Goal: Task Accomplishment & Management: Manage account settings

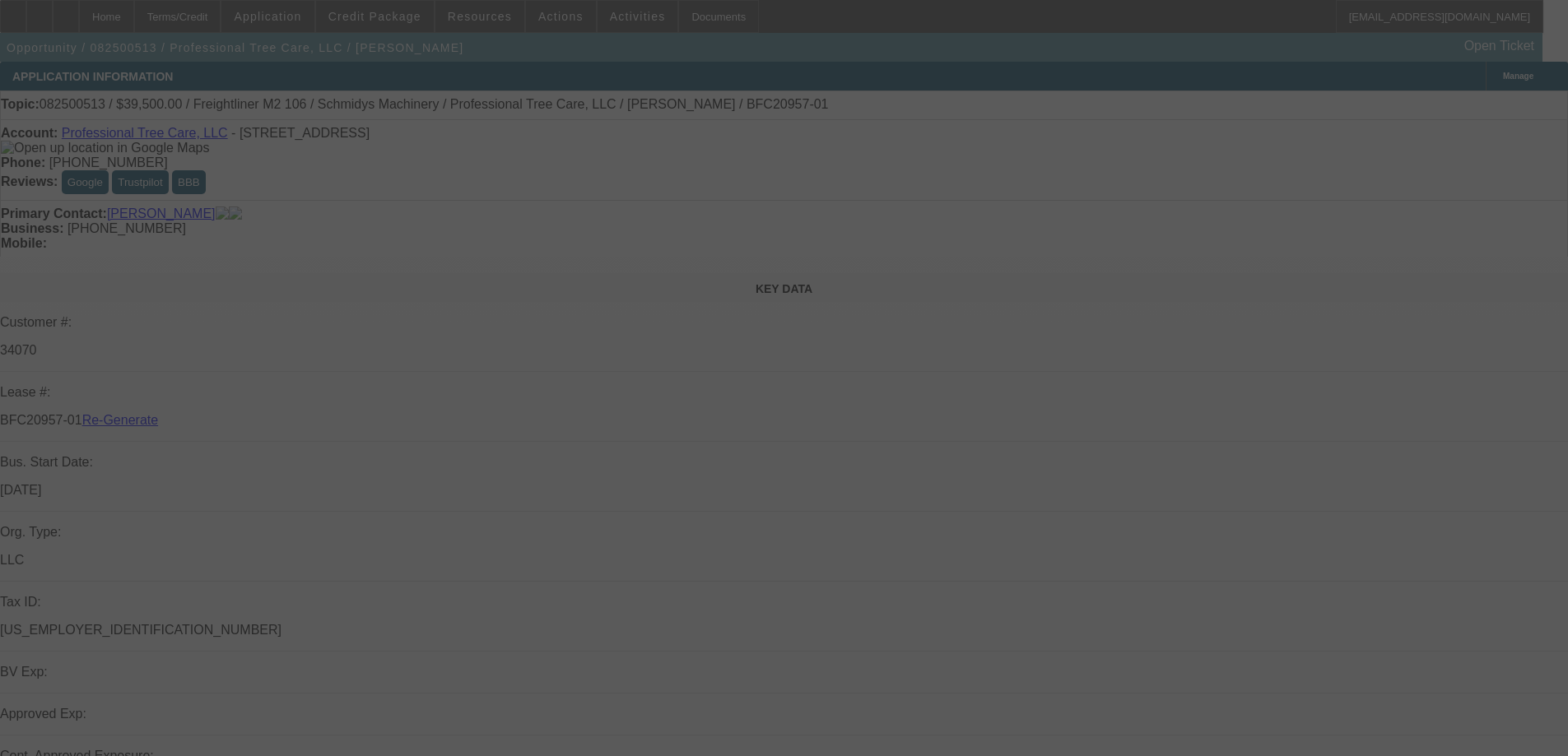
select select "3"
select select "0"
select select "6"
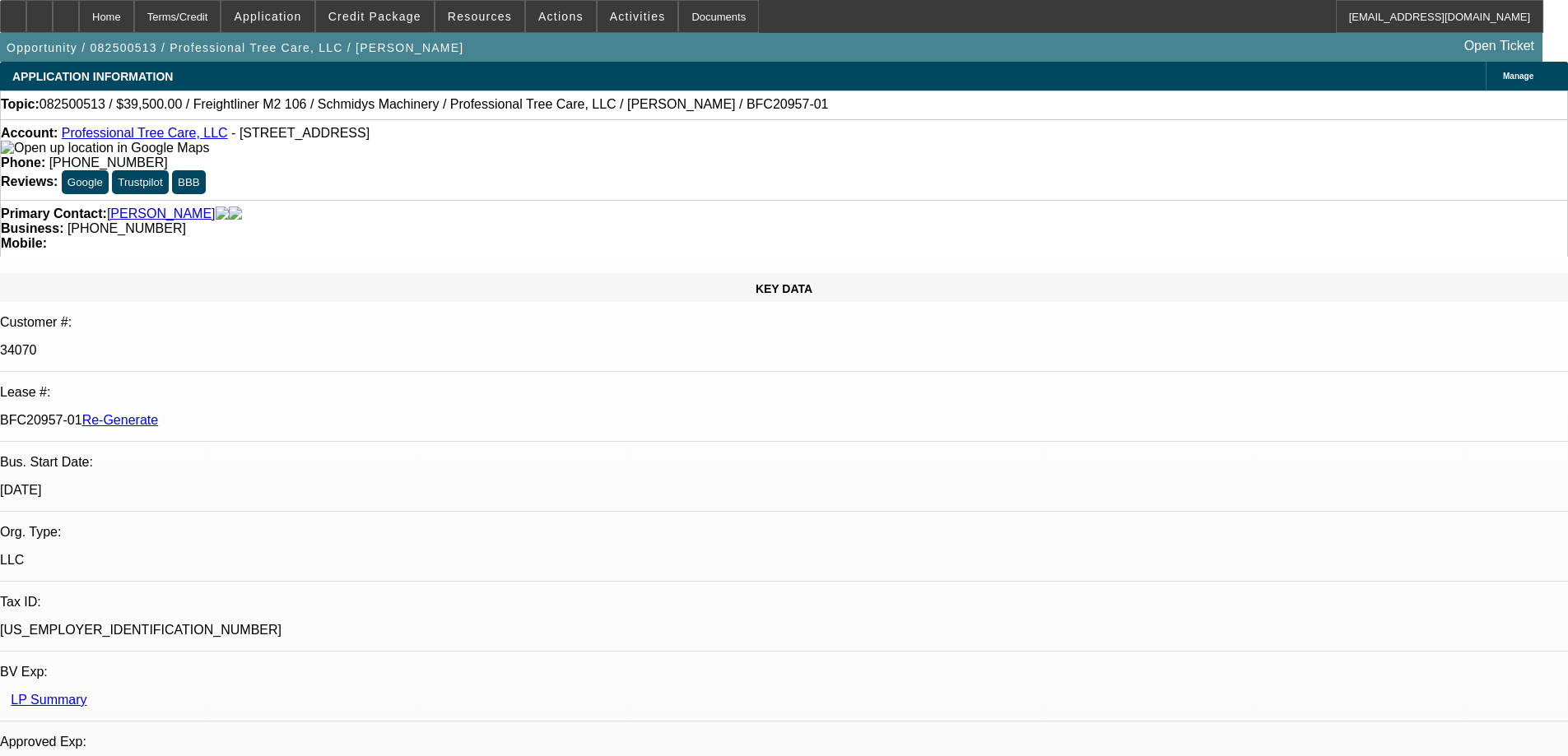
click at [738, 145] on div "Account: Professional Tree Care, LLC - 126 S County Road 575 E, Avon, IN 46123 …" at bounding box center [784, 159] width 1568 height 81
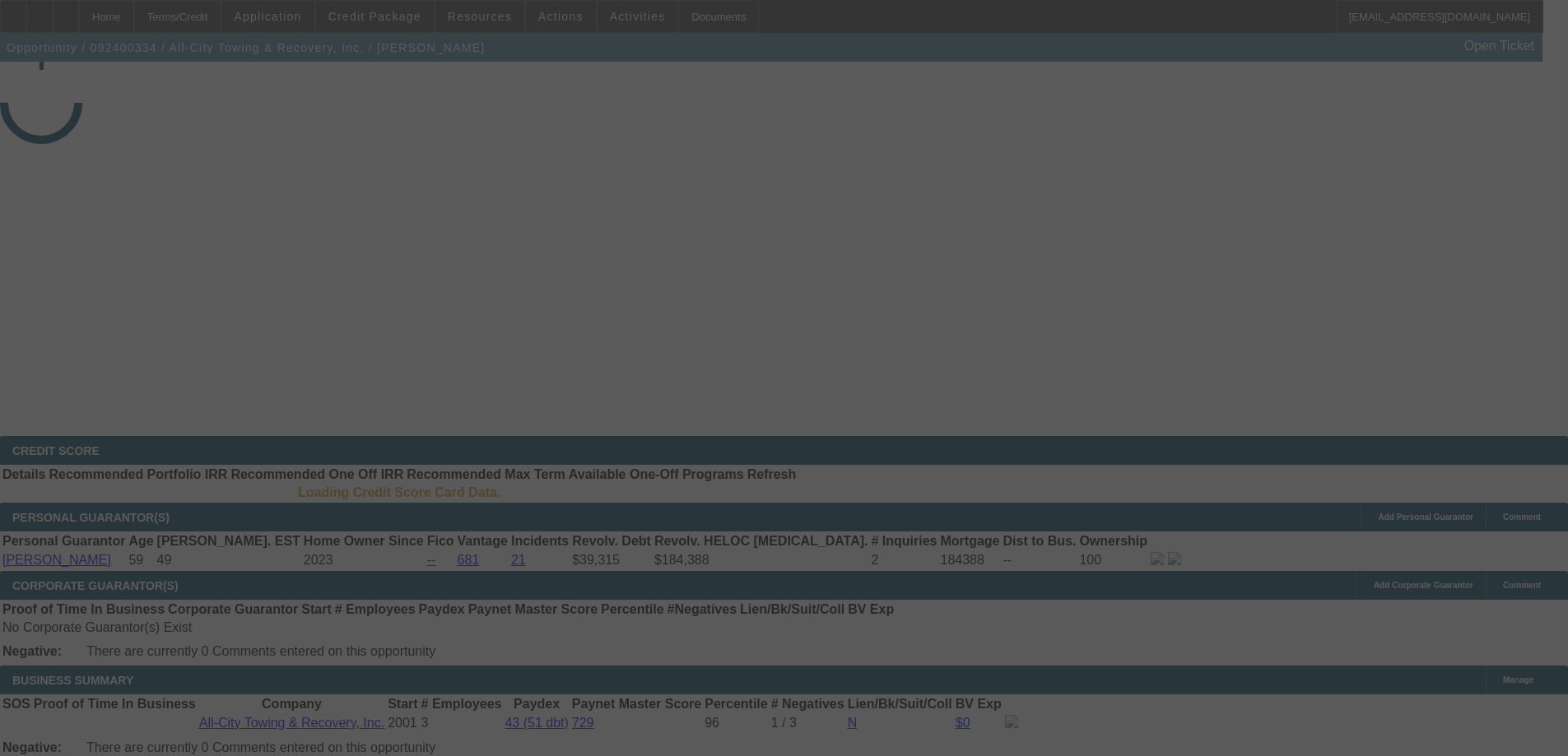
select select "3"
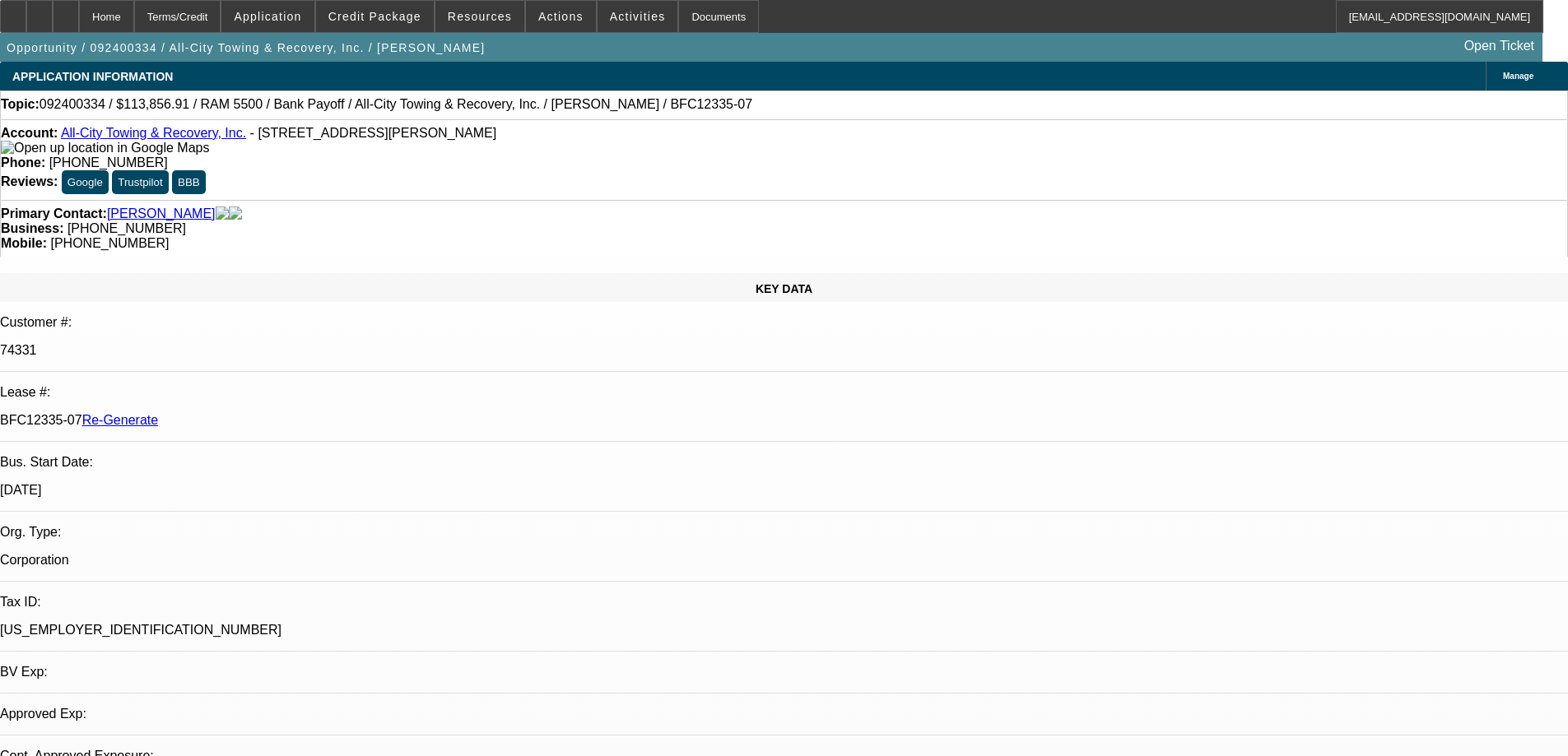
select select "0"
select select "6"
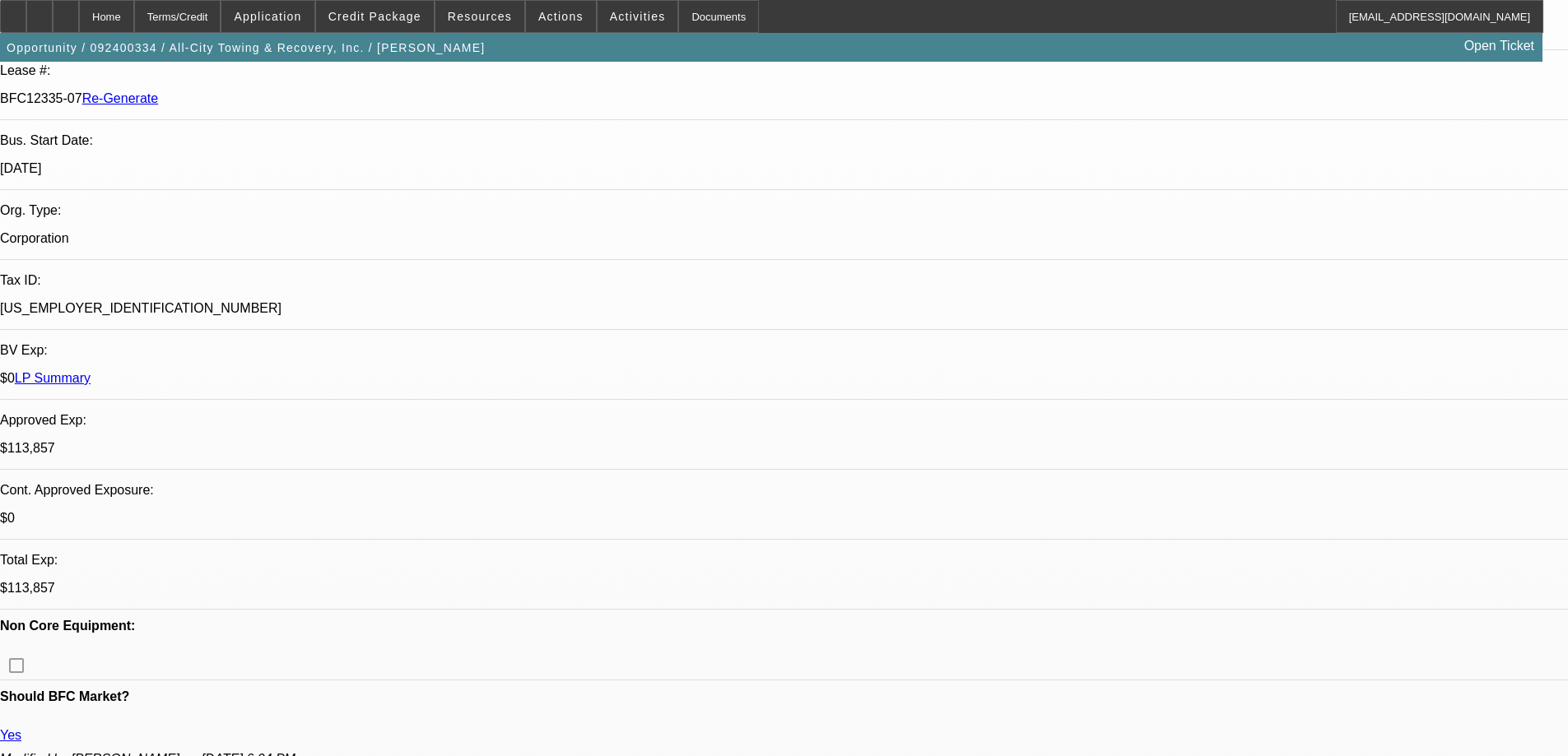
scroll to position [329, 0]
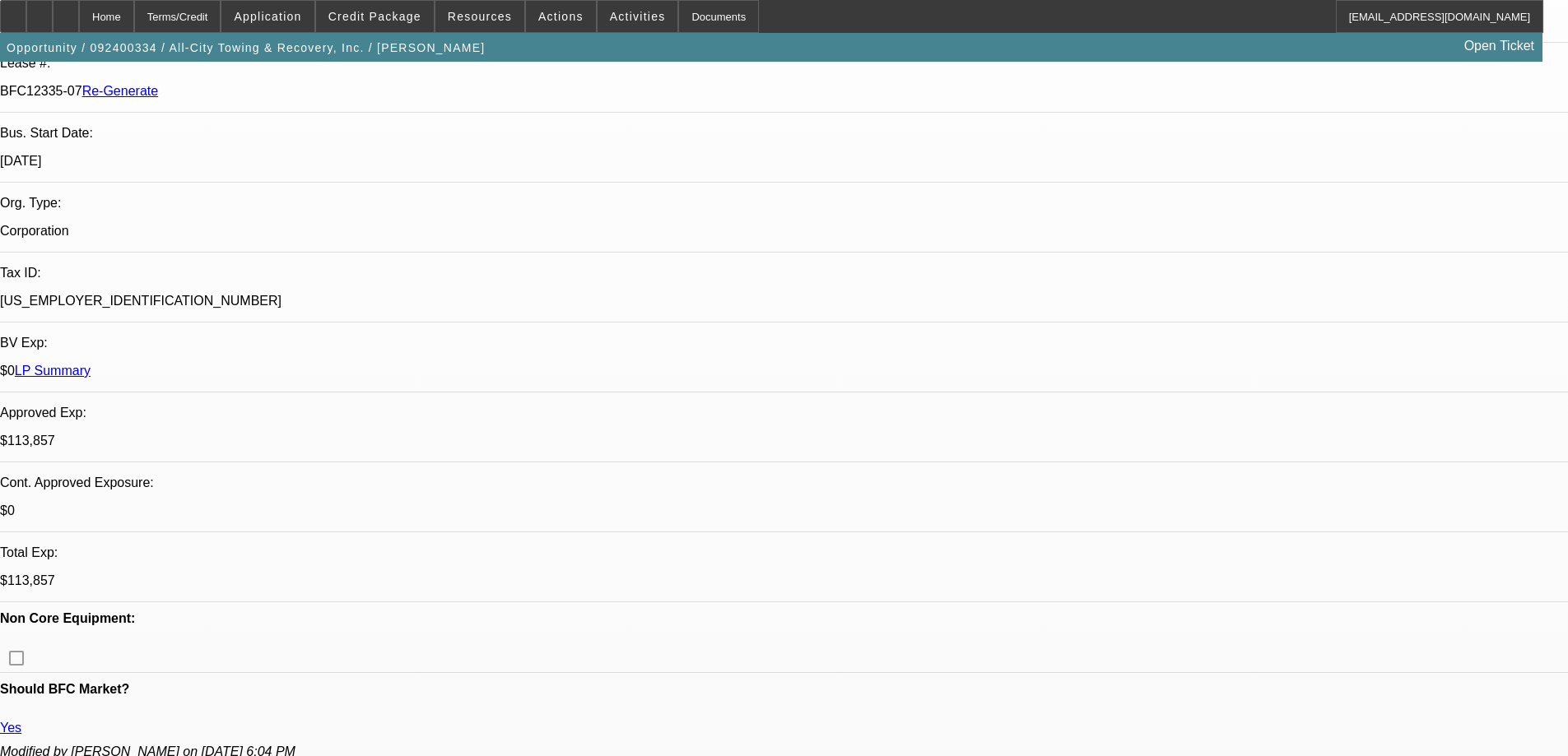
click at [678, 24] on div "Documents" at bounding box center [718, 16] width 81 height 33
click at [381, 13] on span "Credit Package" at bounding box center [374, 16] width 93 height 13
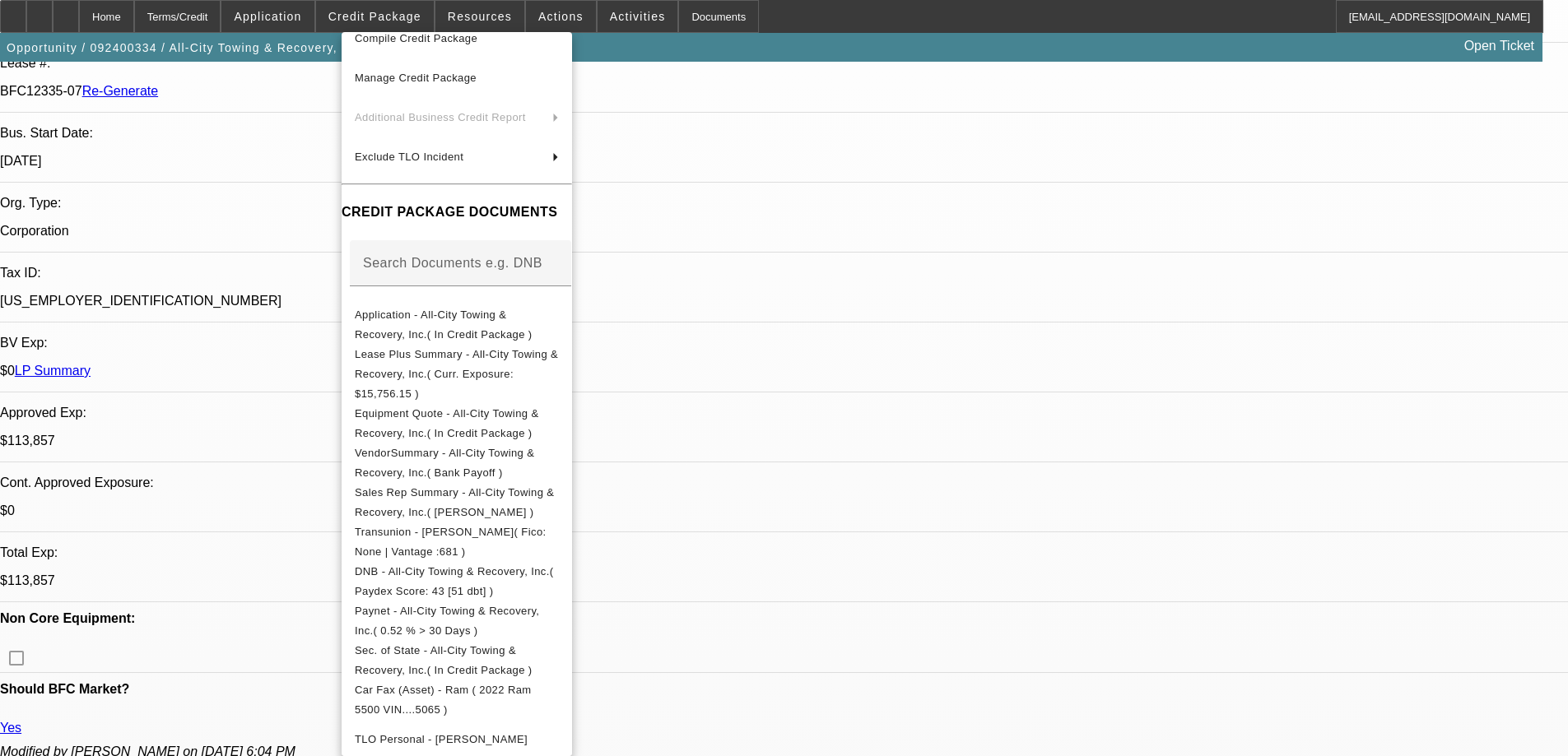
scroll to position [0, 0]
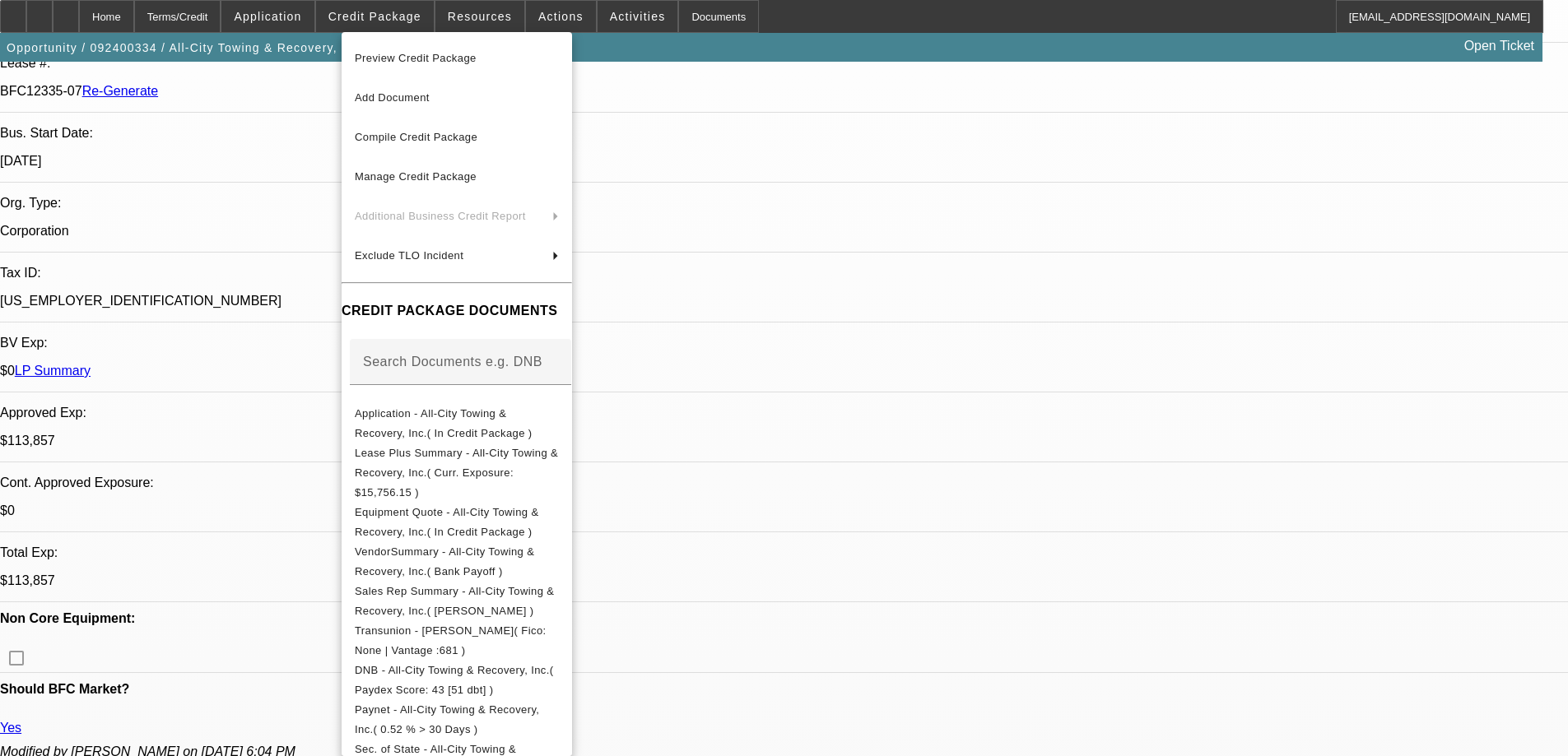
click at [915, 30] on div at bounding box center [784, 378] width 1568 height 756
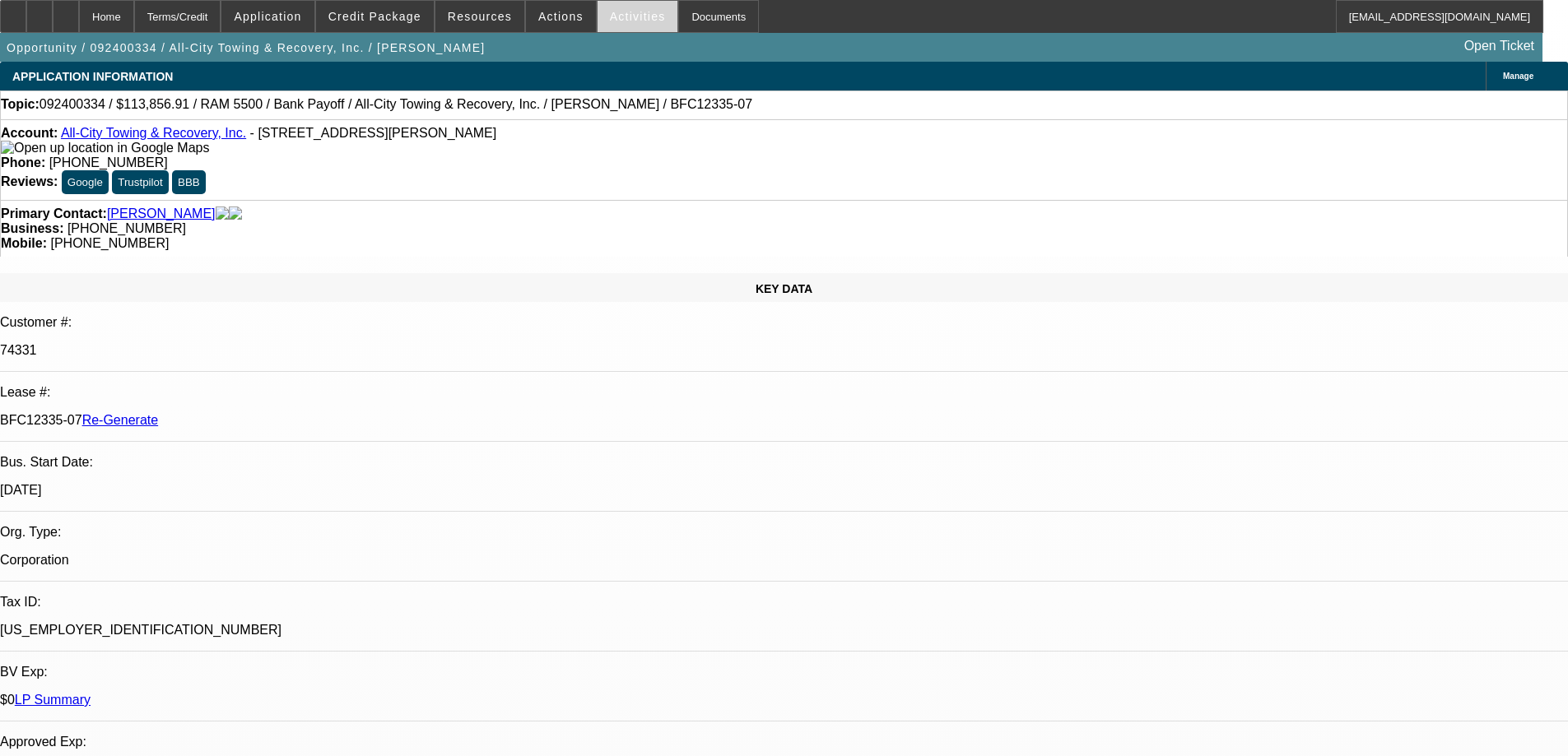
click at [610, 14] on span "Activities" at bounding box center [638, 16] width 56 height 13
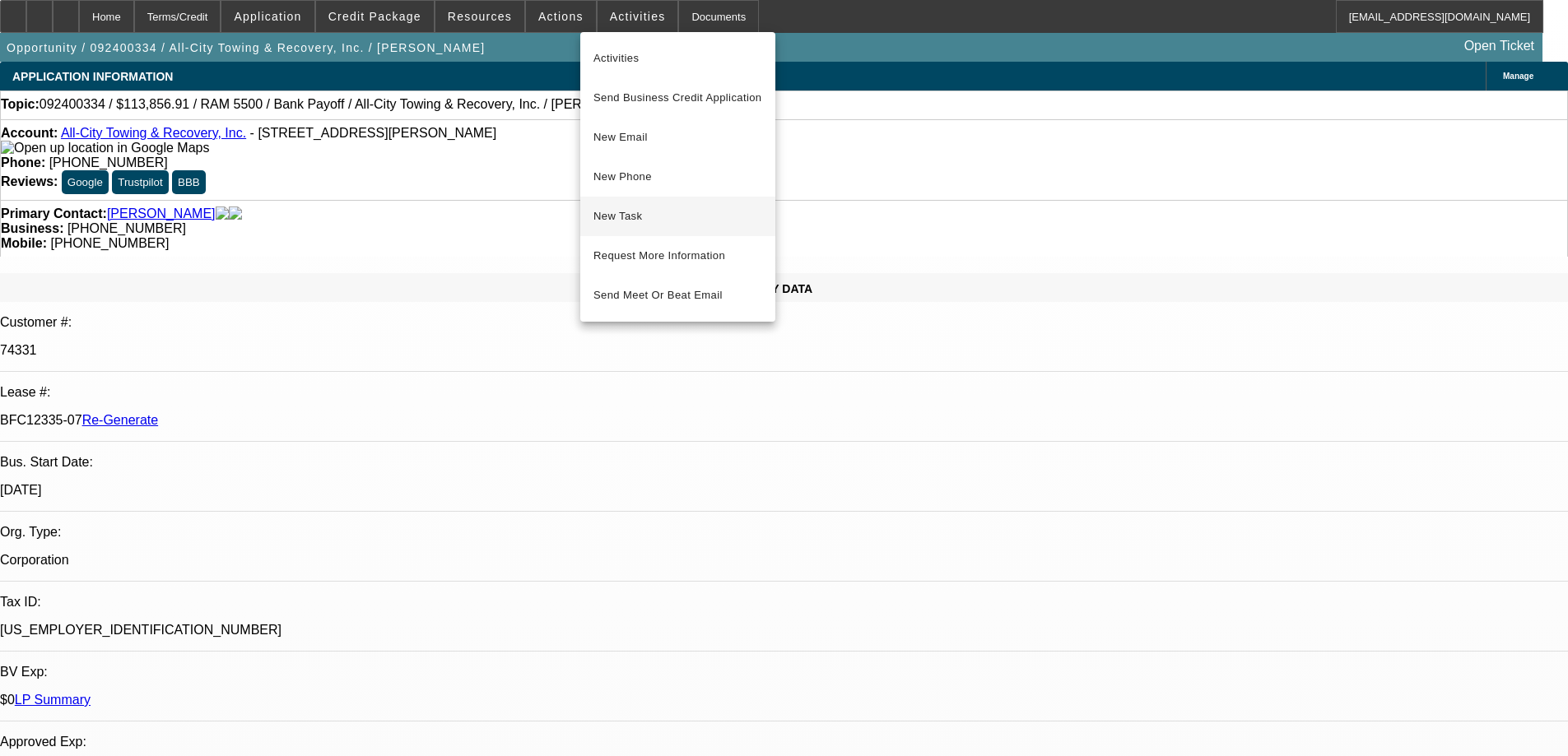
click at [642, 215] on span "New Task" at bounding box center [678, 216] width 168 height 20
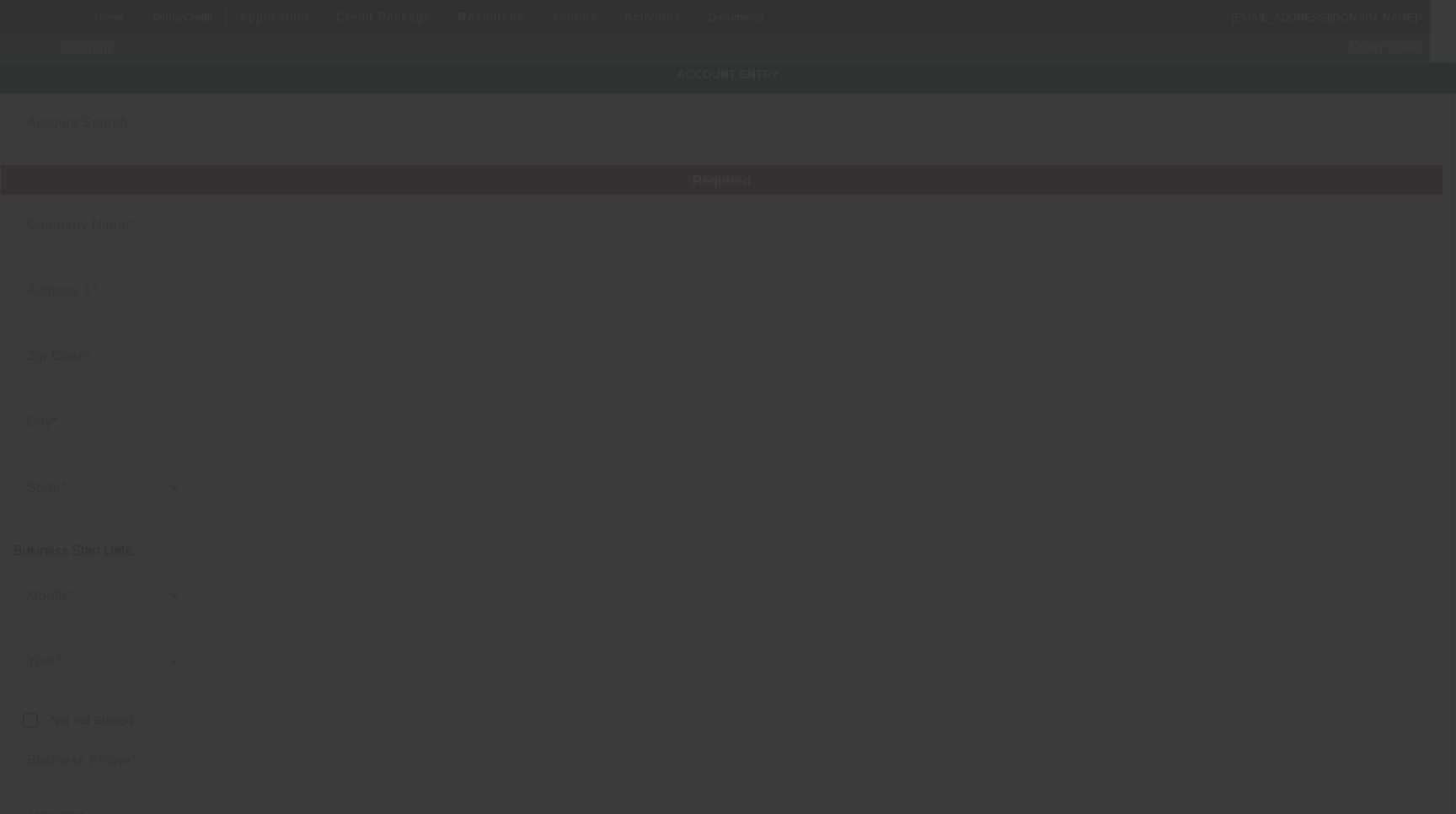
type input "All-City Towing & Recovery, Inc."
type input "[STREET_ADDRESS][PERSON_NAME]"
type input "23503"
type input "[GEOGRAPHIC_DATA]"
type input "[PHONE_NUMBER]"
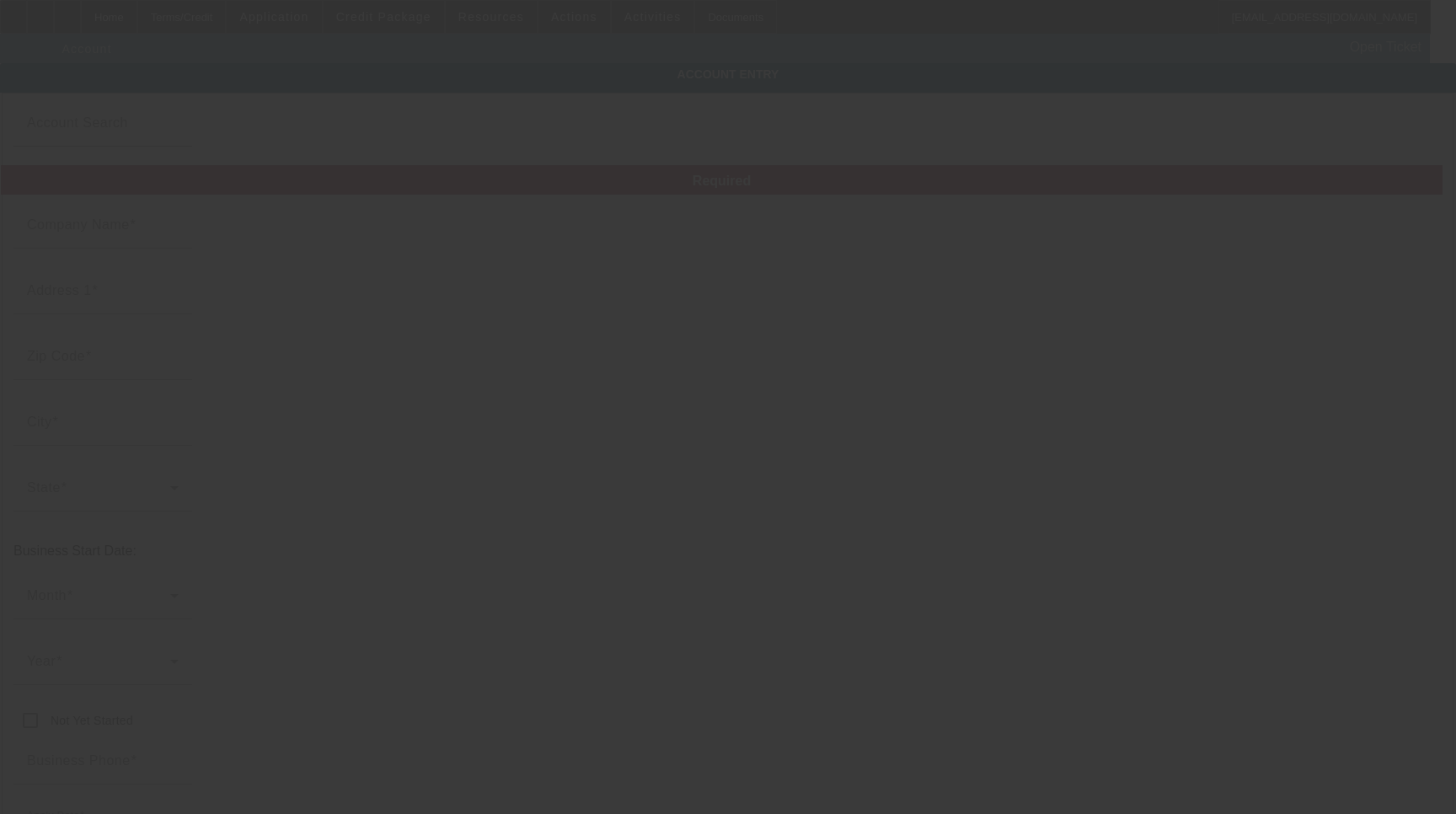
type input "[EMAIL_ADDRESS][DOMAIN_NAME]"
type input "[GEOGRAPHIC_DATA]"
type input "[US_EMPLOYER_IDENTIFICATION_NUMBER]"
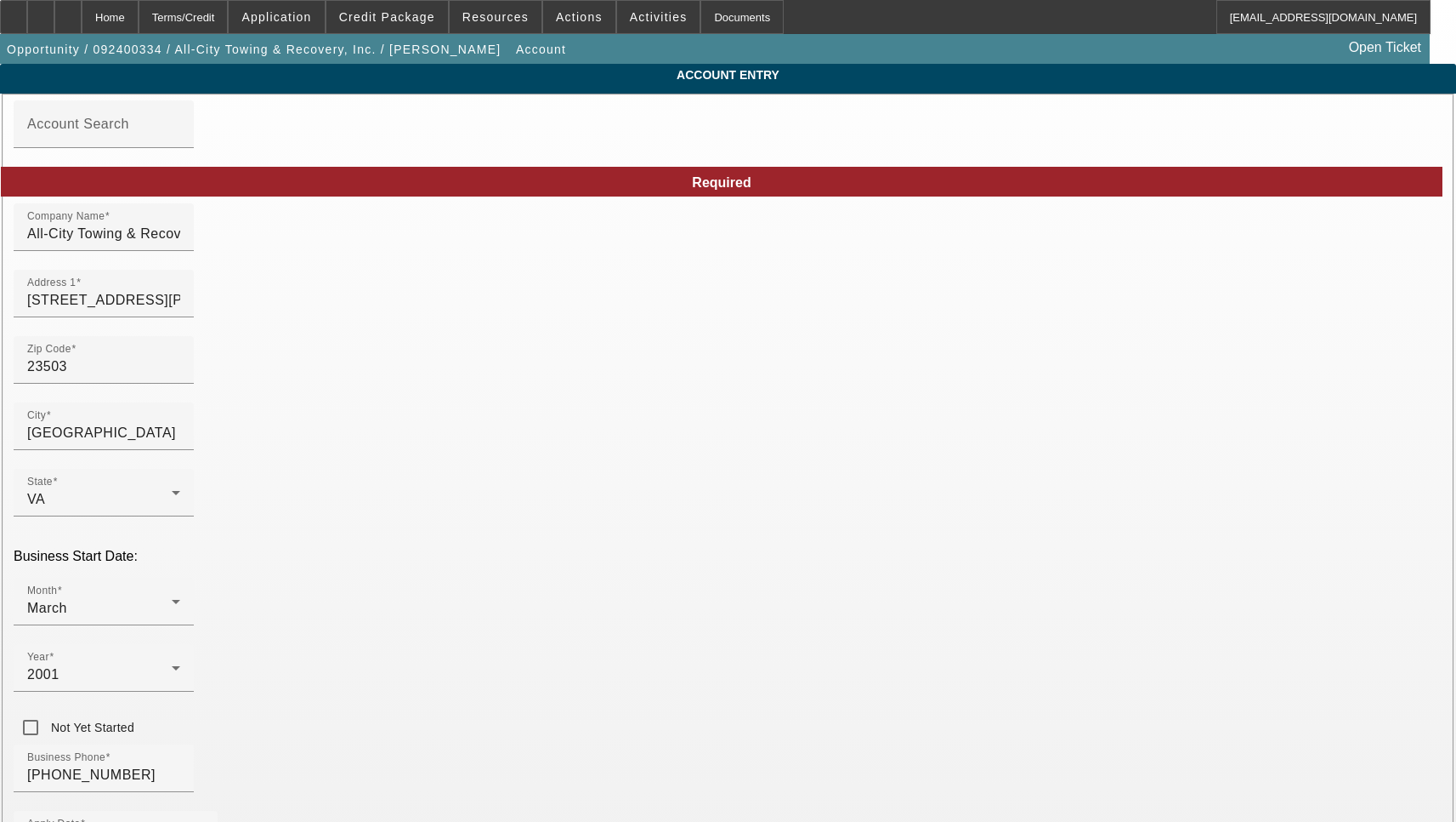
type input "[DATE]"
click at [180, 244] on input "All-City Towing & Recovery, Inc." at bounding box center [104, 233] width 153 height 20
click at [180, 310] on input "[STREET_ADDRESS][PERSON_NAME]" at bounding box center [104, 300] width 153 height 20
click at [180, 310] on input "9242 Marlow Ave" at bounding box center [104, 300] width 153 height 20
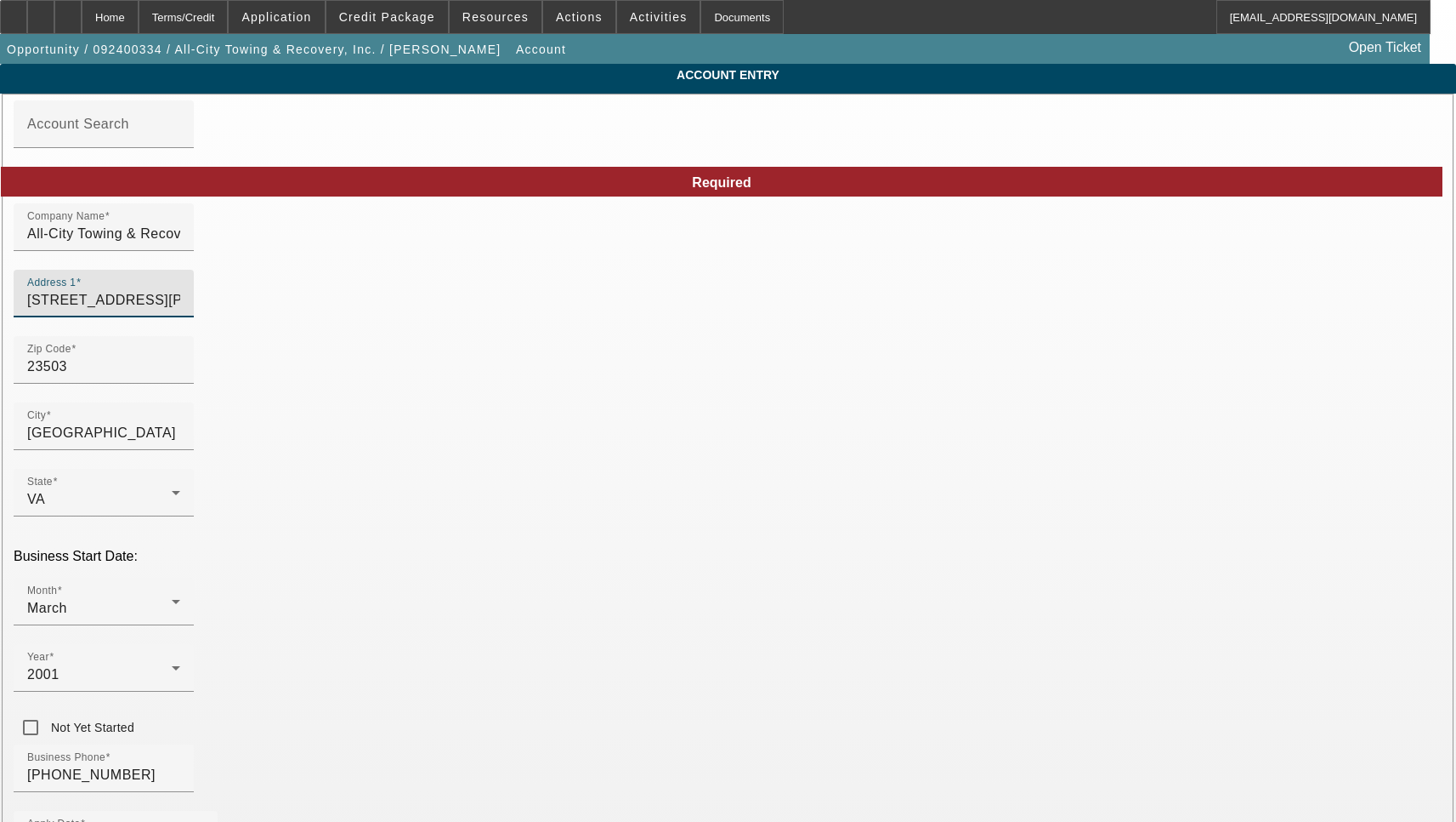
paste input "B"
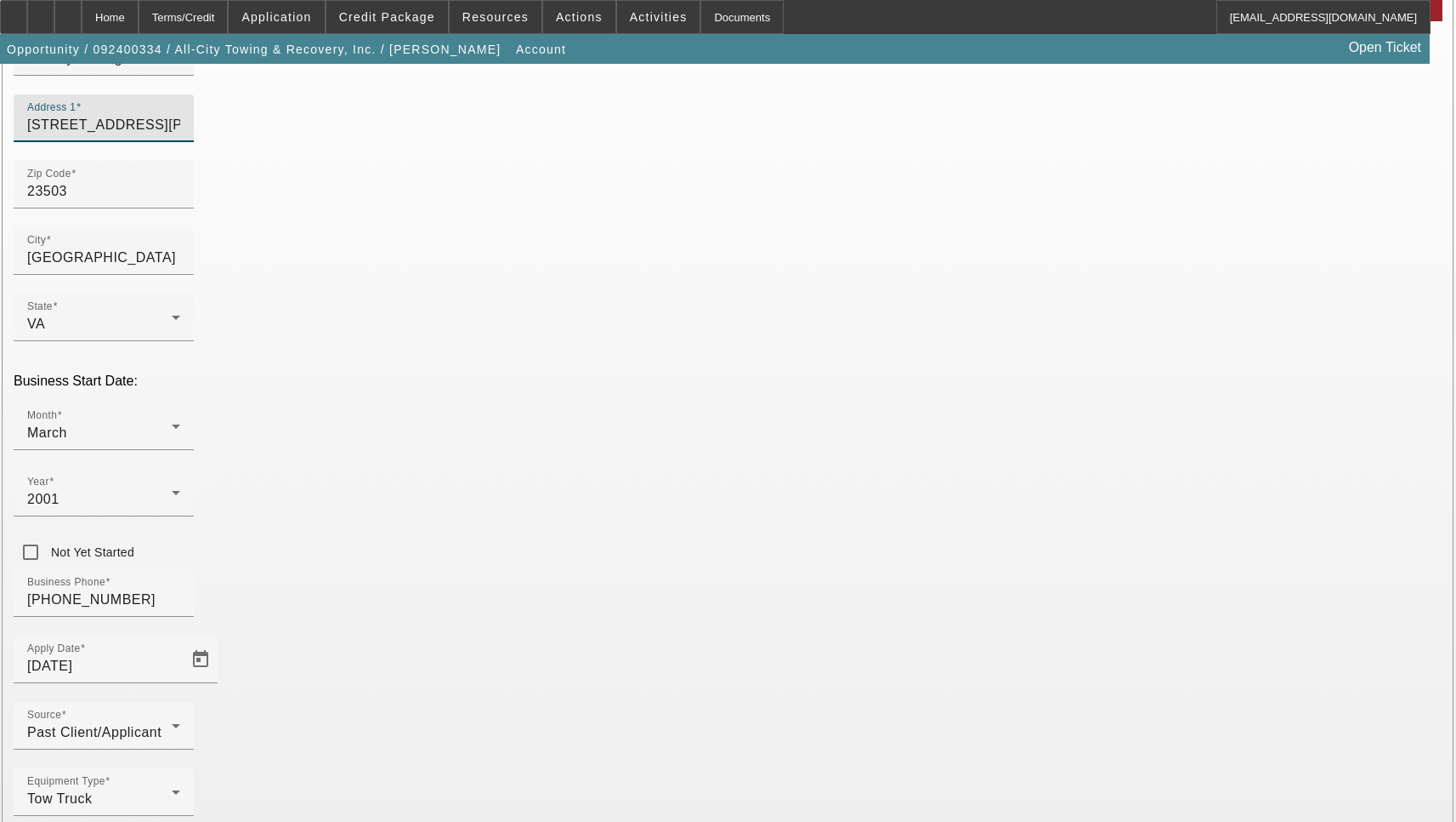
scroll to position [181, 0]
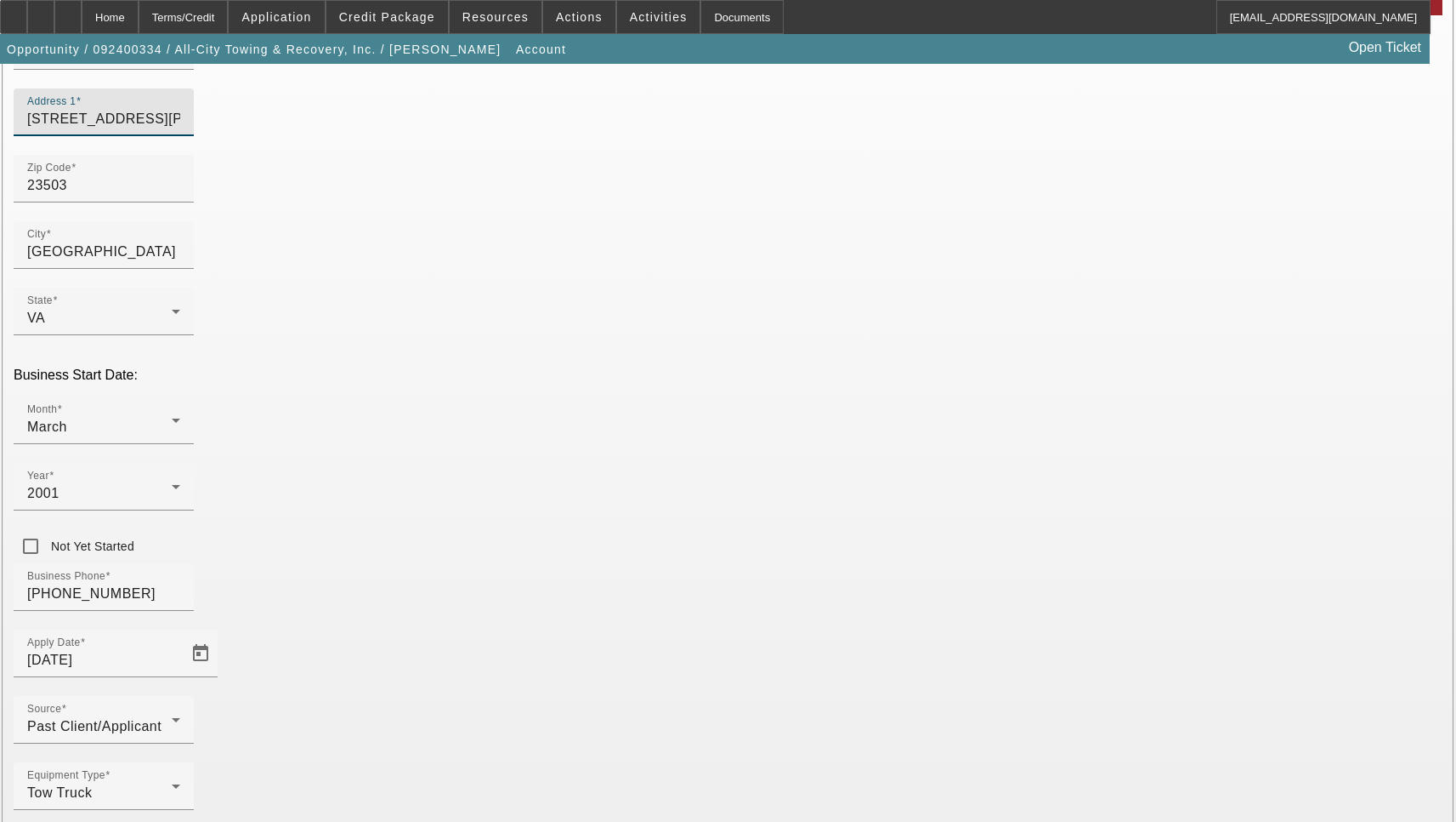
type input "9242 B Marlow Ave"
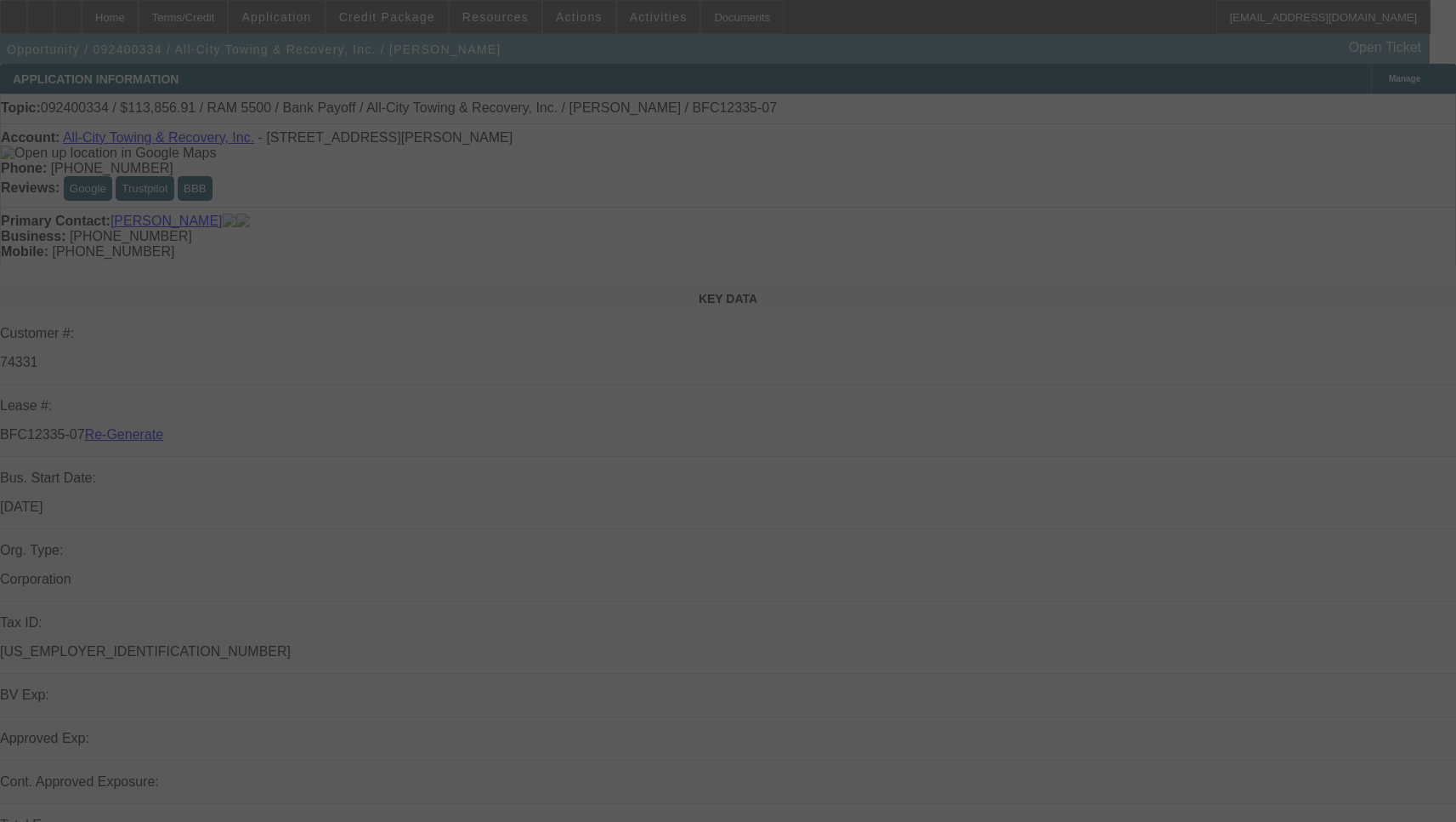
select select "3"
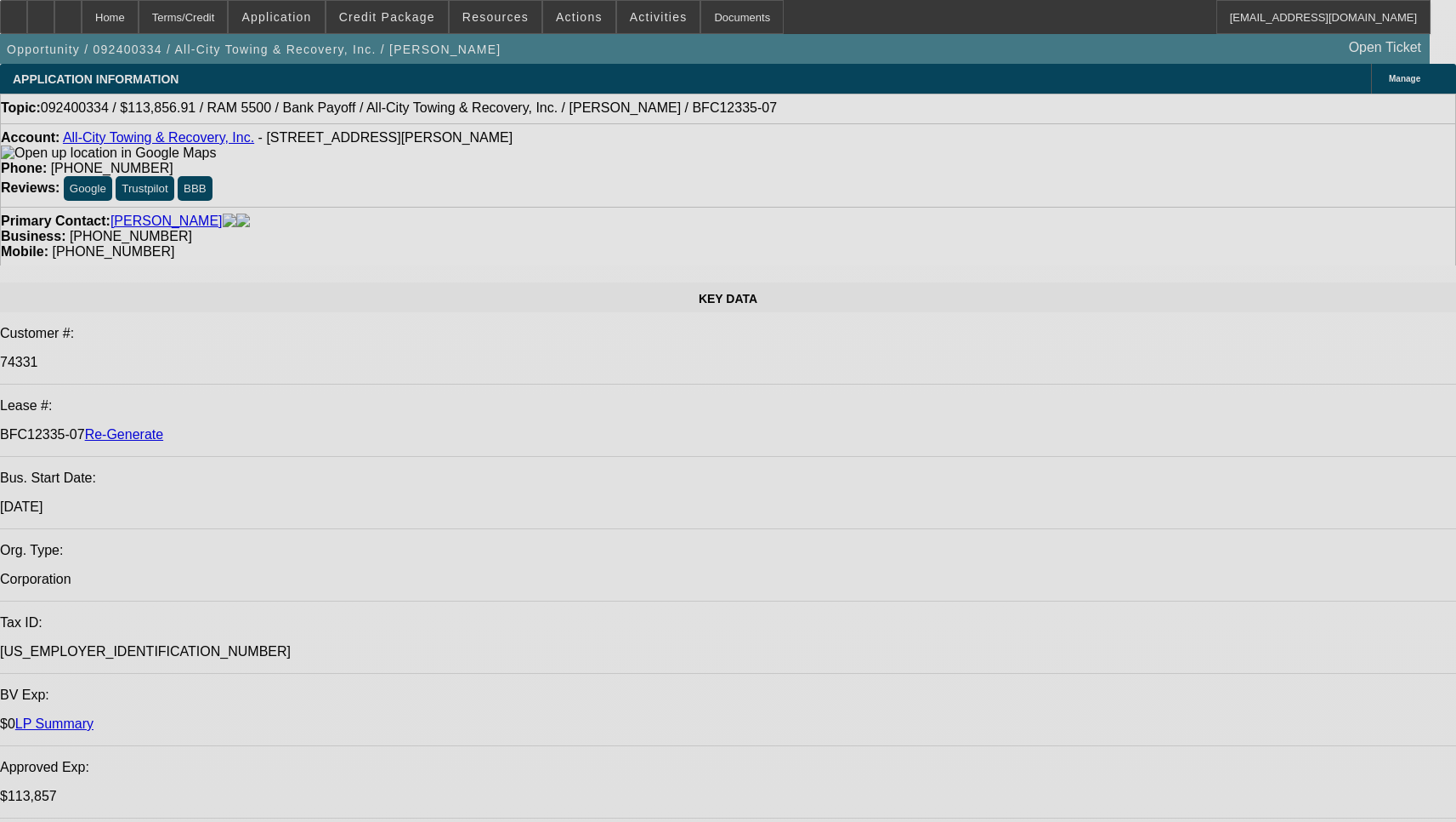
select select "0"
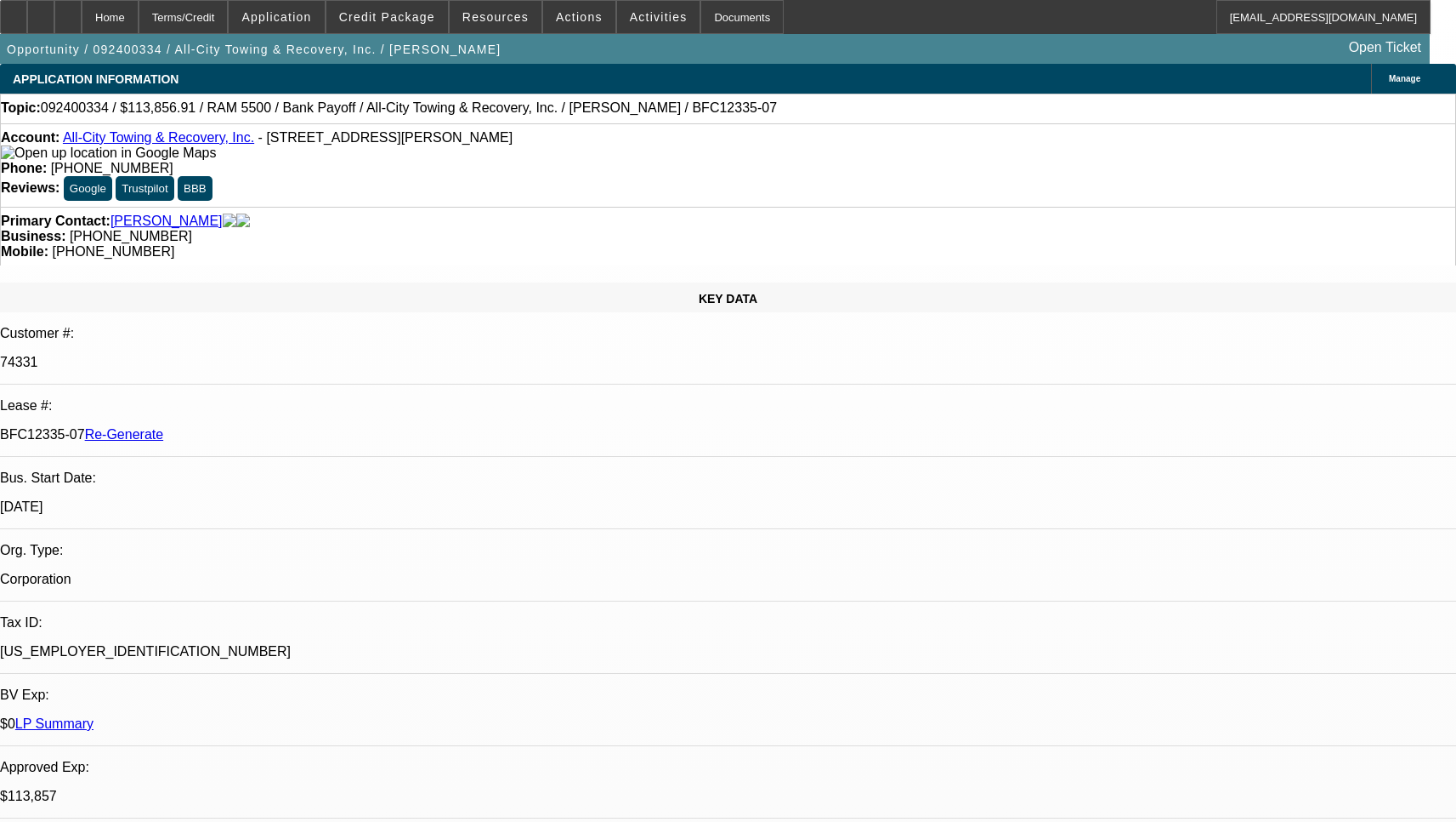
select select "0"
select select "6"
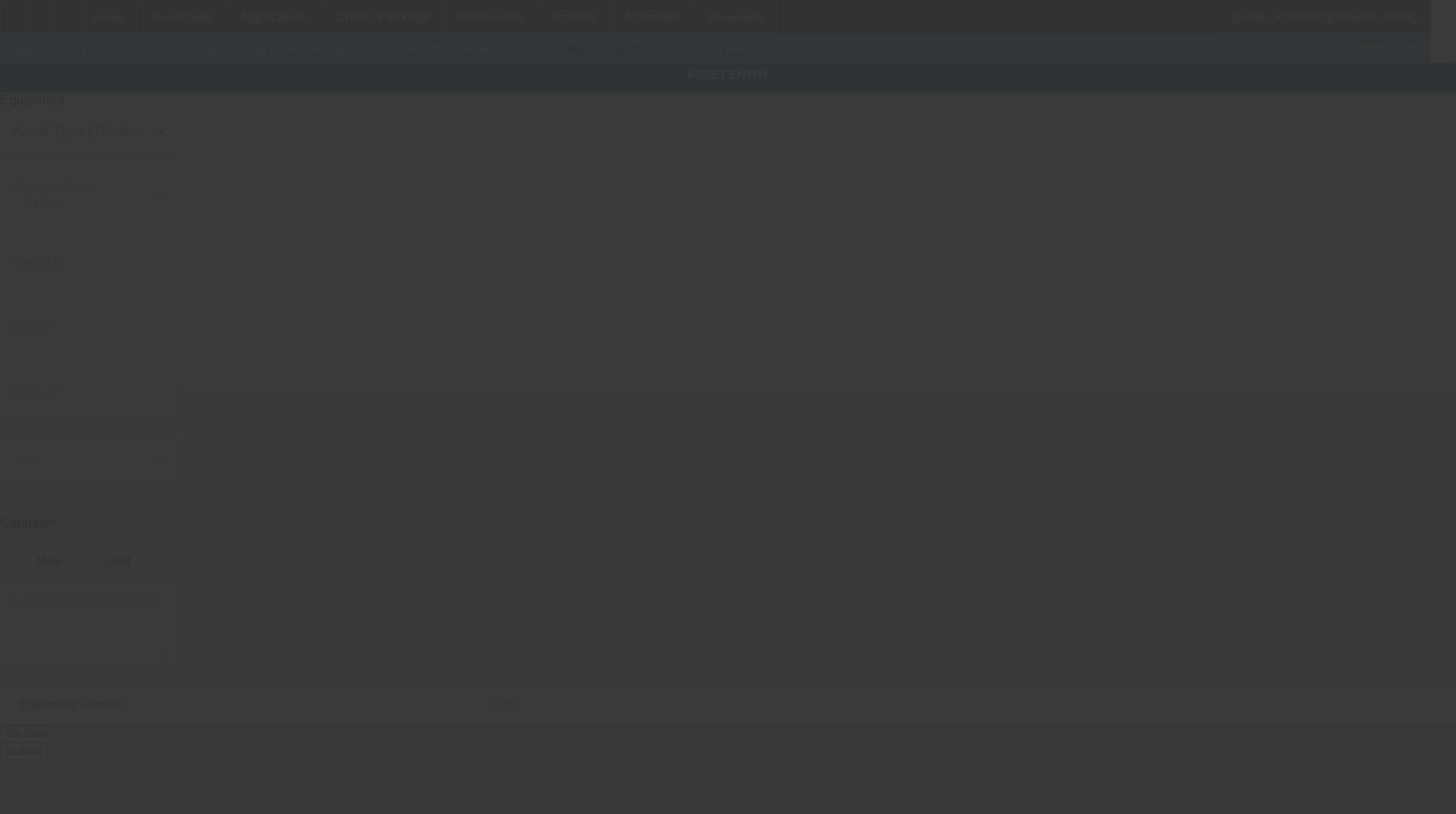
type input "3C7WRNFLXNG395065"
type input "Ram"
type input "5500"
radio input "true"
type input "[STREET_ADDRESS][PERSON_NAME]"
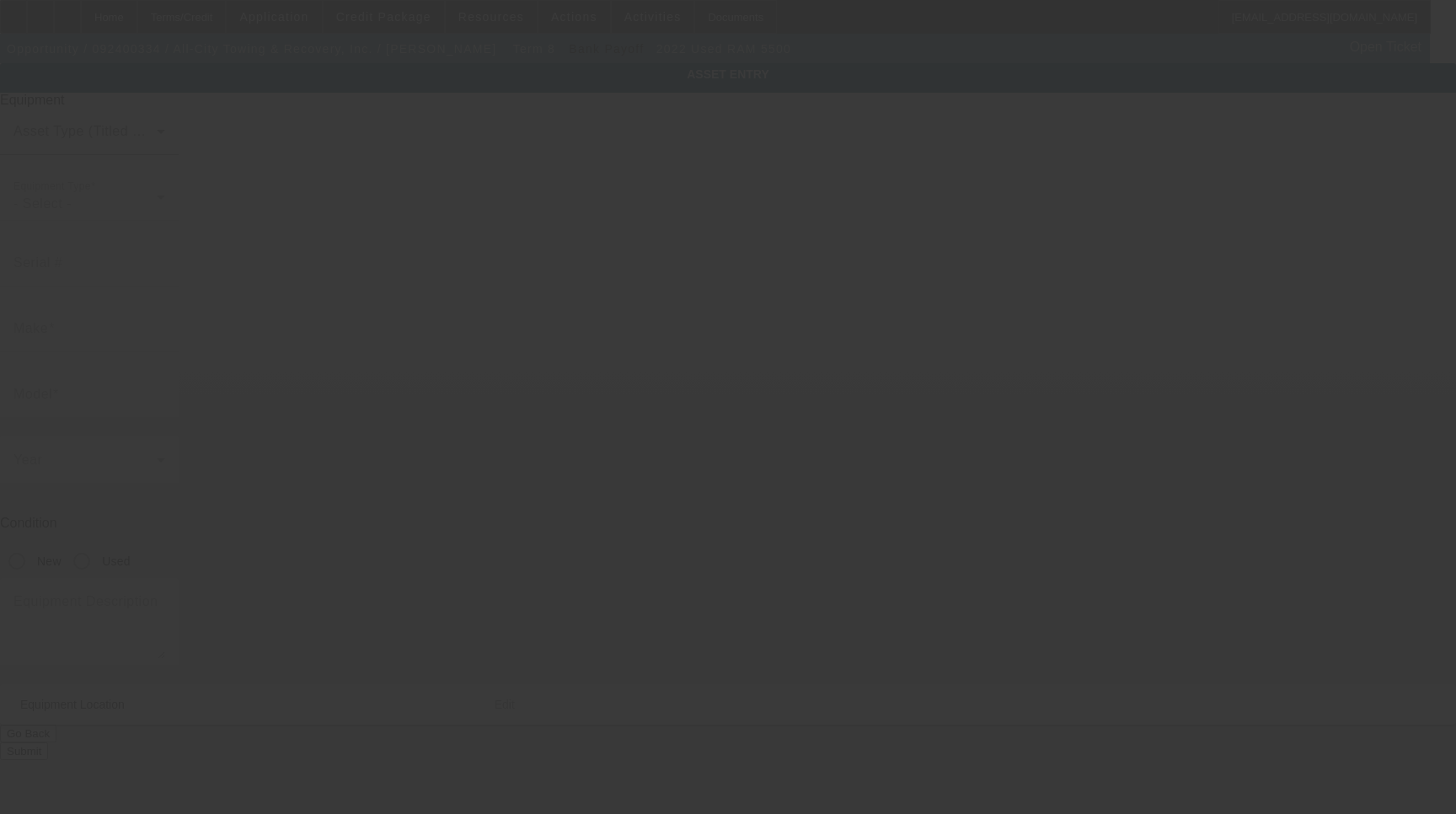
type input "[GEOGRAPHIC_DATA]"
type input "23503"
type input "[GEOGRAPHIC_DATA]"
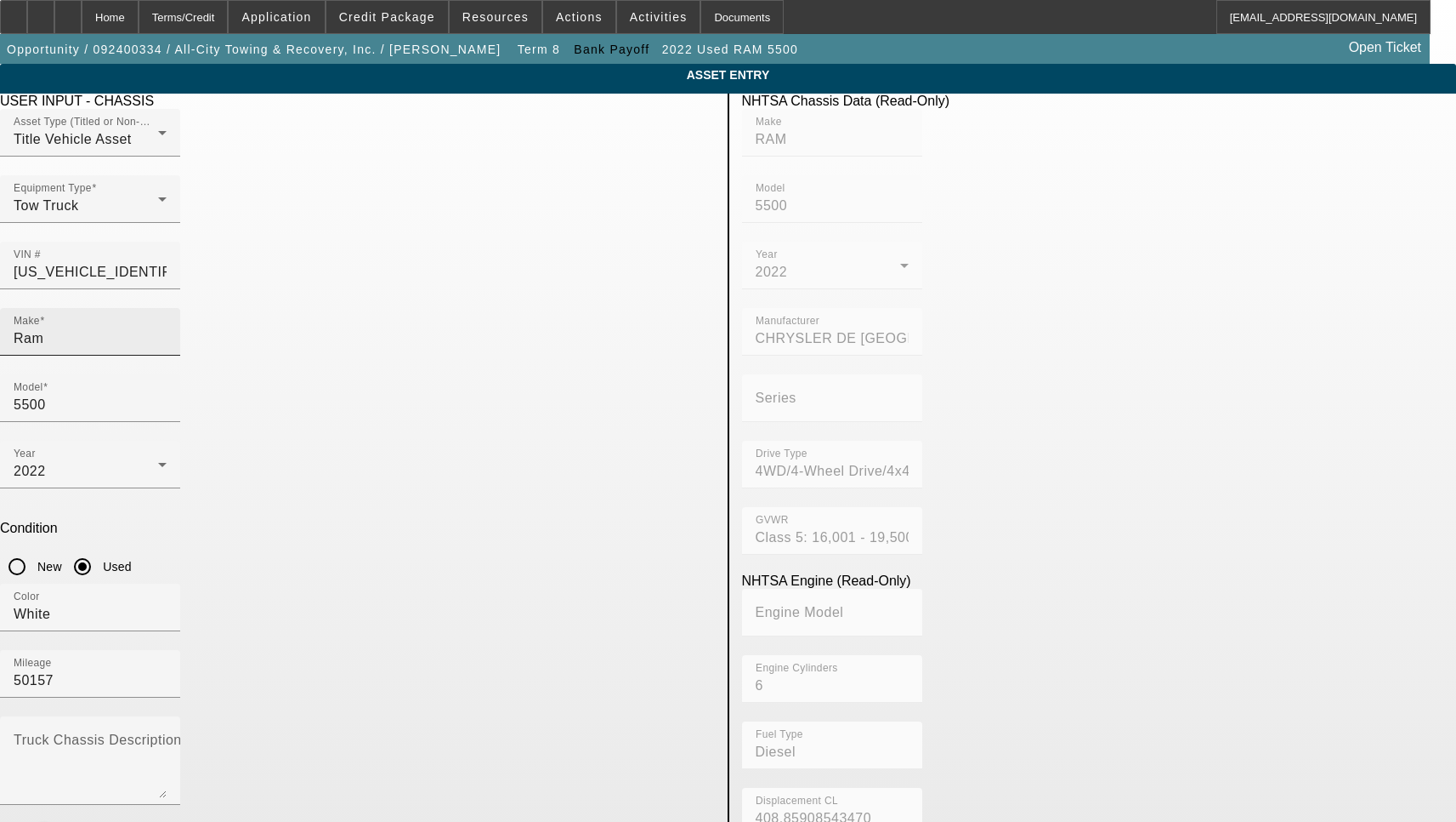
click at [167, 328] on input "Ram" at bounding box center [90, 338] width 153 height 20
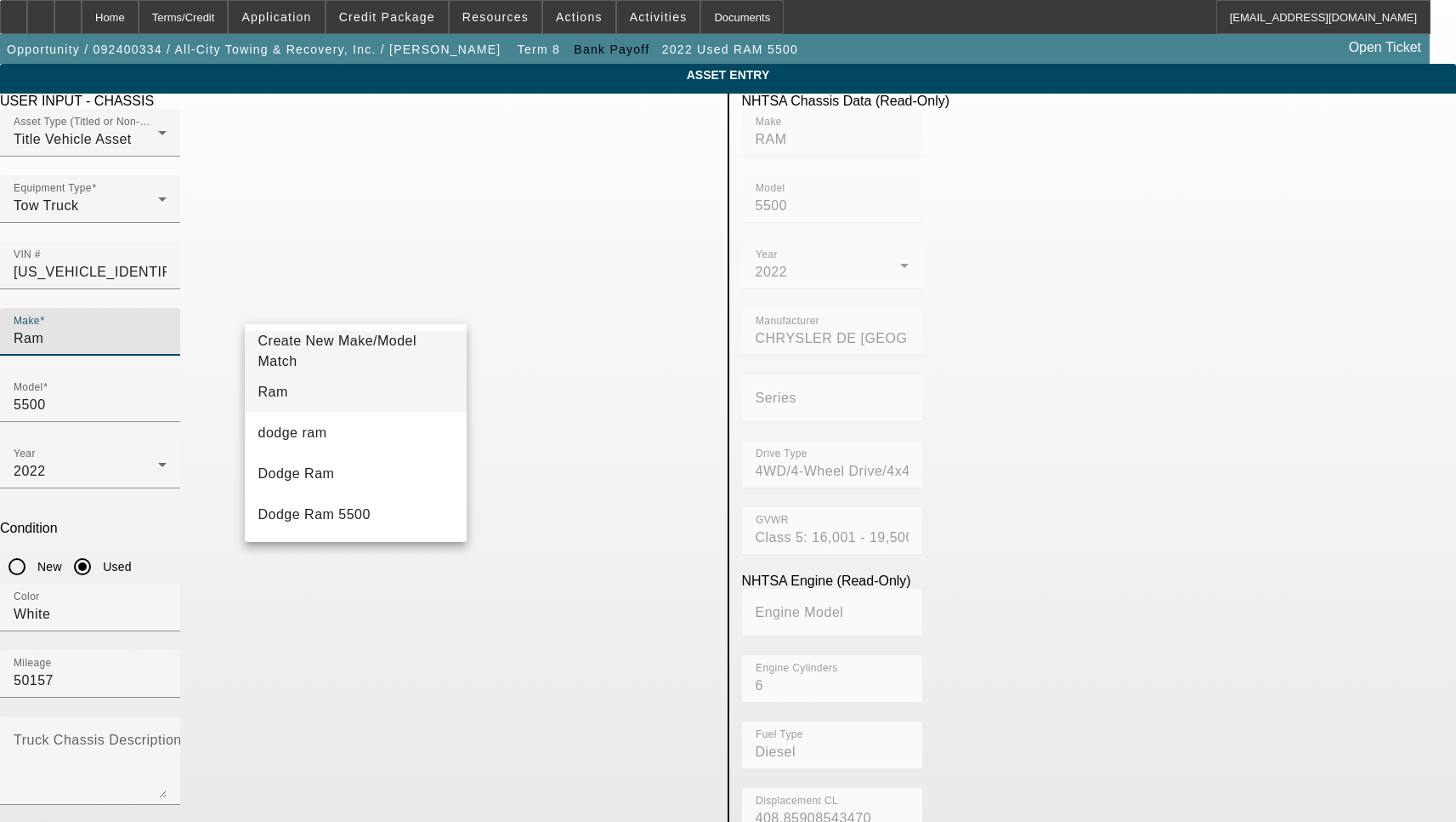
click at [362, 382] on mat-option "Ram" at bounding box center [356, 392] width 222 height 40
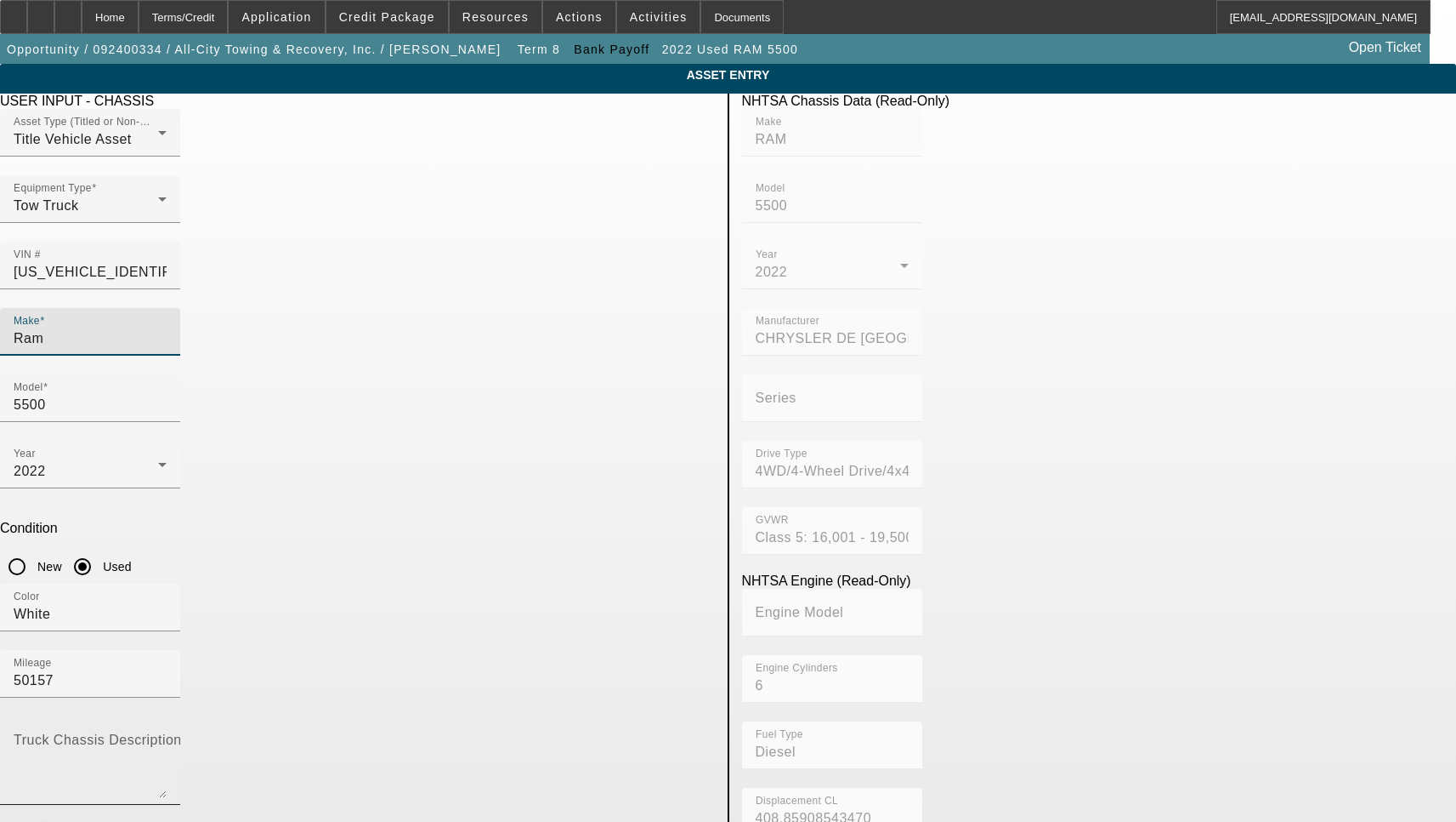
click at [167, 737] on textarea "Truck Chassis Description (Describe the truck chassis only)" at bounding box center [90, 767] width 153 height 62
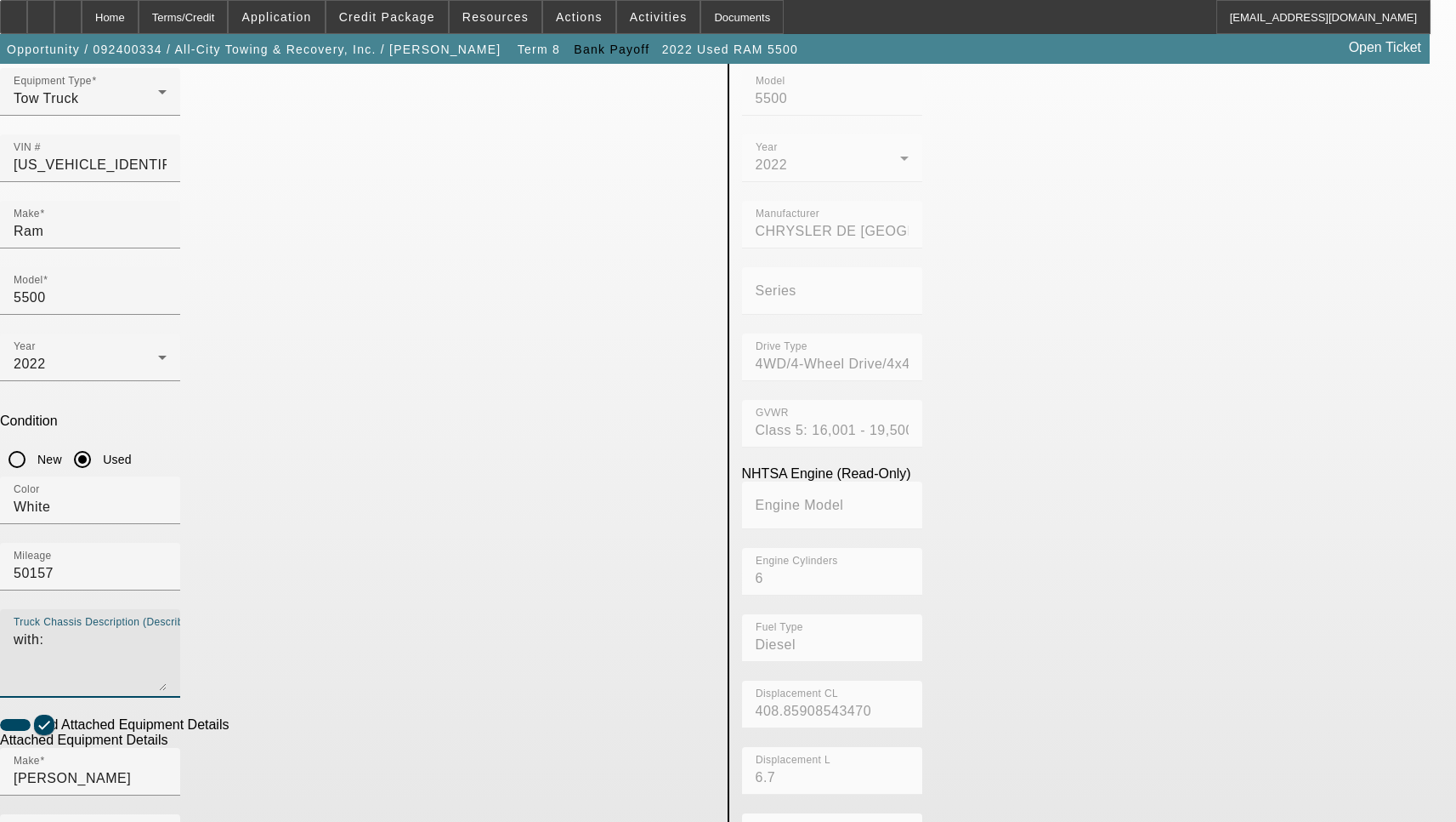
scroll to position [170, 0]
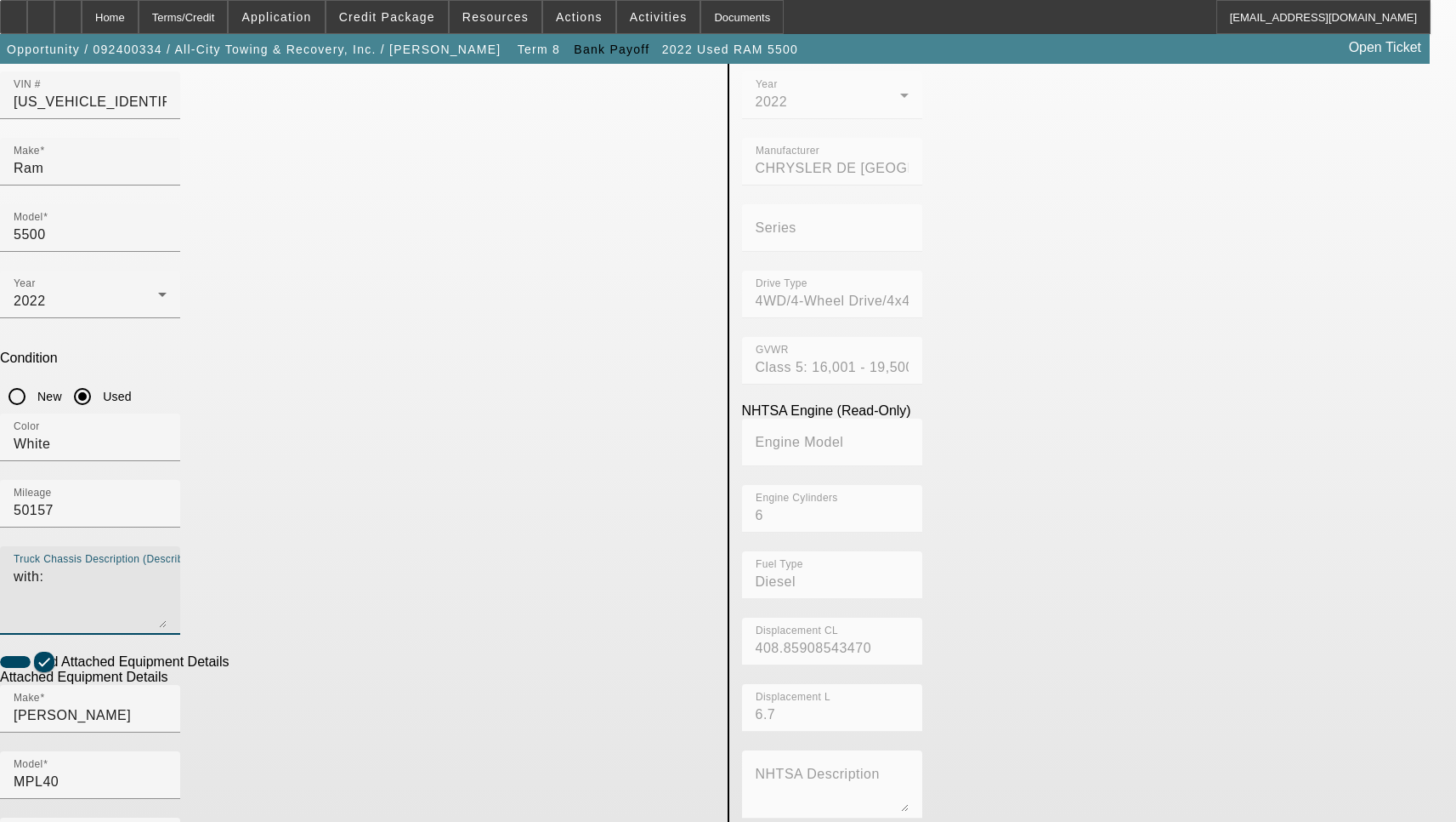
type textarea "with:"
checkbox input "true"
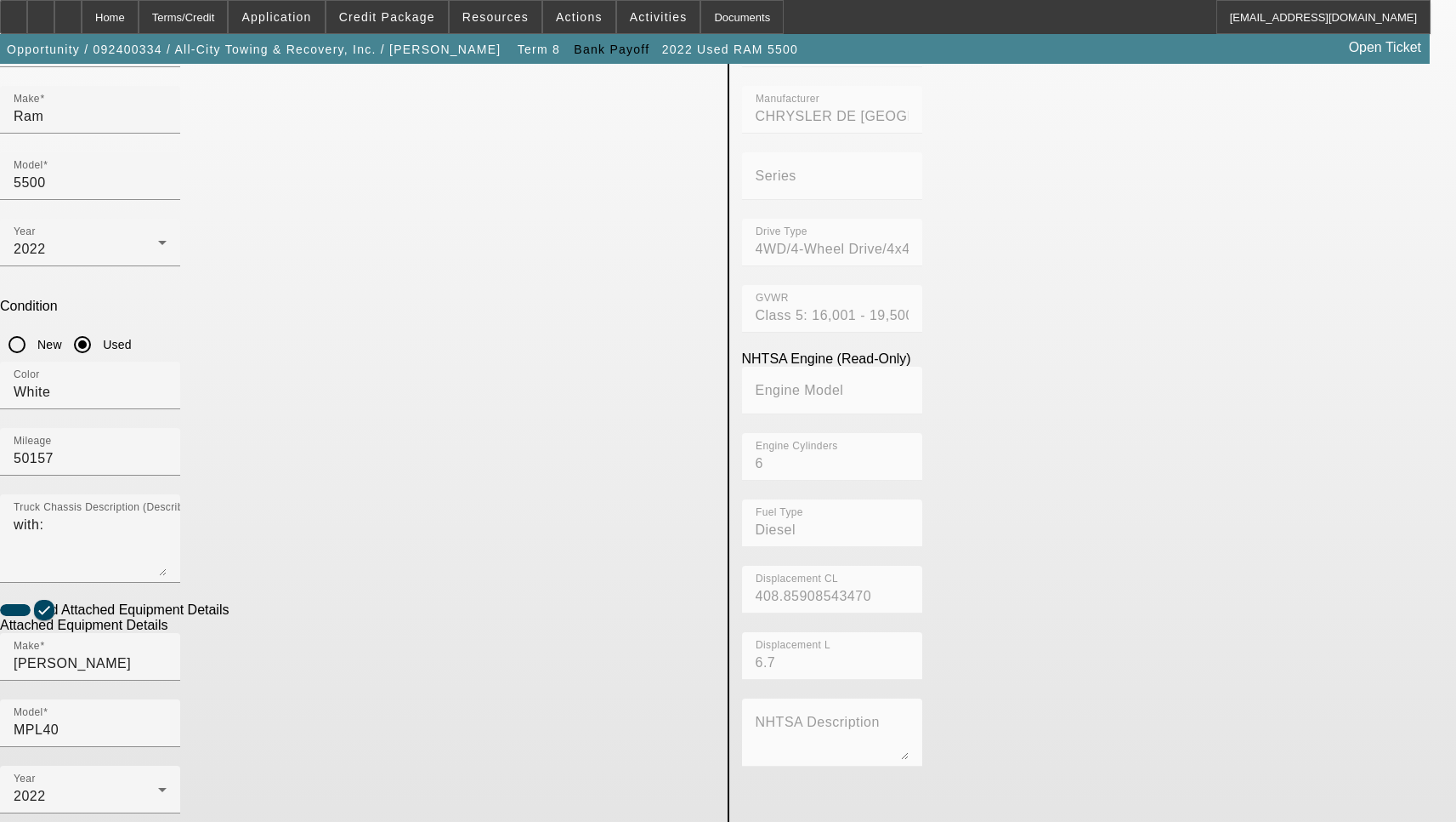
scroll to position [274, 0]
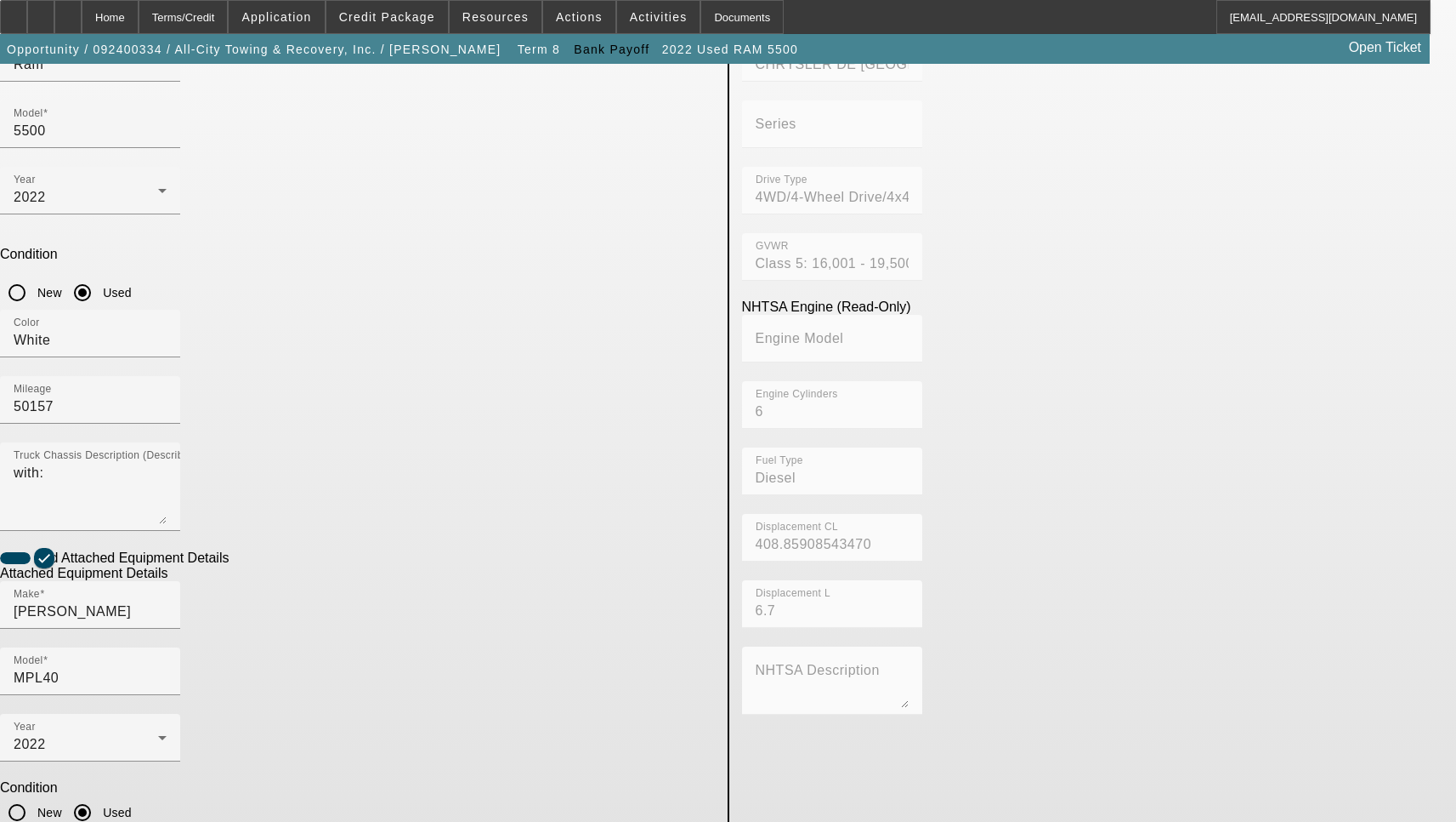
type textarea "Includes all options, attachments and accessories"
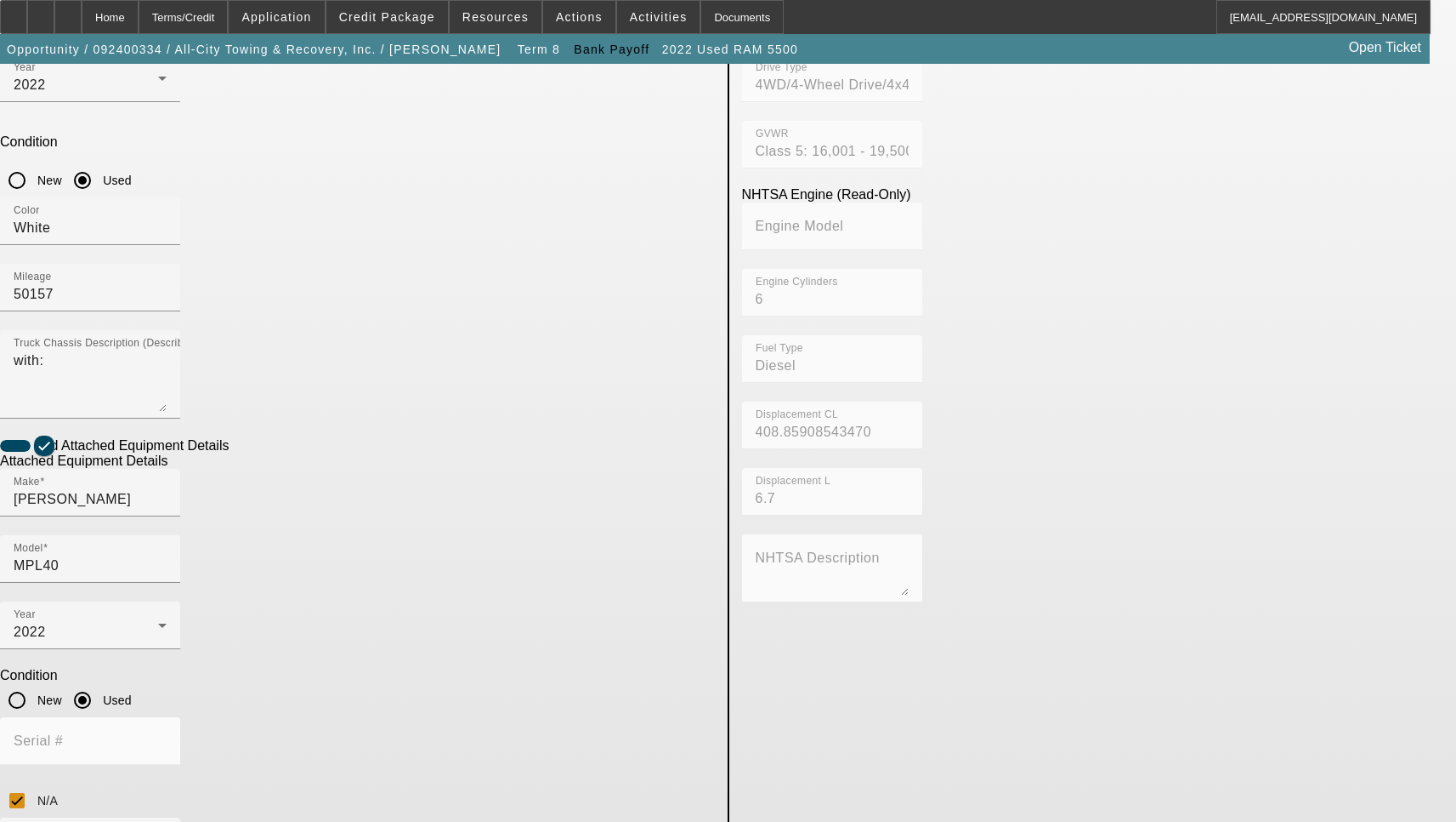
scroll to position [529, 0]
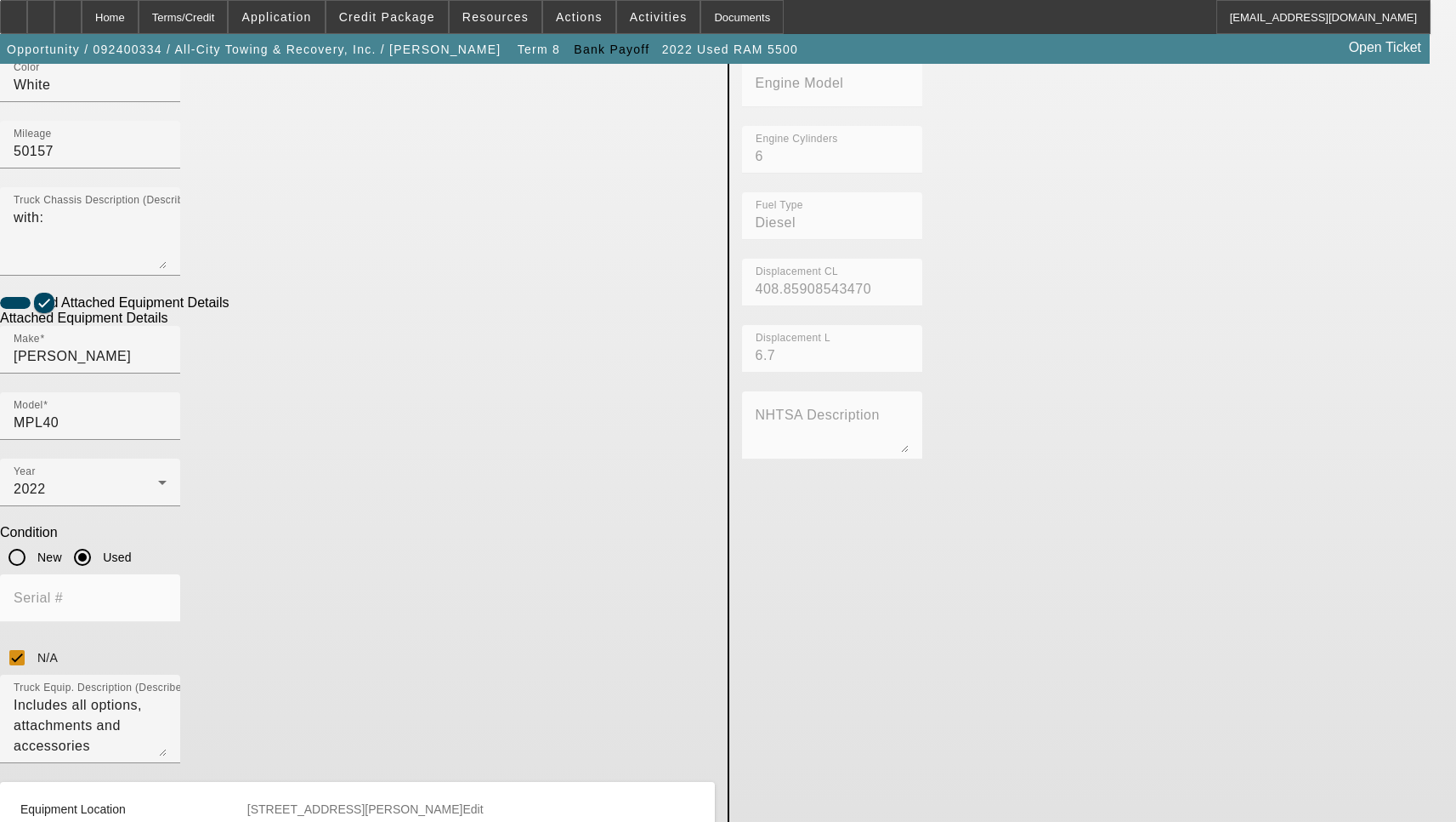
paste input "B"
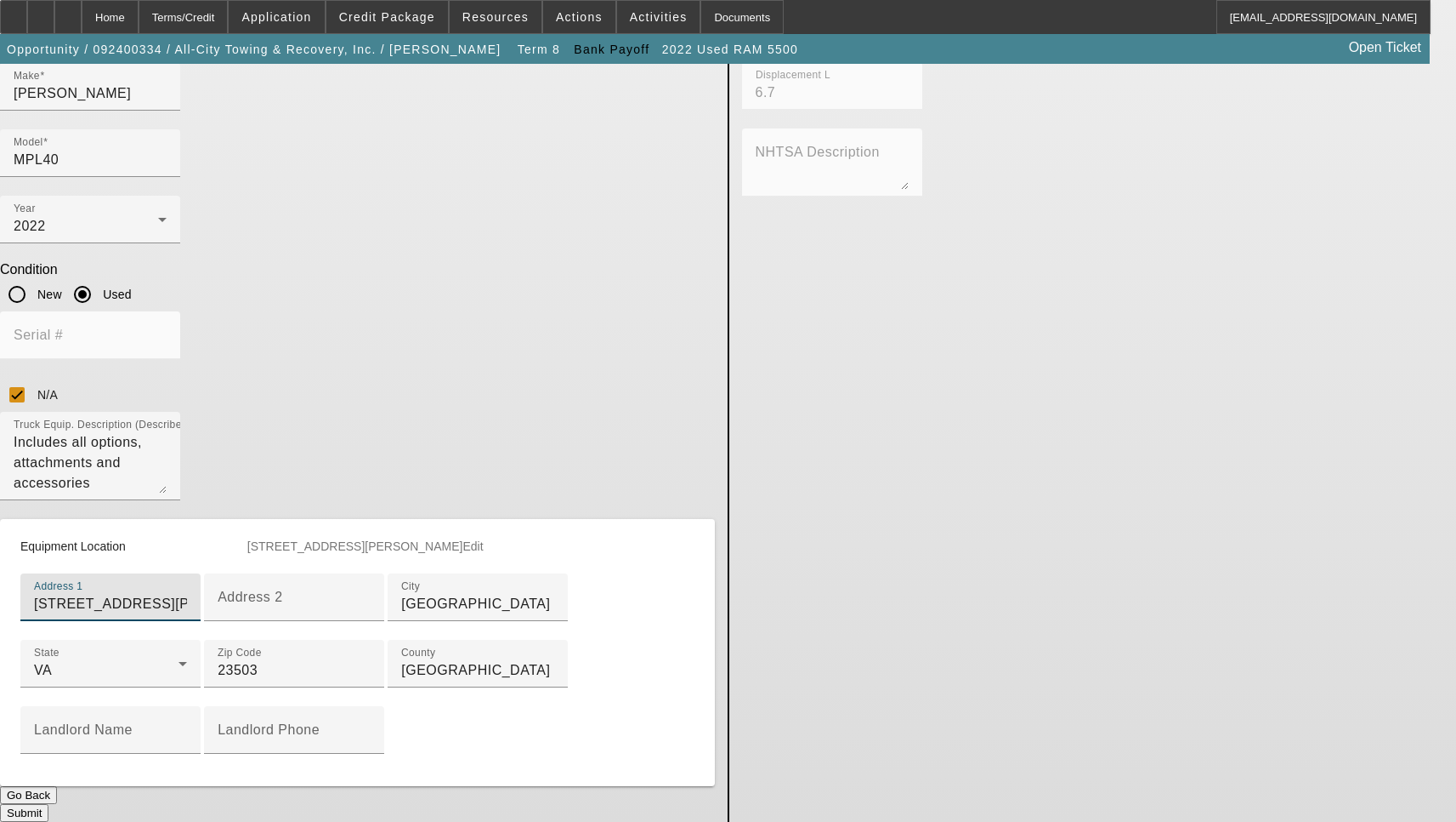
scroll to position [855, 0]
type input "9242 B Marlow Ave"
click at [48, 804] on button "Submit" at bounding box center [24, 812] width 48 height 18
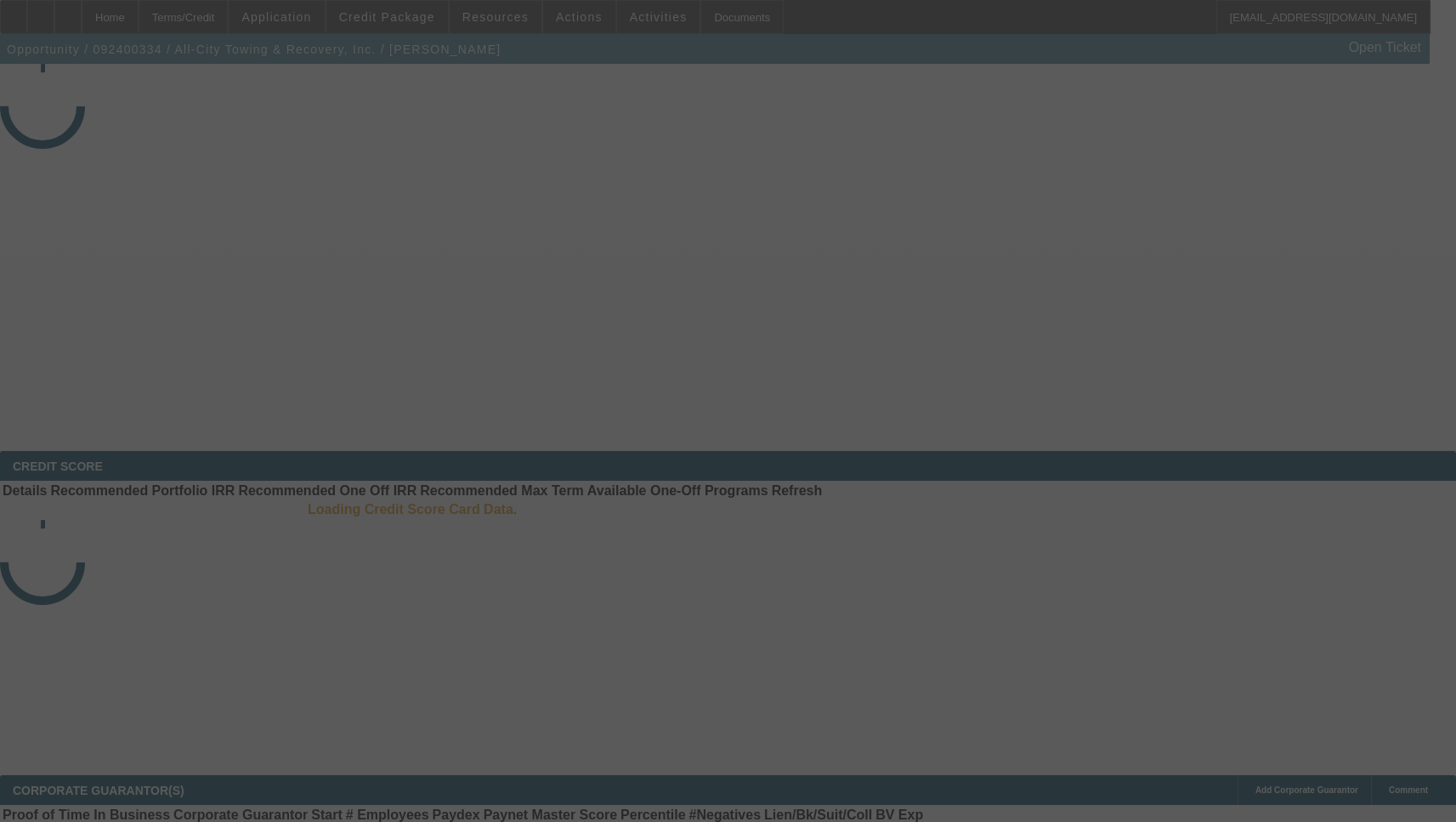
select select "3"
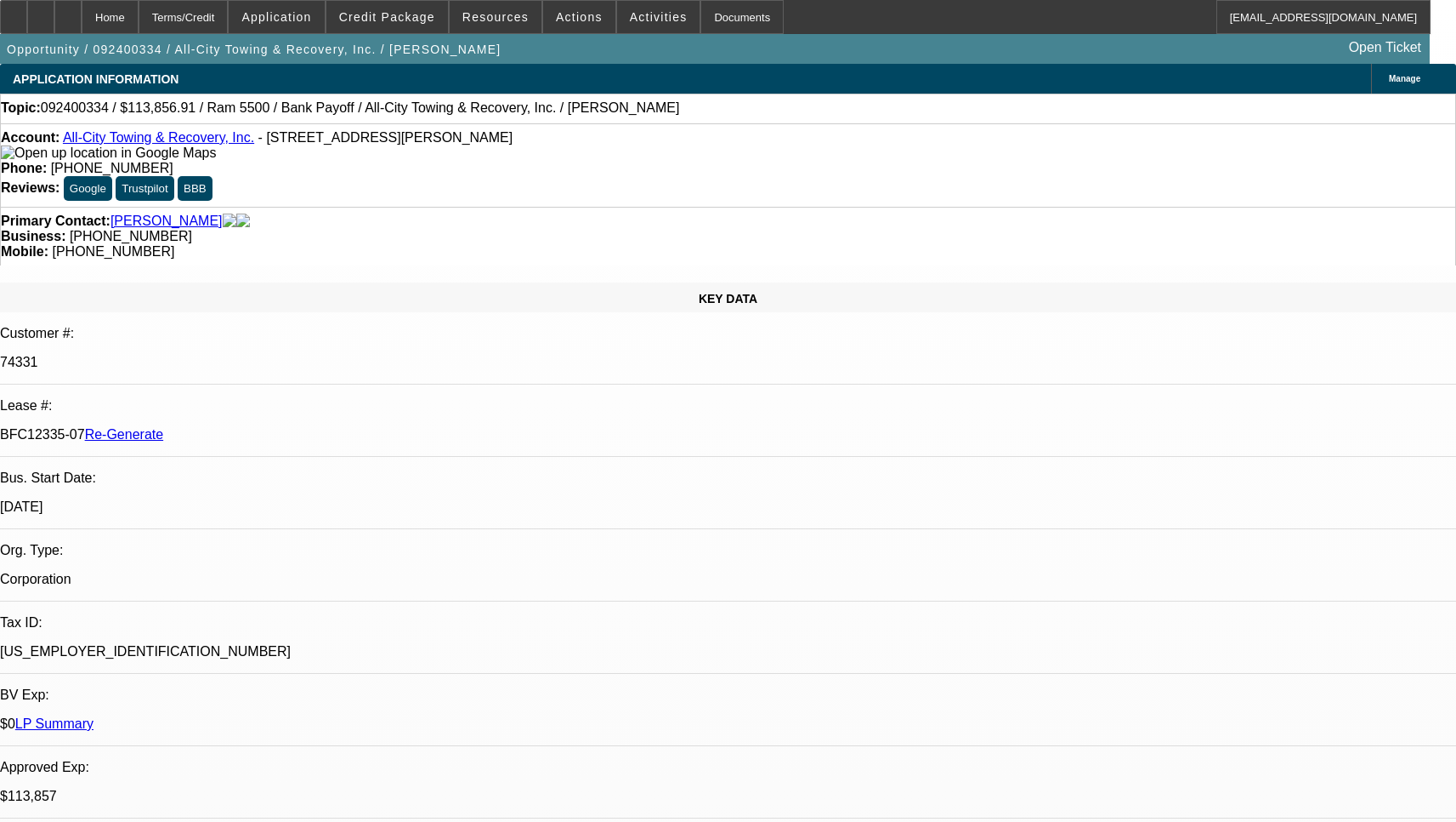
select select "0"
select select "6"
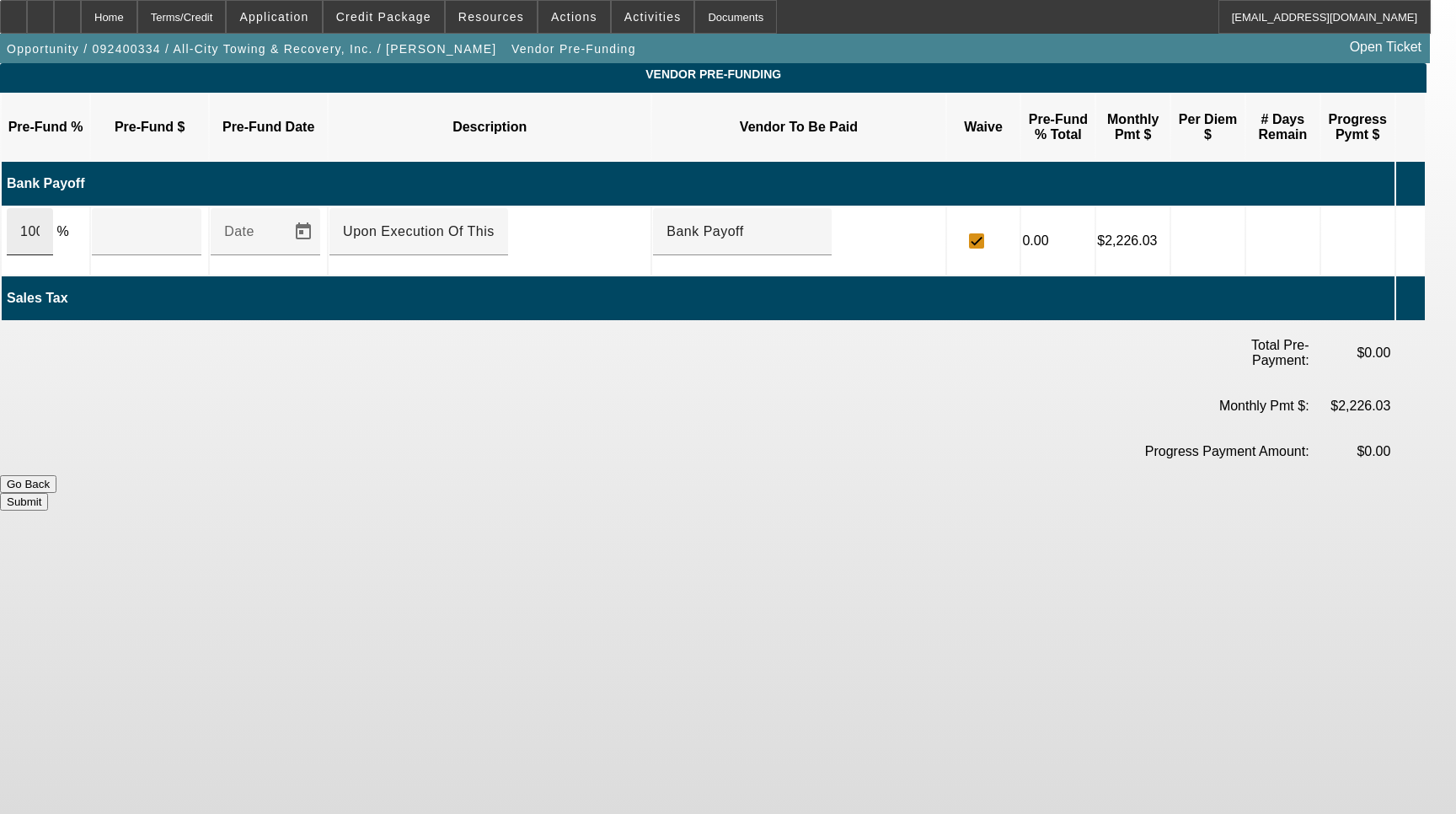
click at [53, 217] on div "100" at bounding box center [30, 232] width 46 height 47
type input "$109,320.13"
click at [48, 493] on button "Submit" at bounding box center [24, 501] width 48 height 17
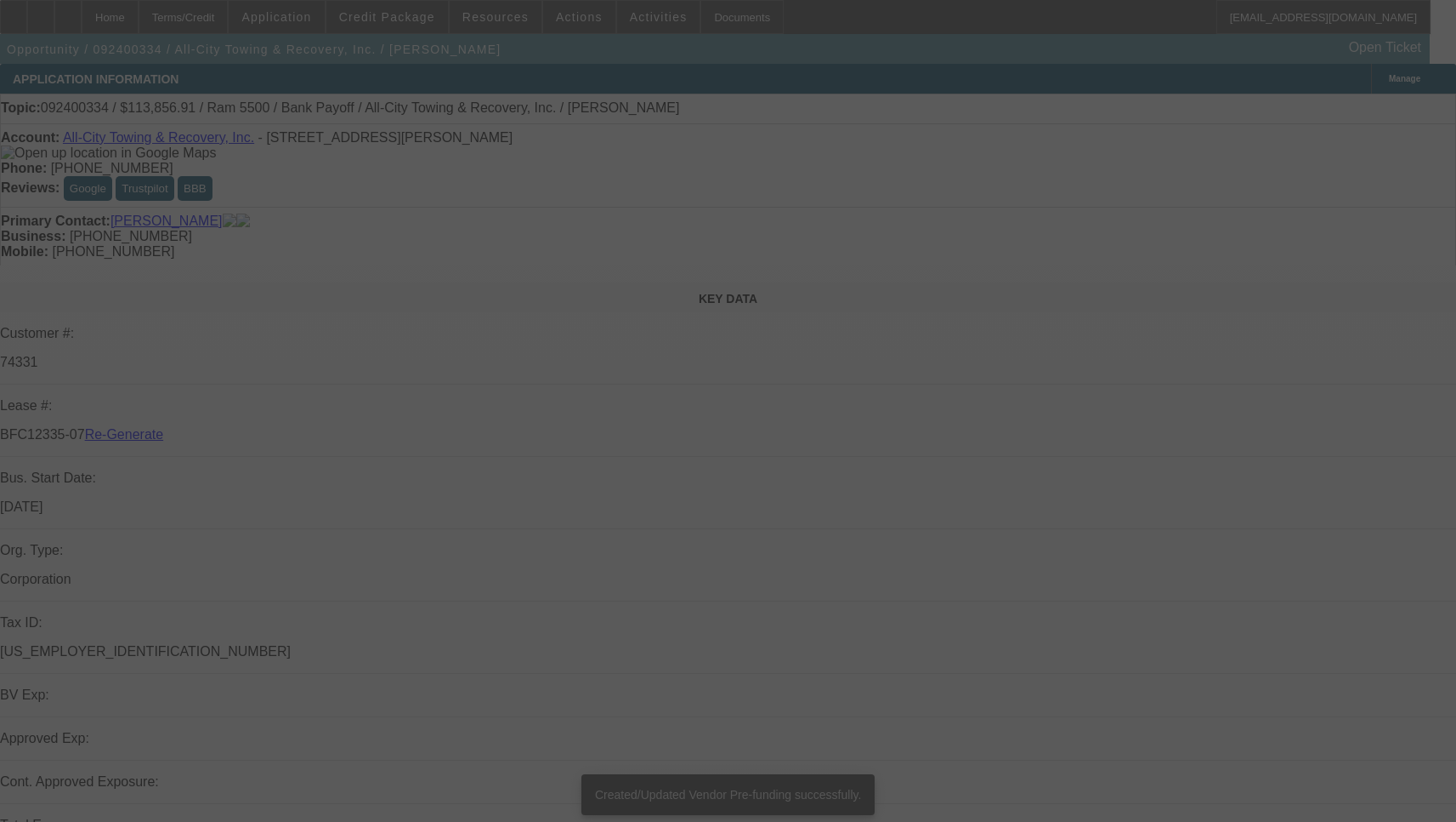
select select "3"
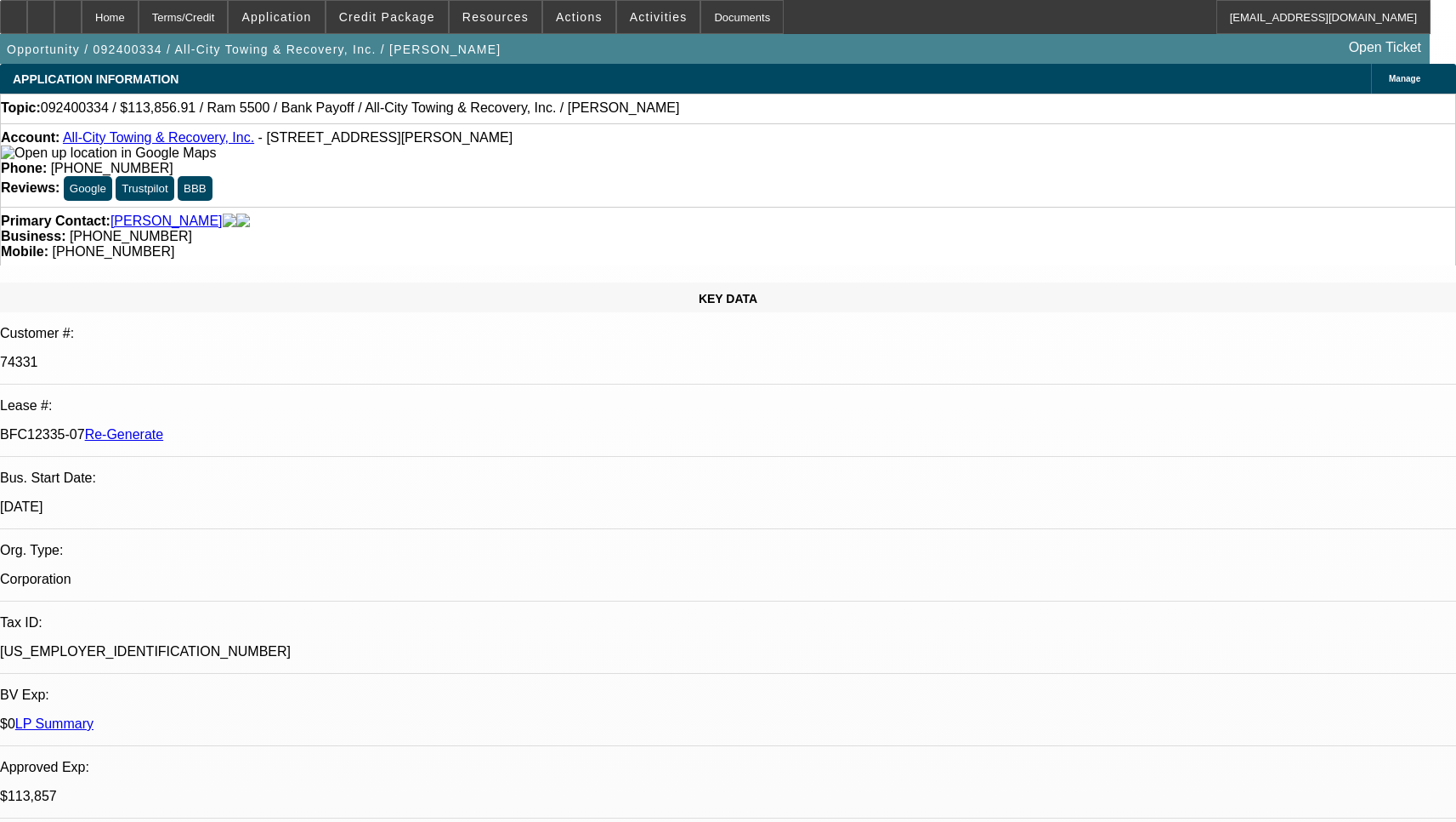
select select "0"
select select "6"
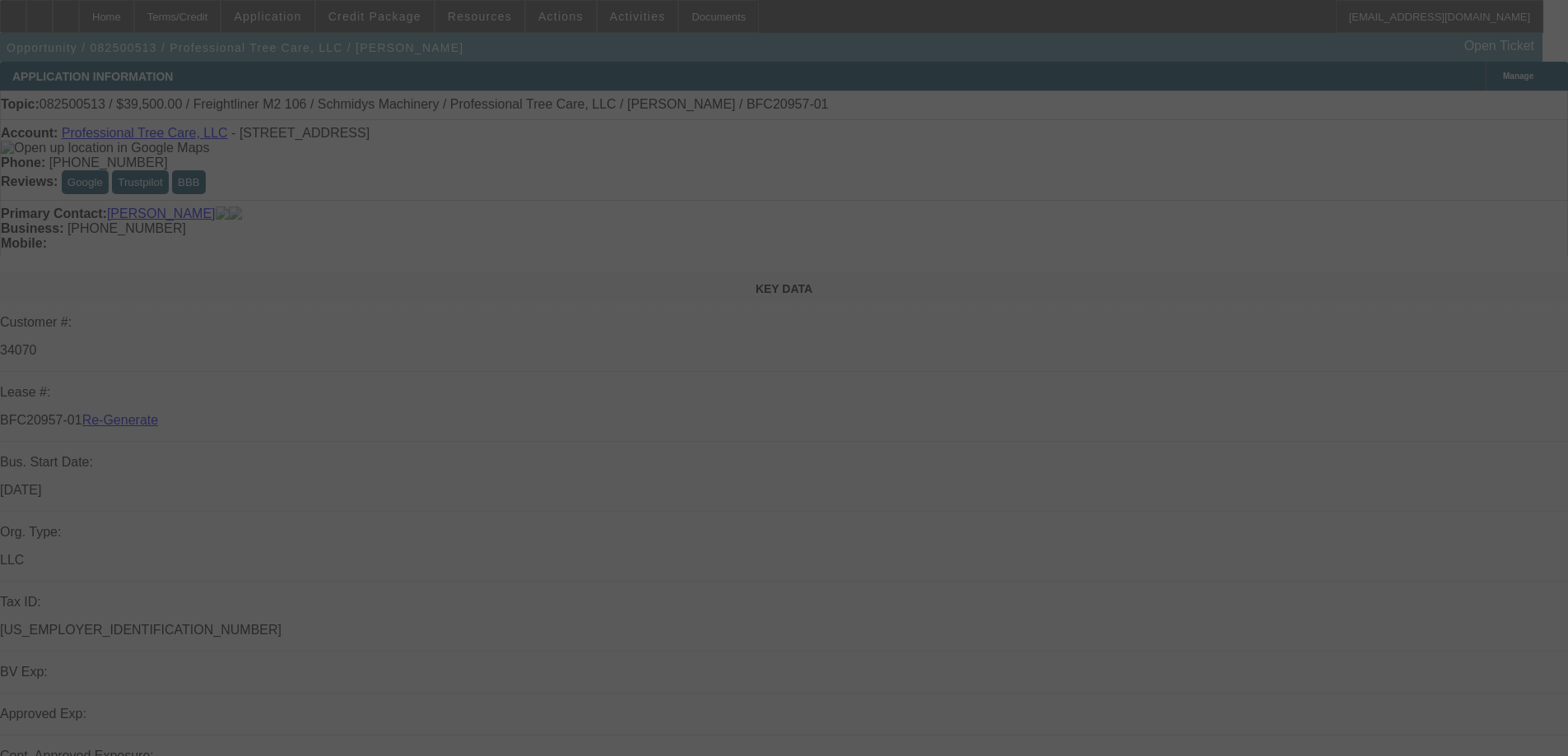
select select "3"
select select "0"
select select "6"
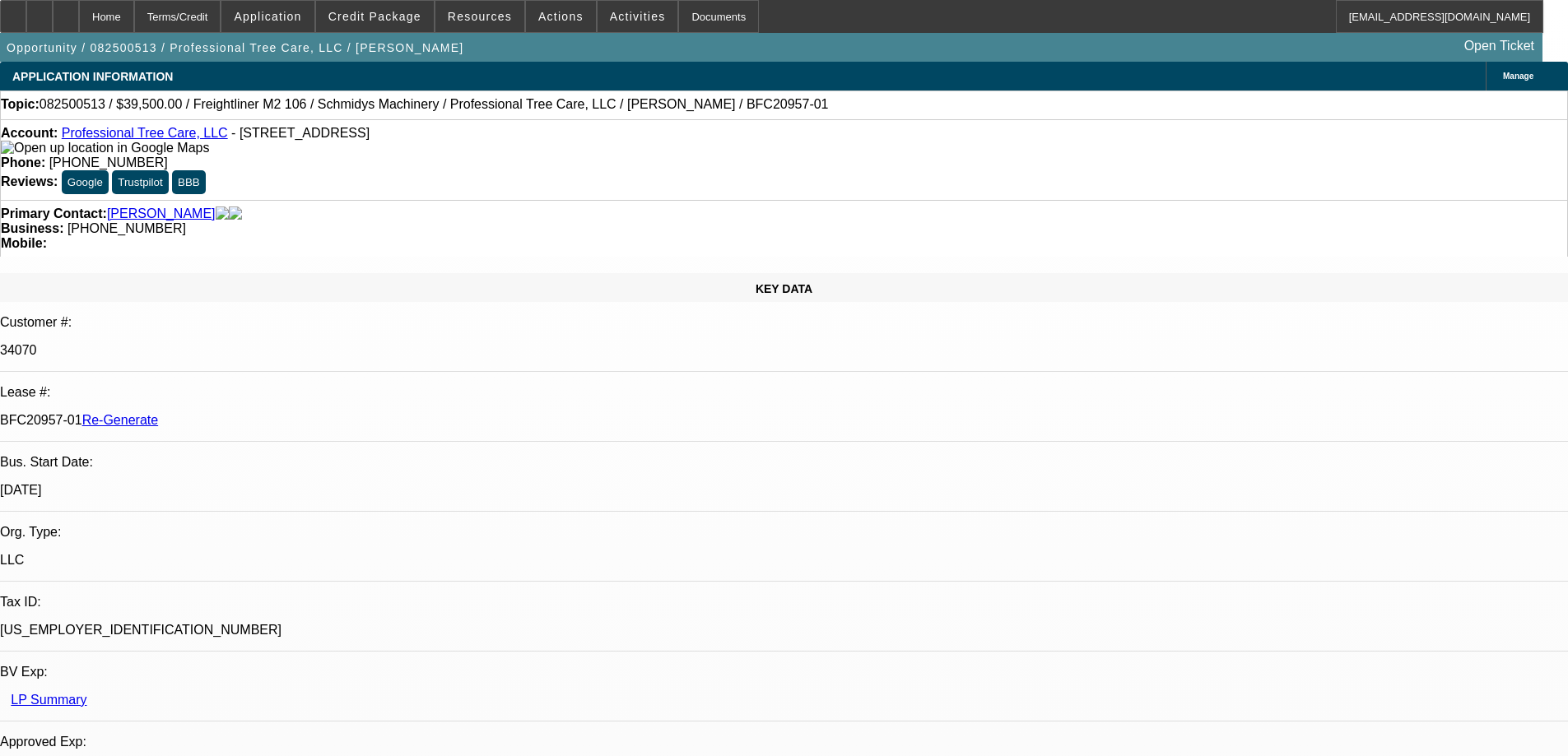
click at [476, 20] on span "Resources" at bounding box center [479, 16] width 64 height 13
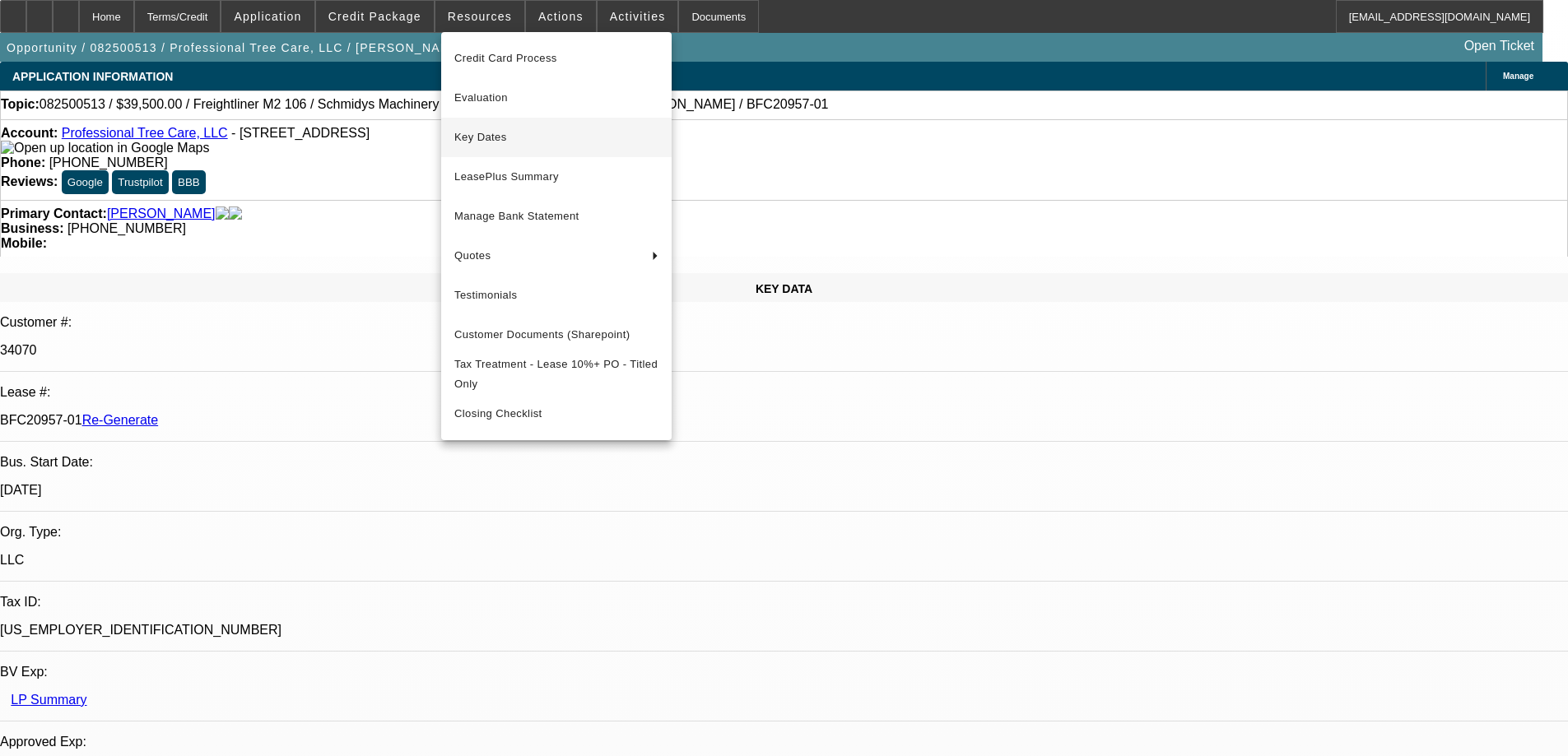
click at [488, 138] on span "Key Dates" at bounding box center [556, 137] width 204 height 20
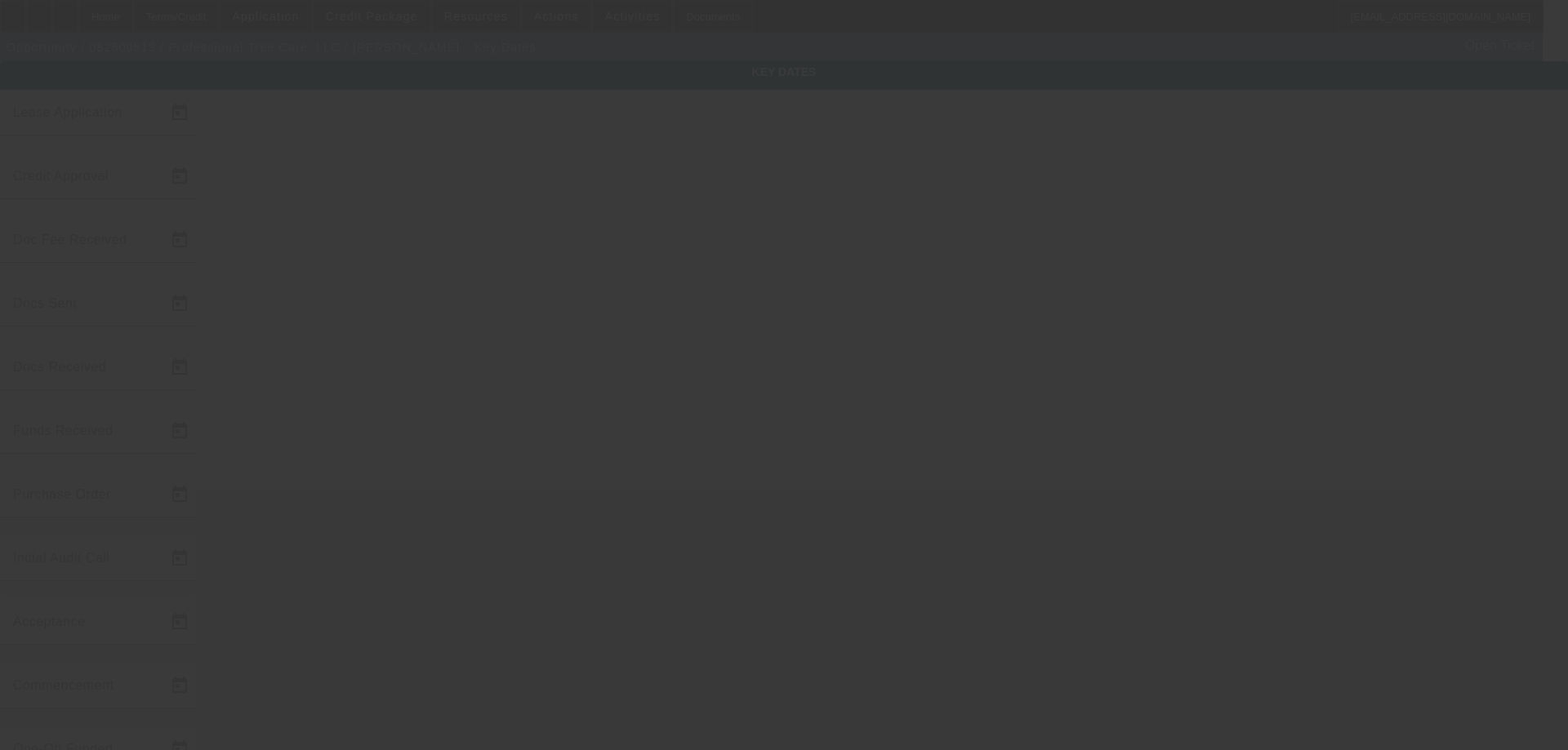
type input "8/19/2025"
type input "8/21/2025"
type input "[DATE]"
type input "8/22/2025"
type input "[DATE]"
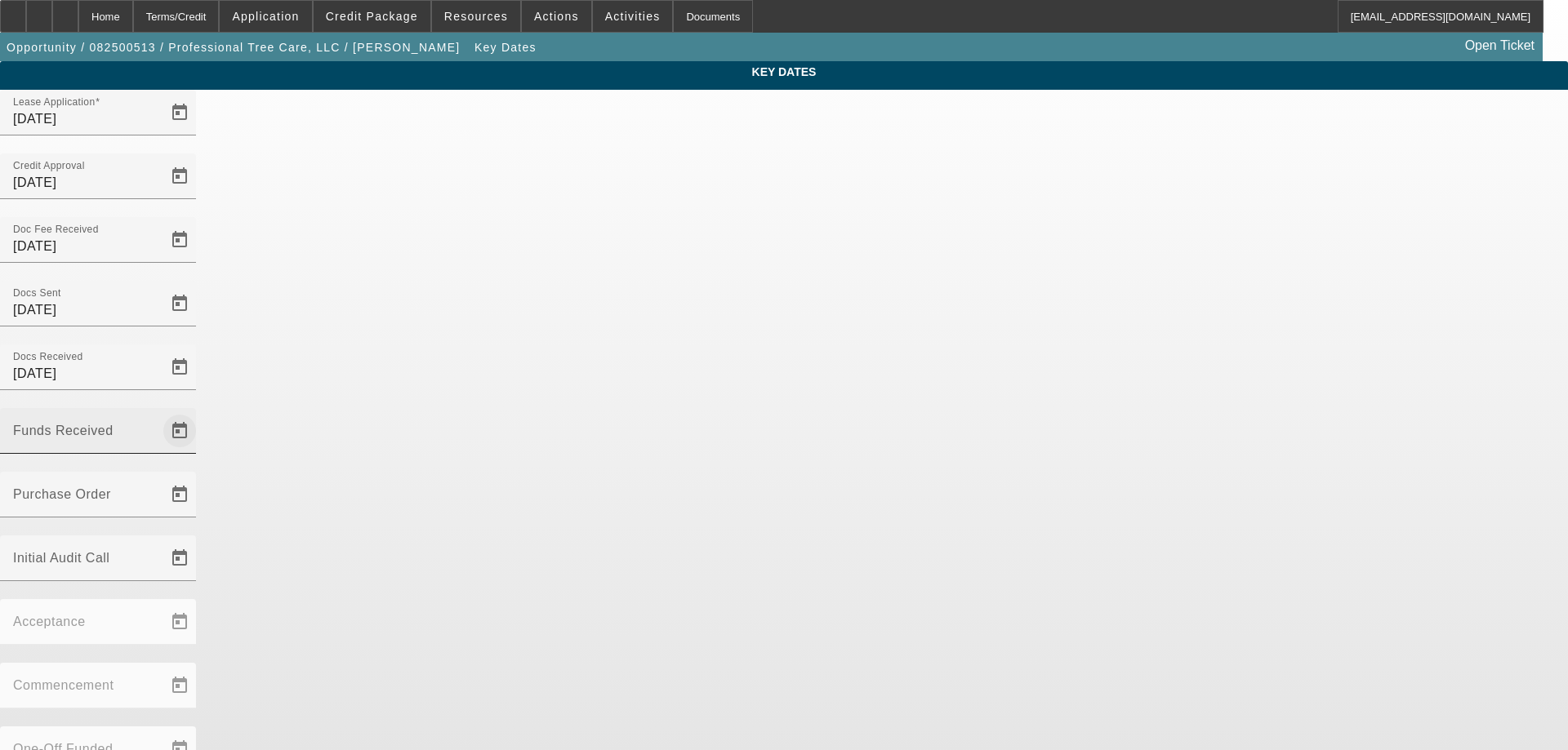
click at [199, 412] on span "Open calendar" at bounding box center [180, 431] width 39 height 39
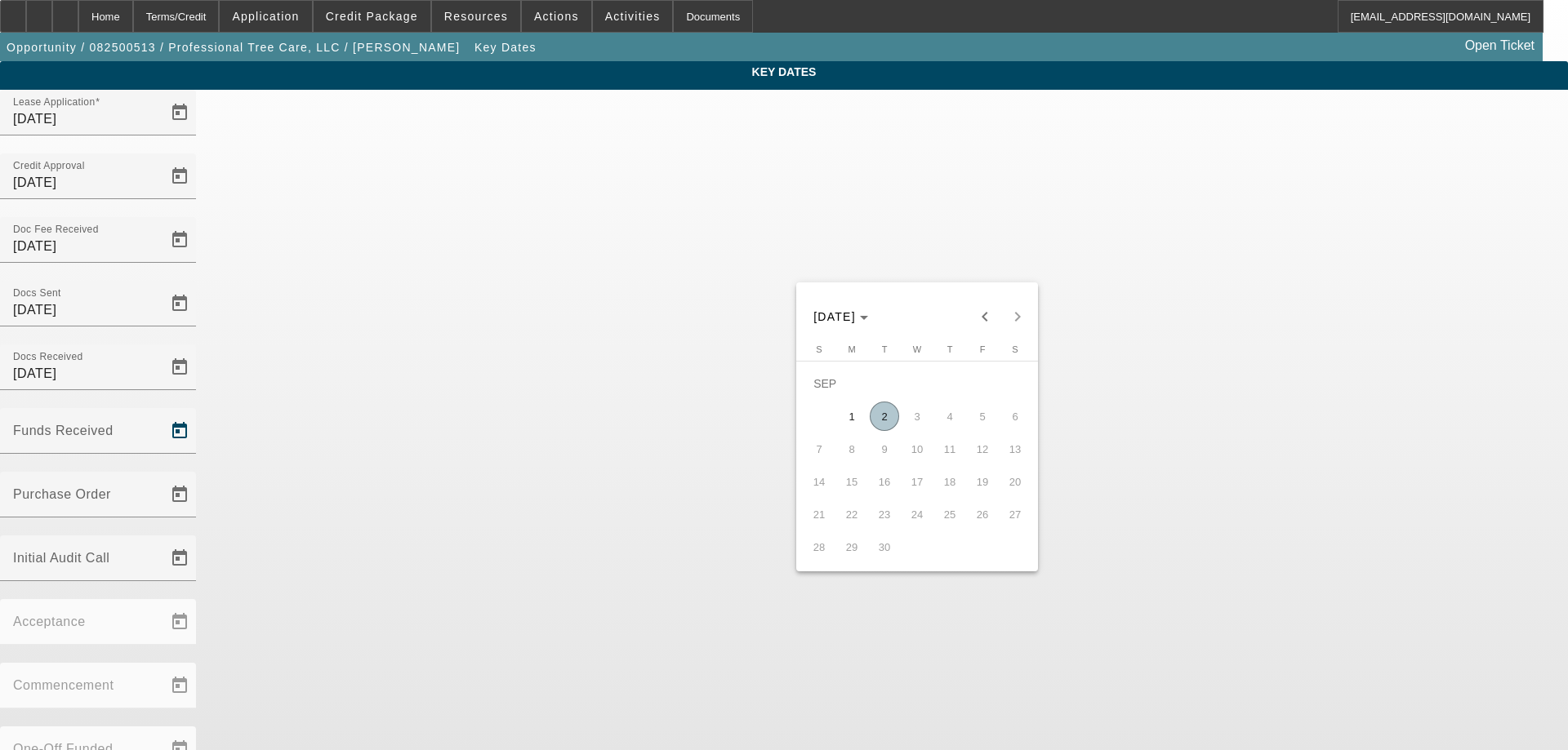
click at [884, 420] on span "2" at bounding box center [884, 416] width 30 height 30
type input "9/2/2025"
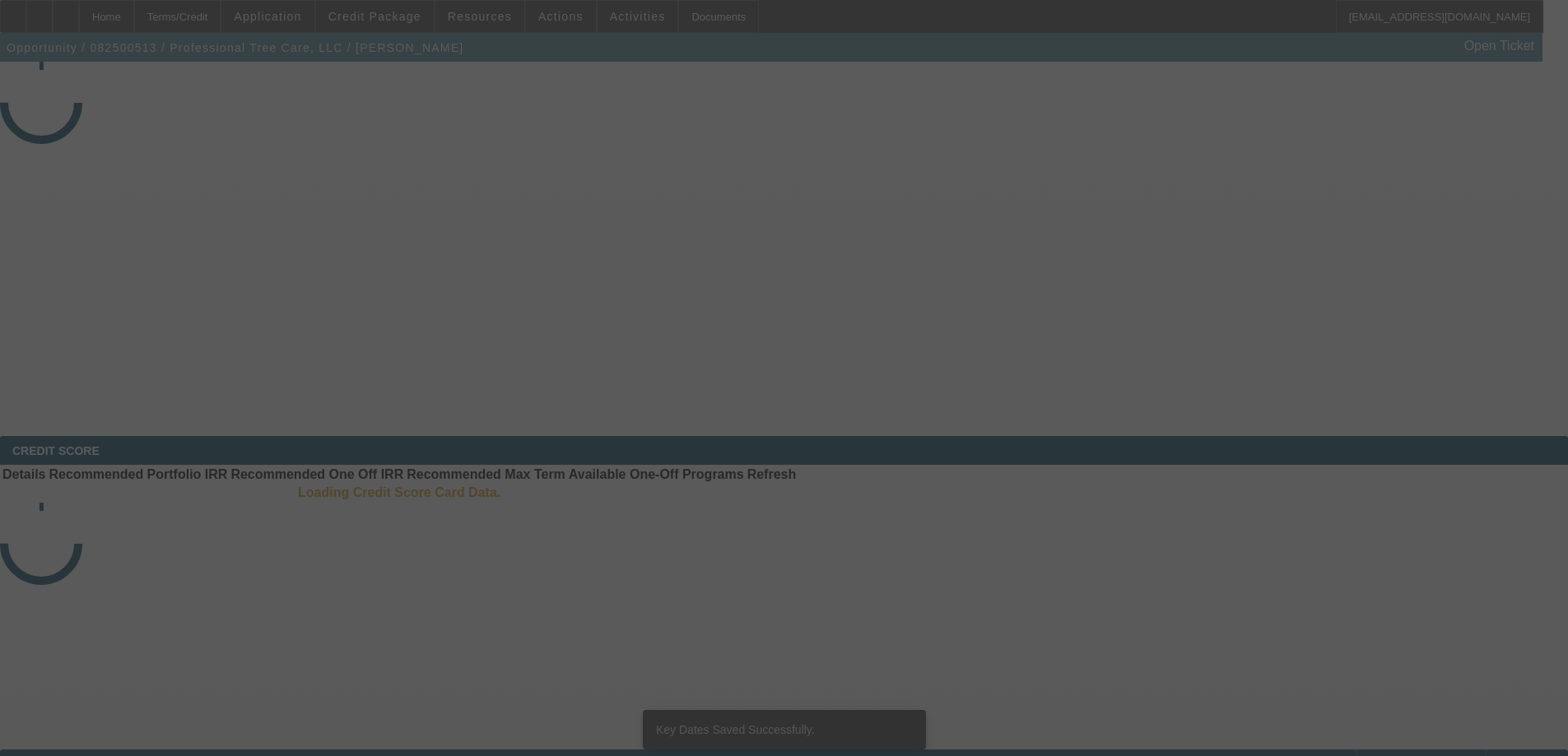
select select "3"
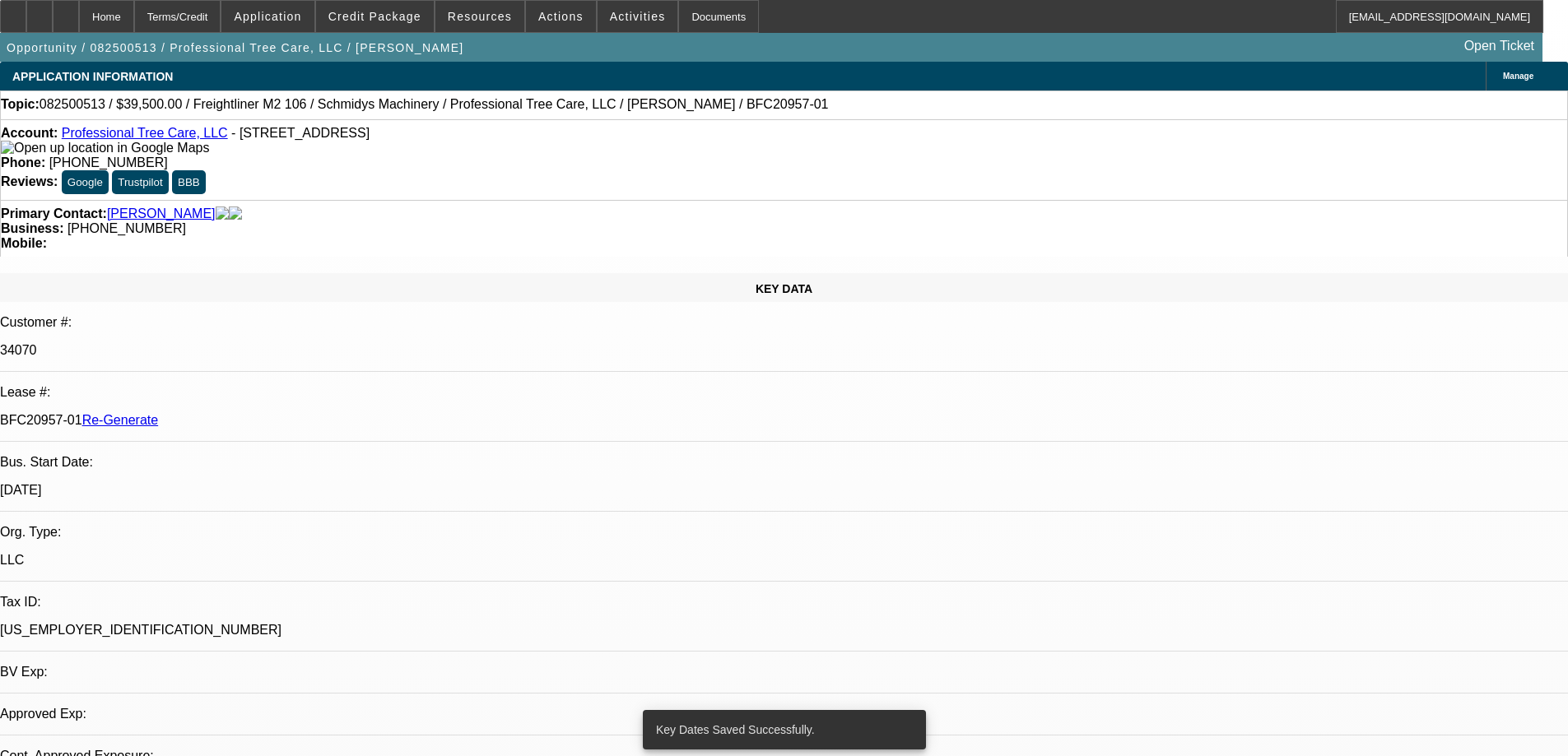
select select "0"
select select "6"
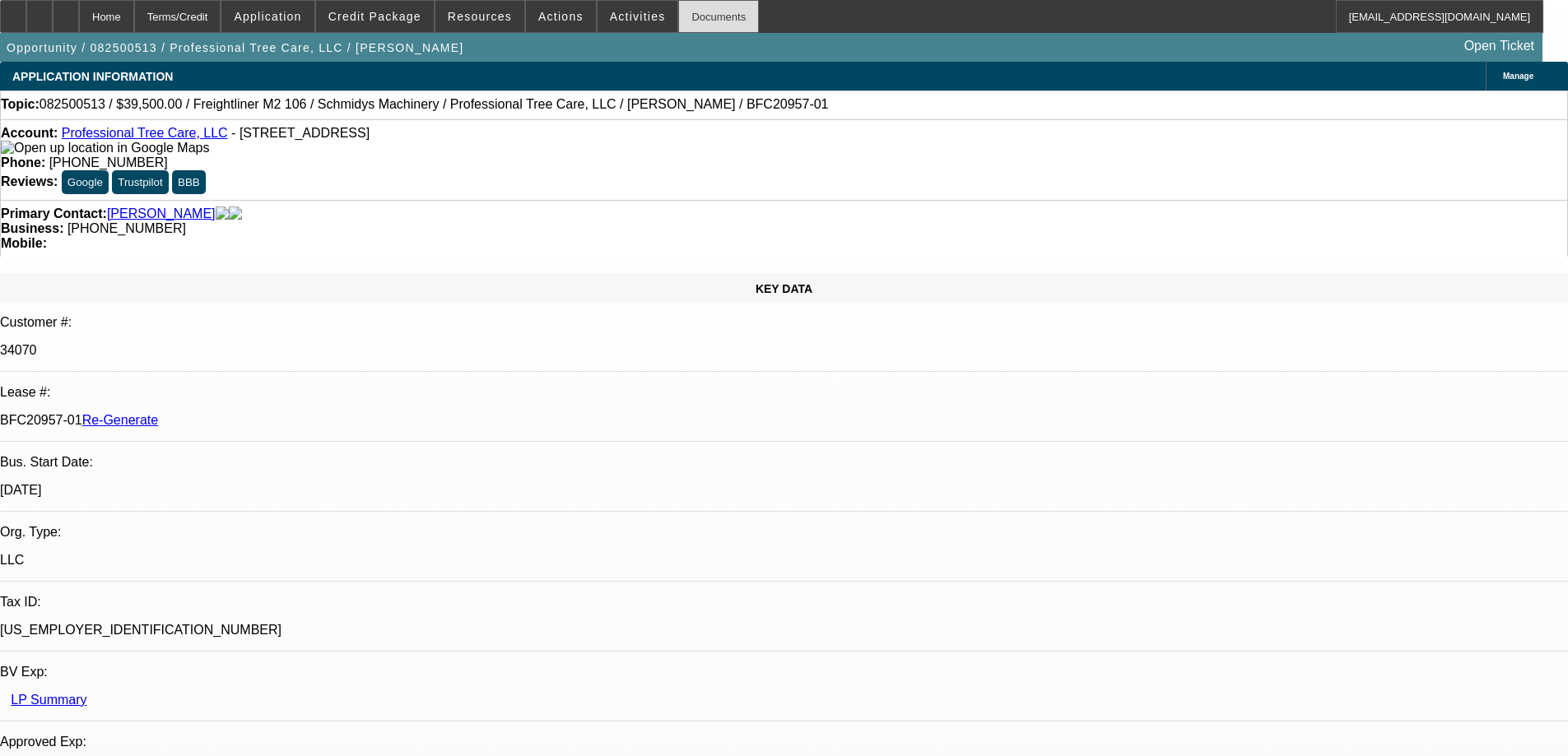
click at [699, 22] on div "Documents" at bounding box center [718, 16] width 81 height 33
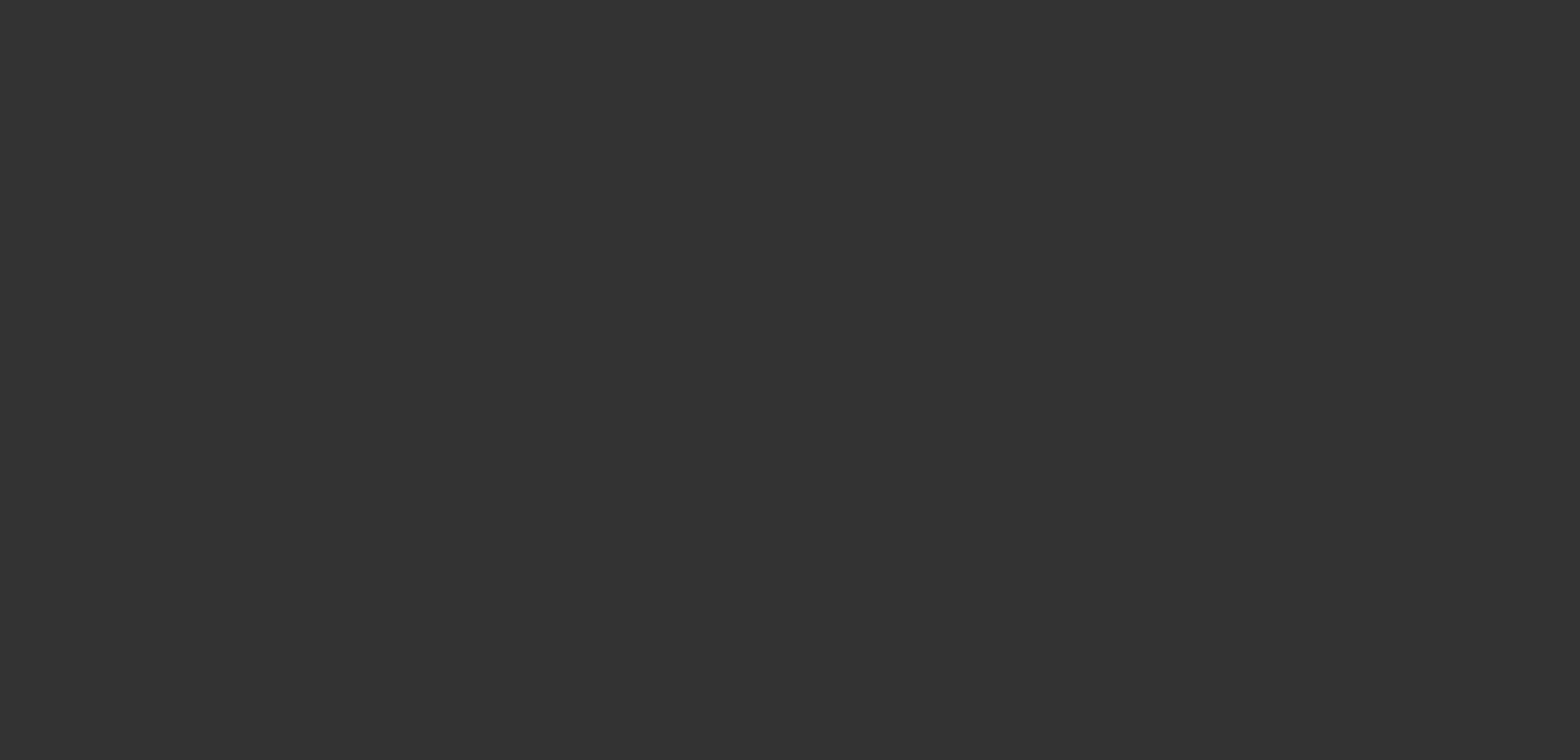
select select "3"
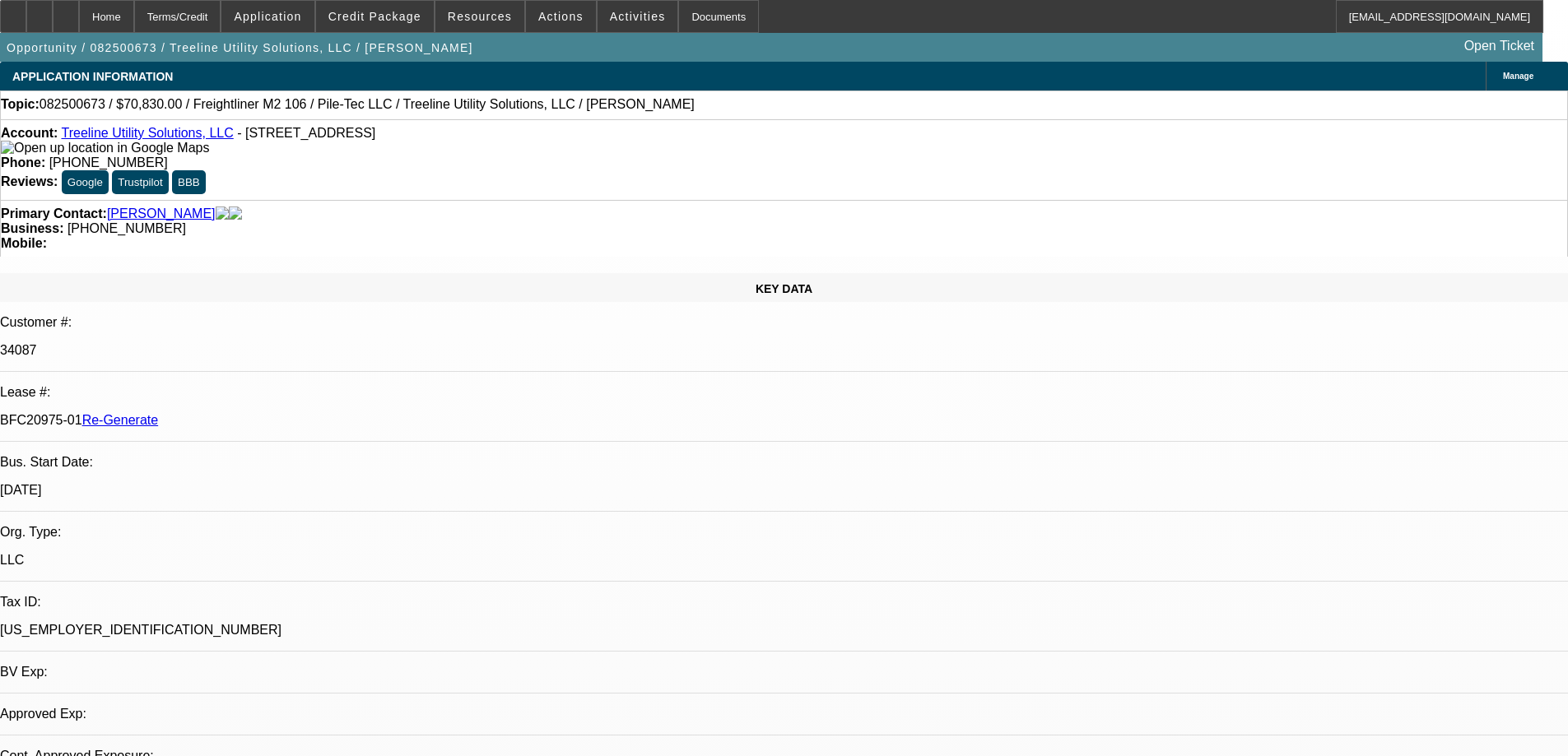
select select "0"
select select "2"
select select "0"
select select "6"
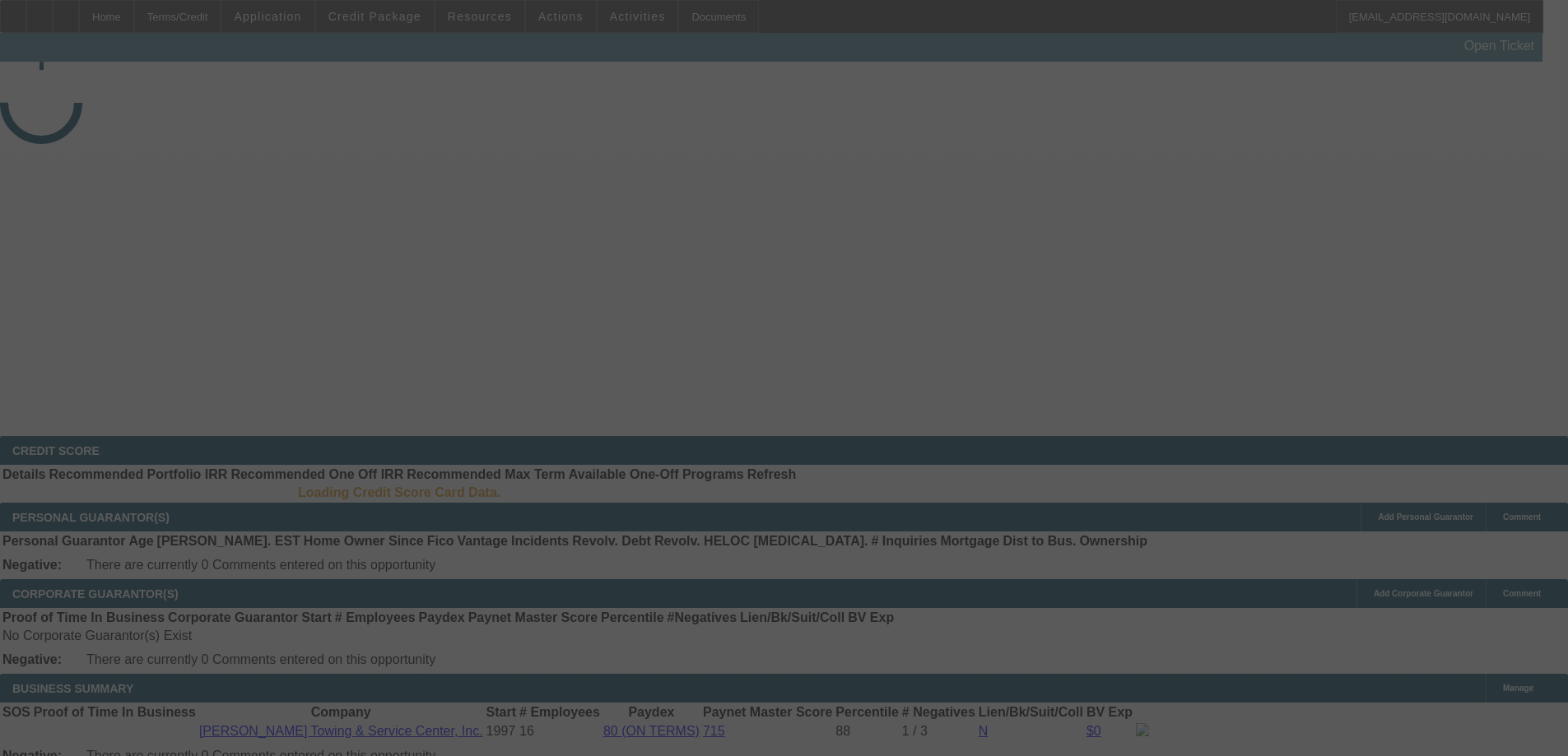
select select "3"
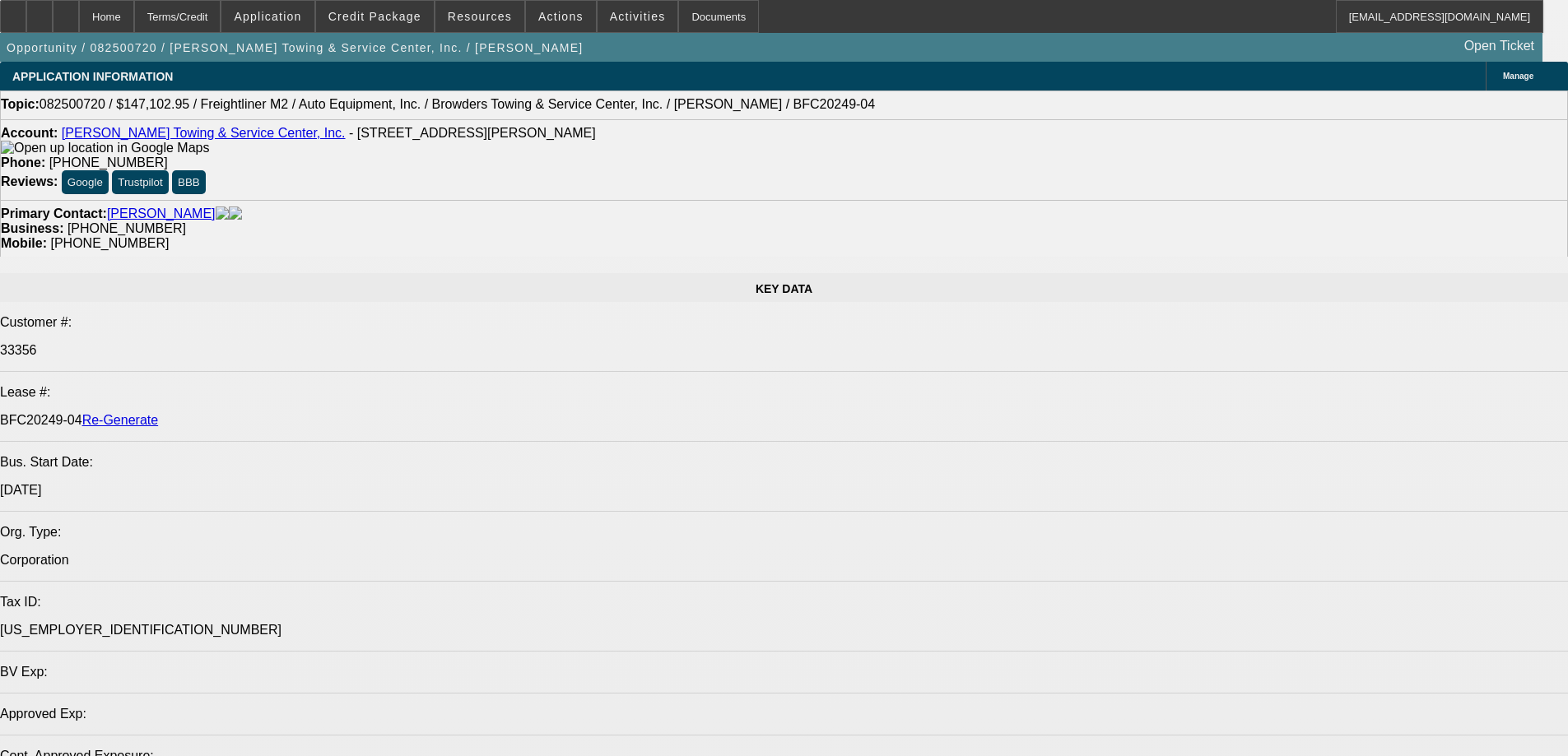
select select "0"
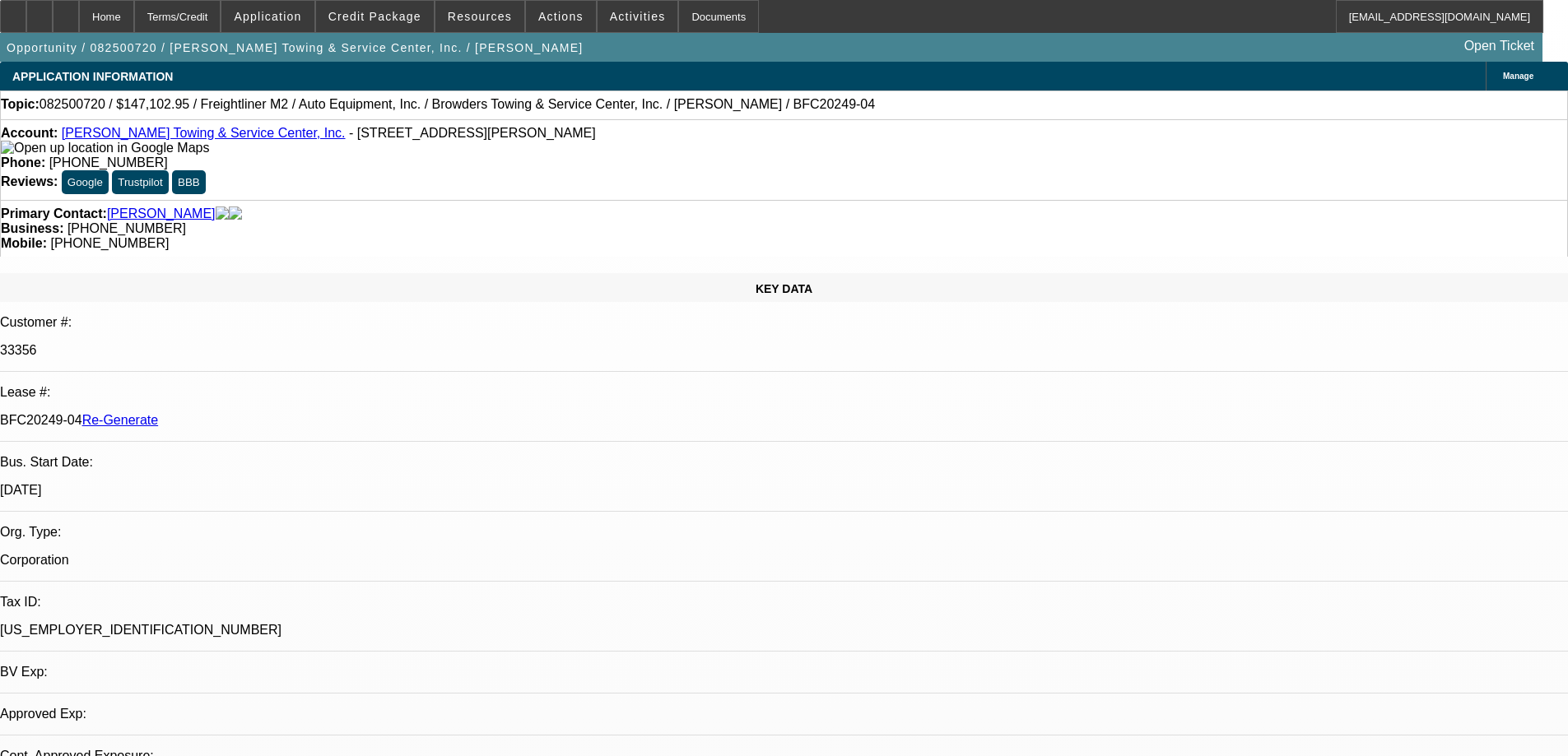
select select "2"
select select "0"
select select "6"
click at [708, 6] on div "Documents" at bounding box center [718, 16] width 81 height 33
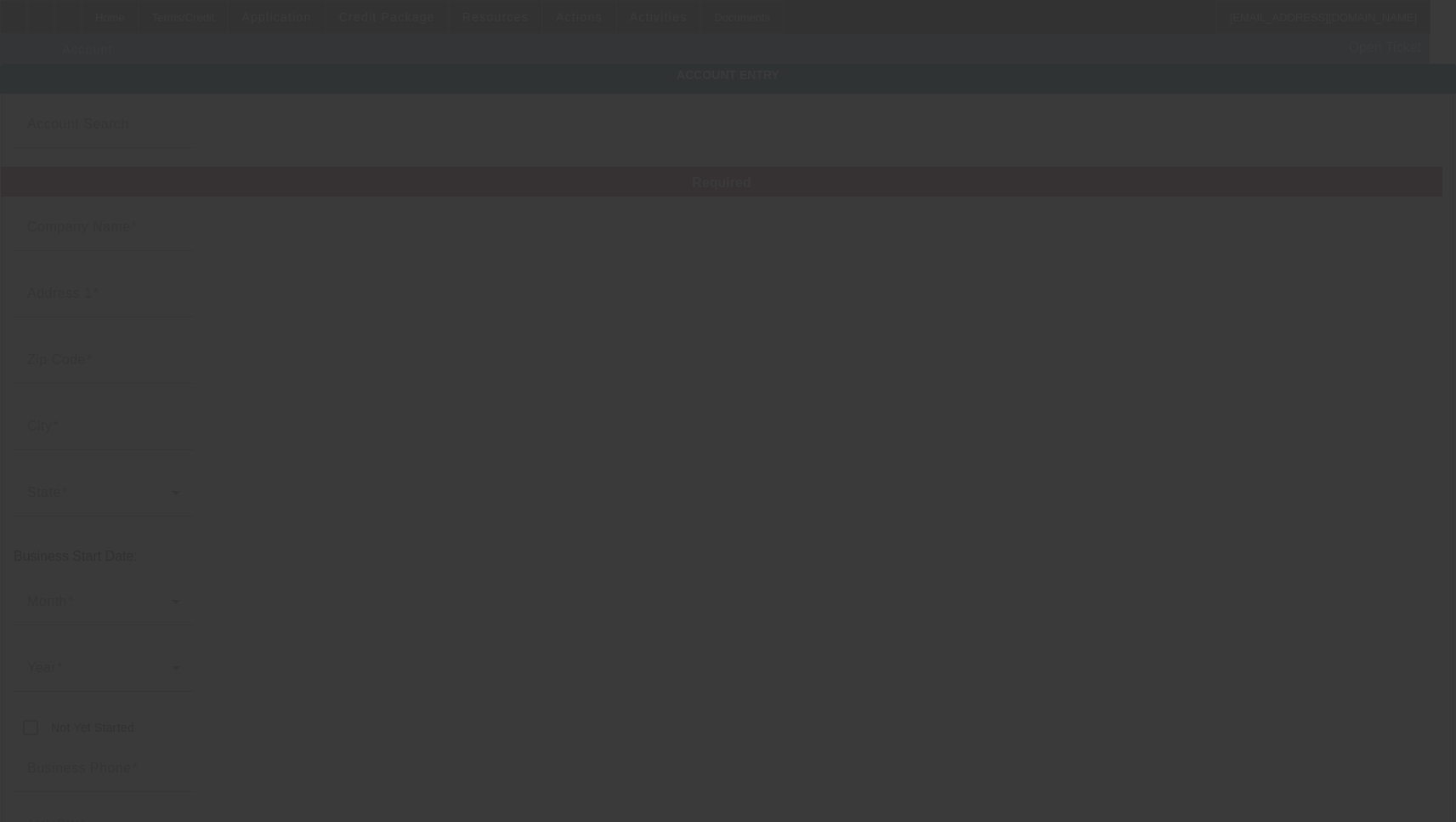
type input "[PERSON_NAME] Towing & Service Center, Inc."
type input "[STREET_ADDRESS]"
type input "23803"
type input "North [PERSON_NAME]"
type input "[PHONE_NUMBER]"
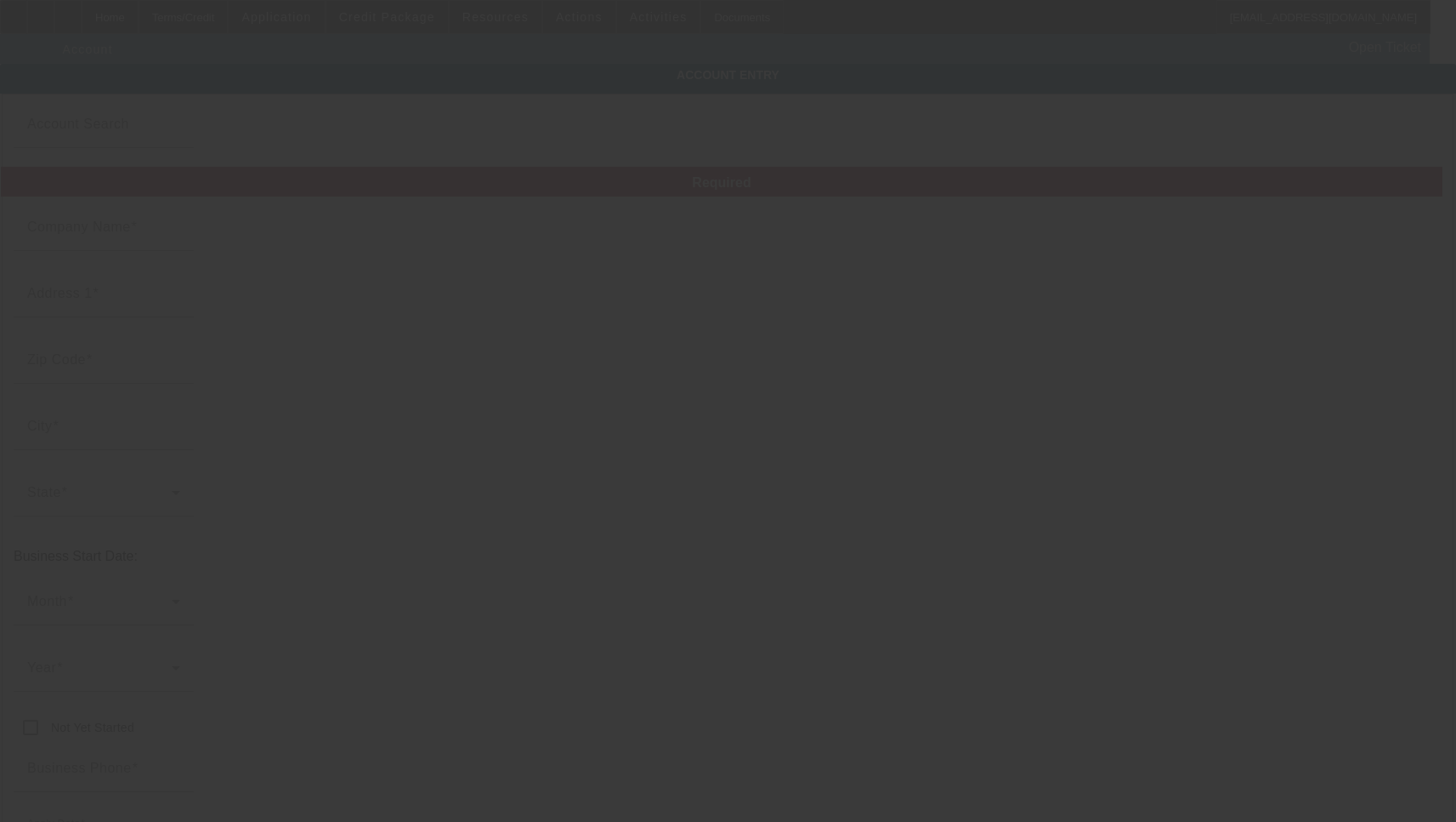
type input "[EMAIL_ADDRESS][DOMAIN_NAME]"
type input "[PERSON_NAME]"
type input "[US_EMPLOYER_IDENTIFICATION_NUMBER]"
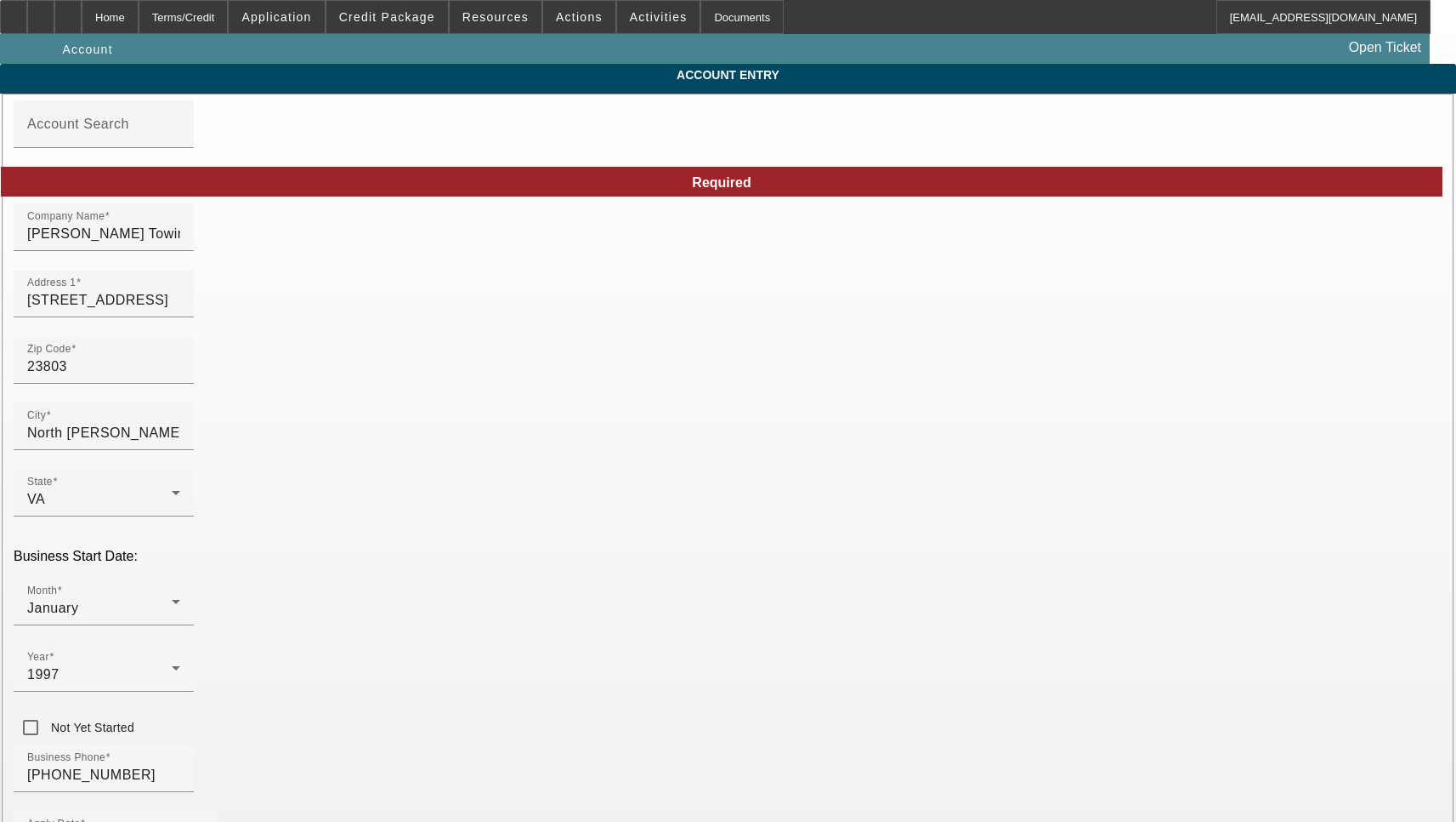
type input "[DATE]"
click at [180, 309] on input "6820 Boydton Plank Rd" at bounding box center [104, 300] width 153 height 20
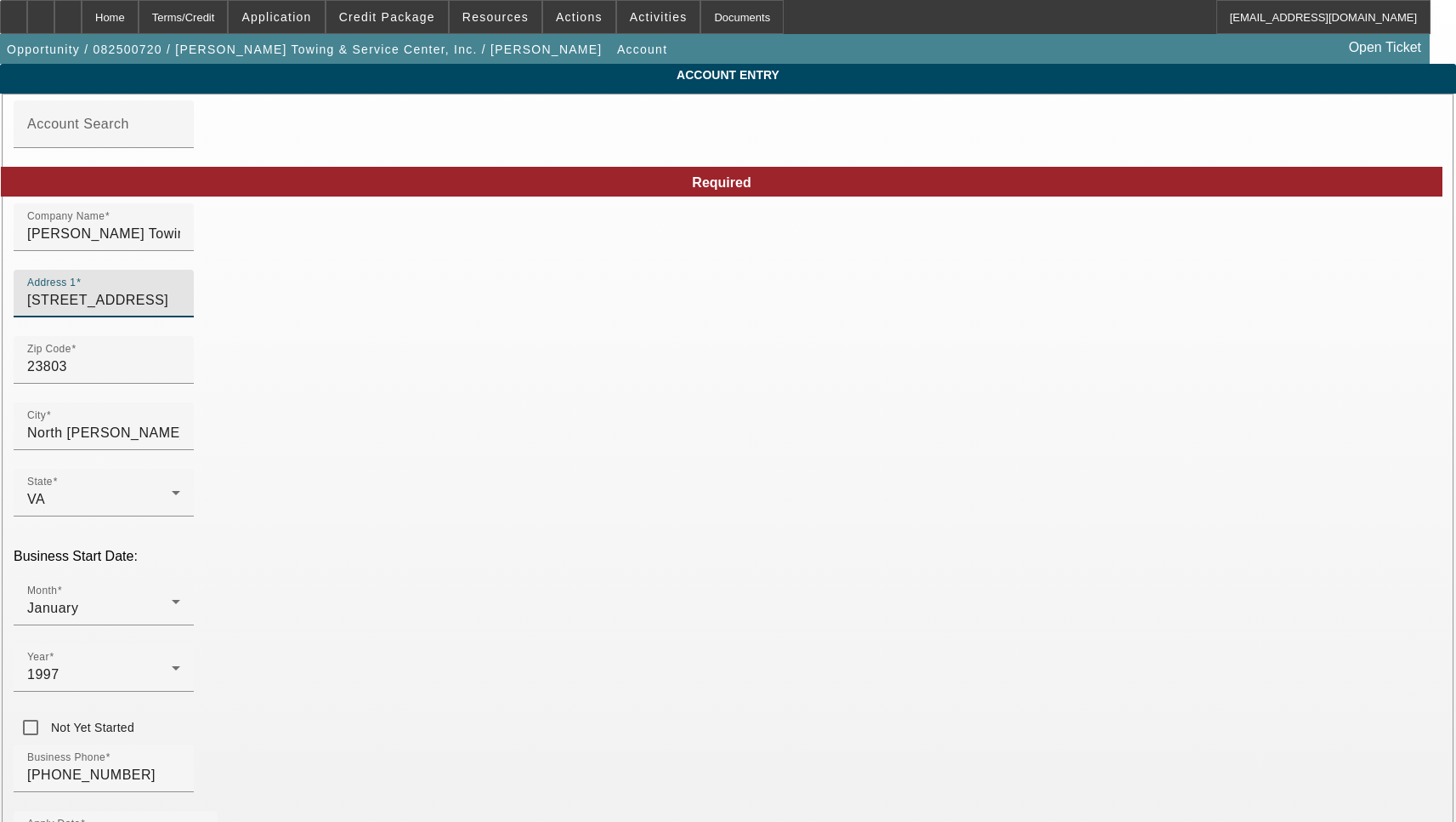
click at [180, 309] on input "6820 Boydton Plank Rd" at bounding box center [104, 300] width 153 height 20
click at [180, 308] on input "6820 Boydton Plank Rd" at bounding box center [104, 300] width 153 height 20
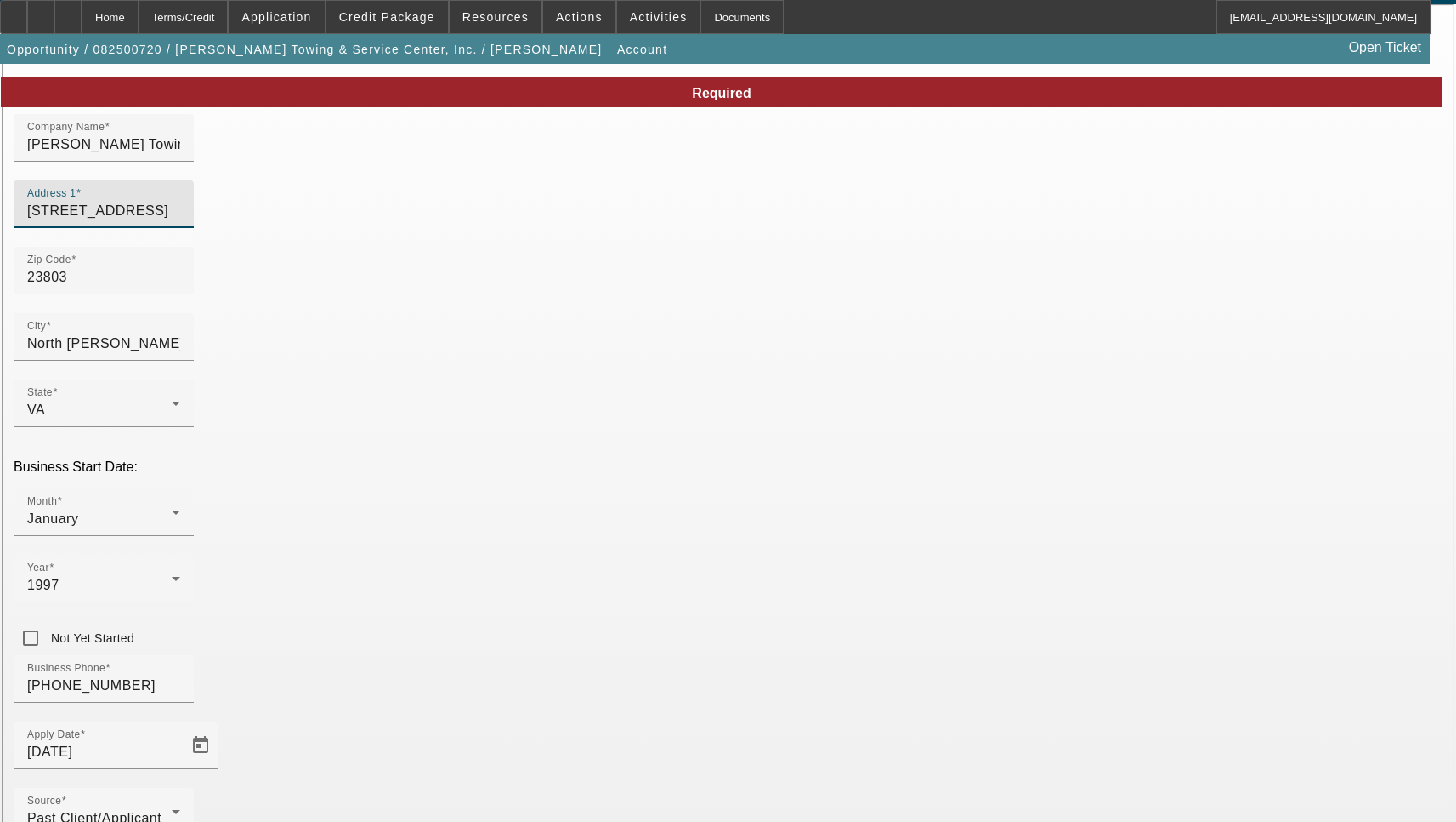
scroll to position [181, 0]
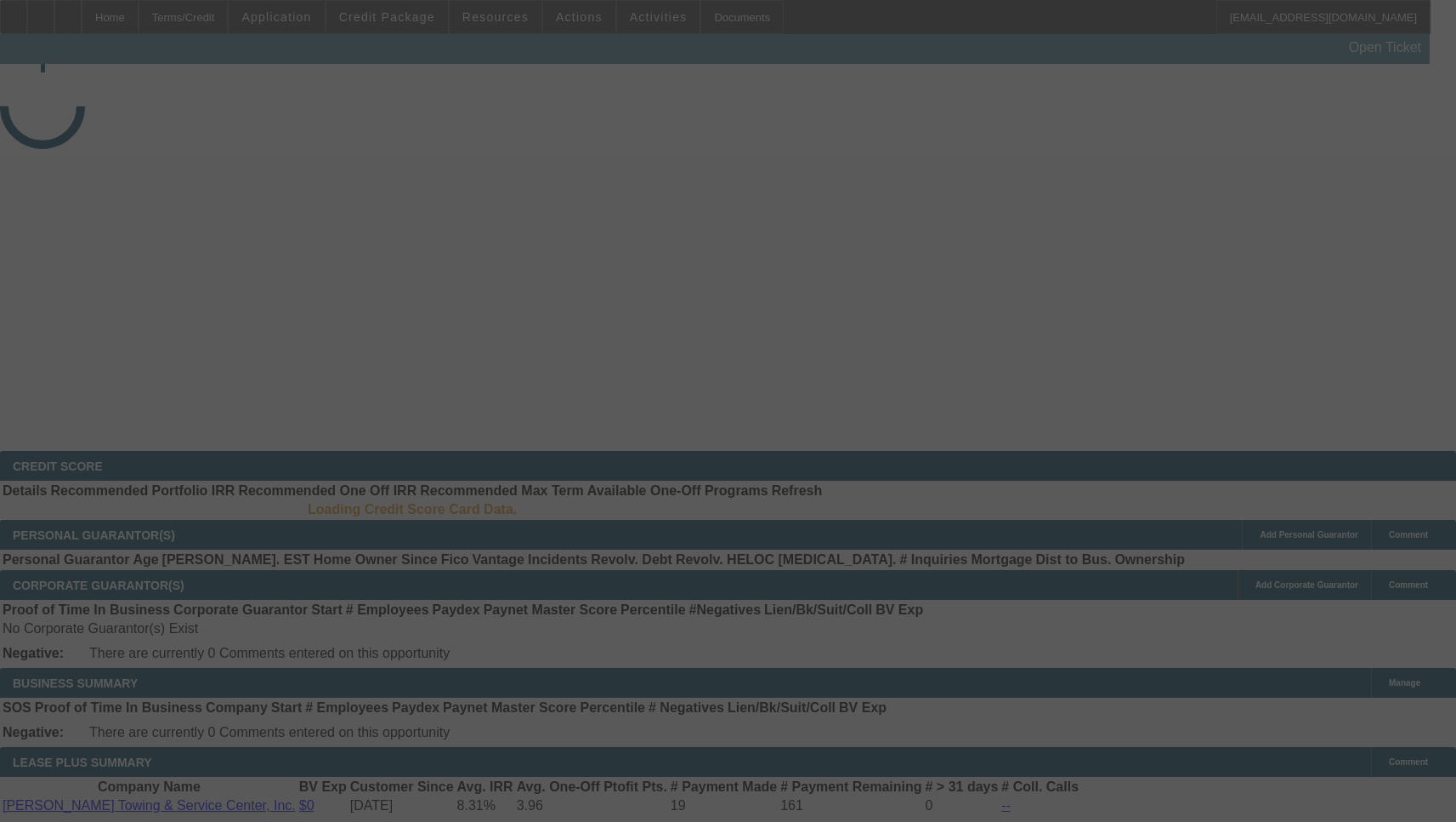
select select "3"
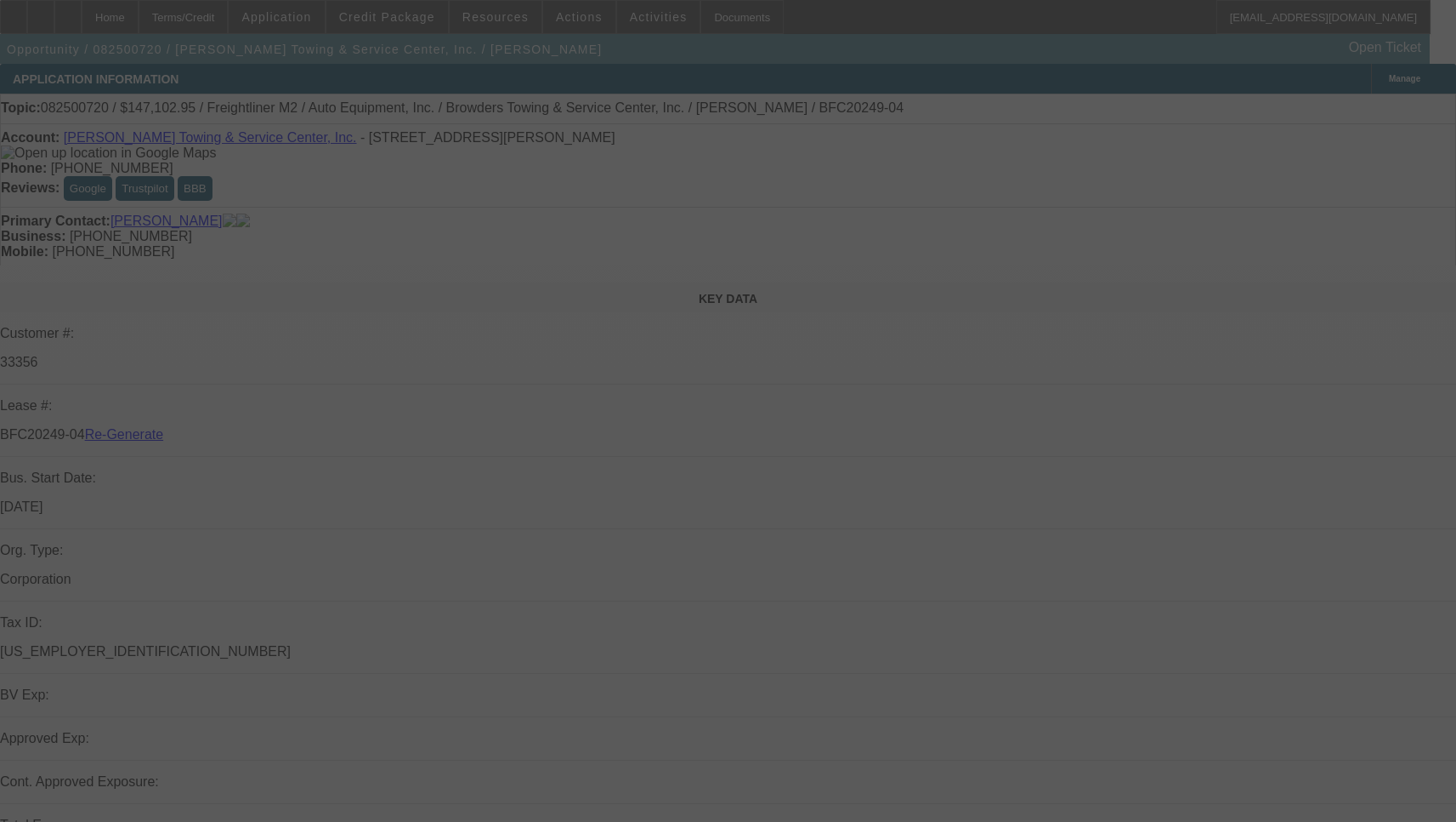
select select "0"
select select "2"
select select "0"
select select "6"
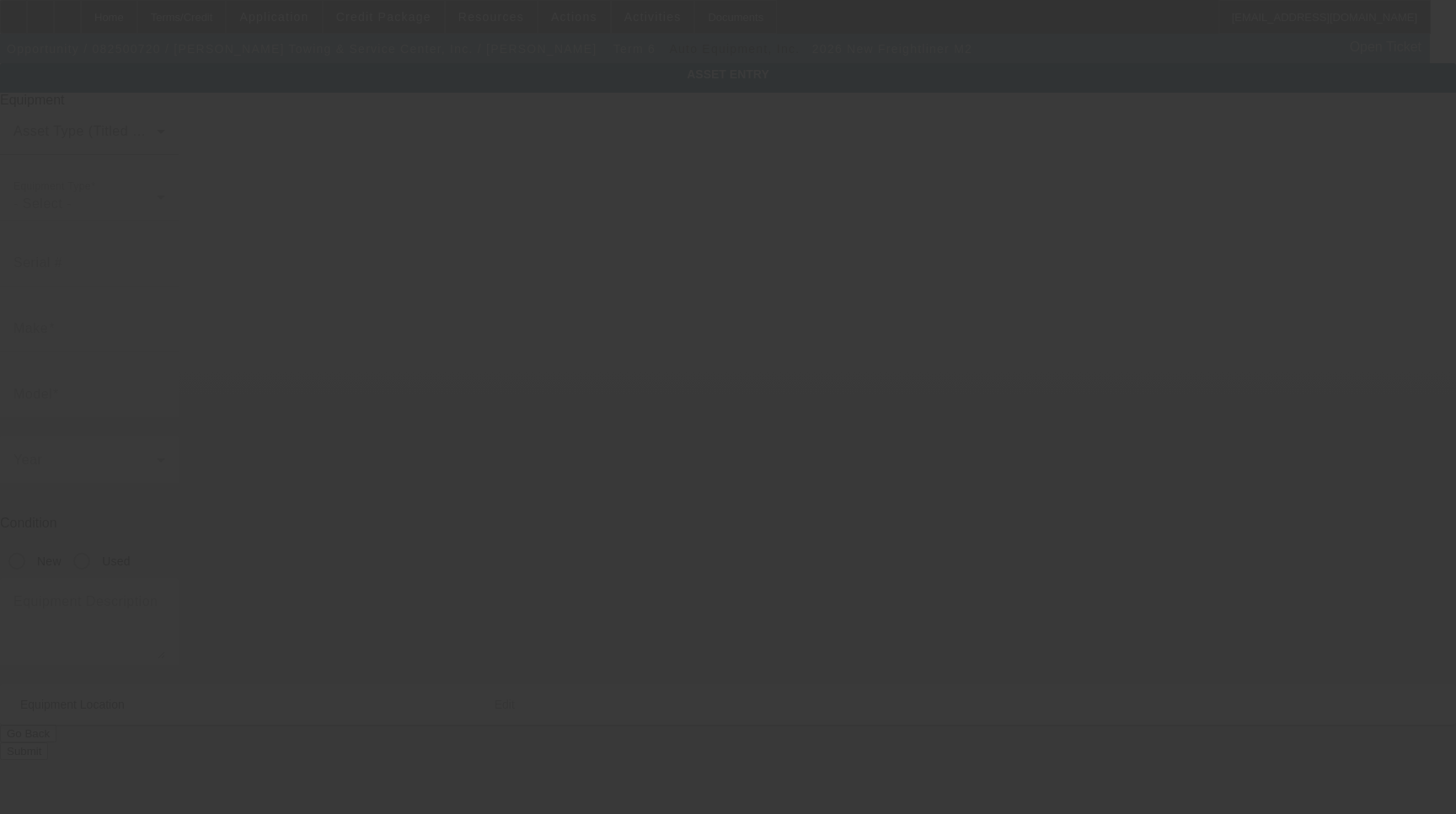
type input "3ALACWFC2TDWJ9327"
type input "Freightliner"
type input "M2"
radio input "true"
type input "[STREET_ADDRESS]"
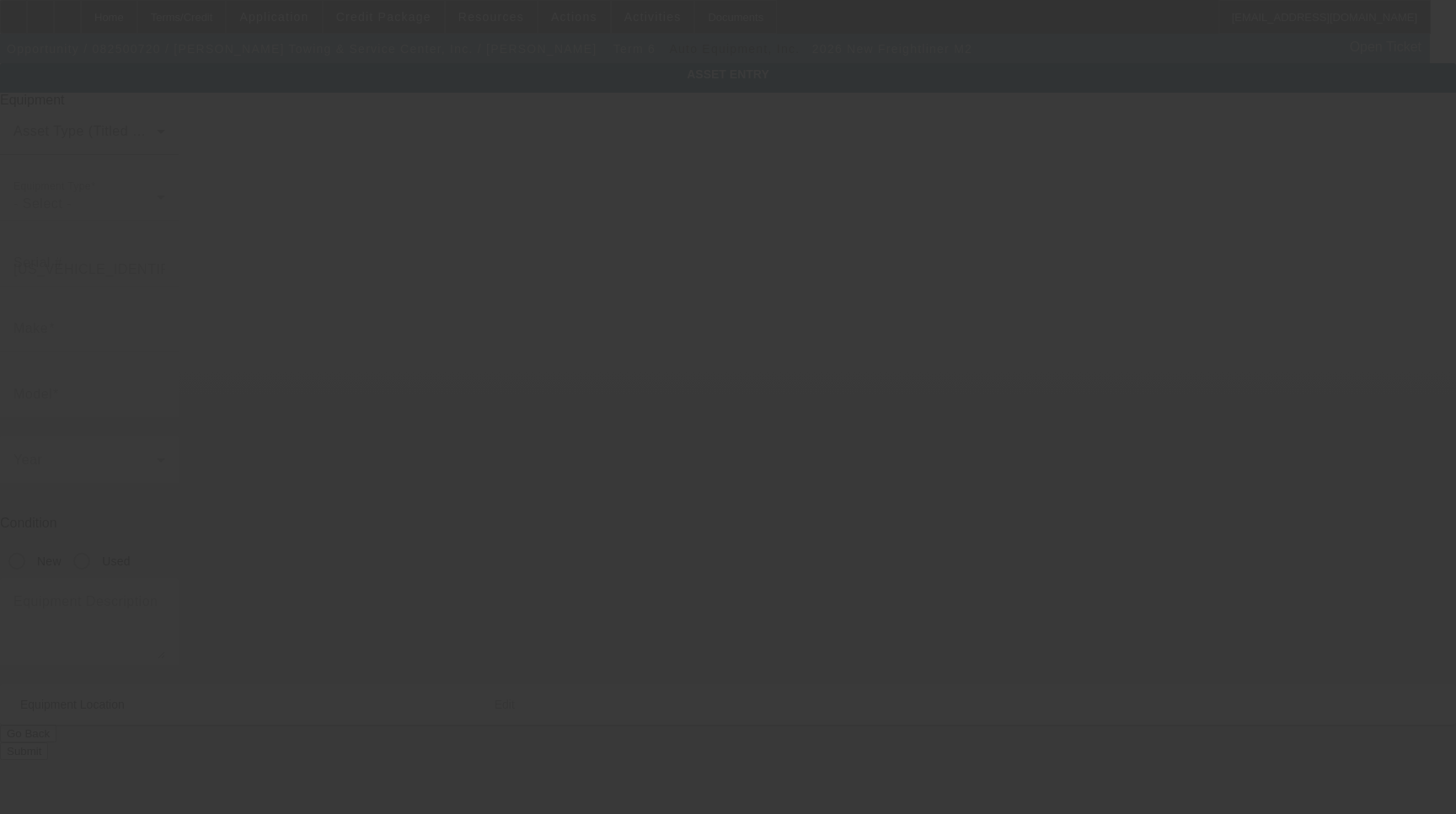
type input "North [PERSON_NAME]"
type input "23803"
type input "[PERSON_NAME]"
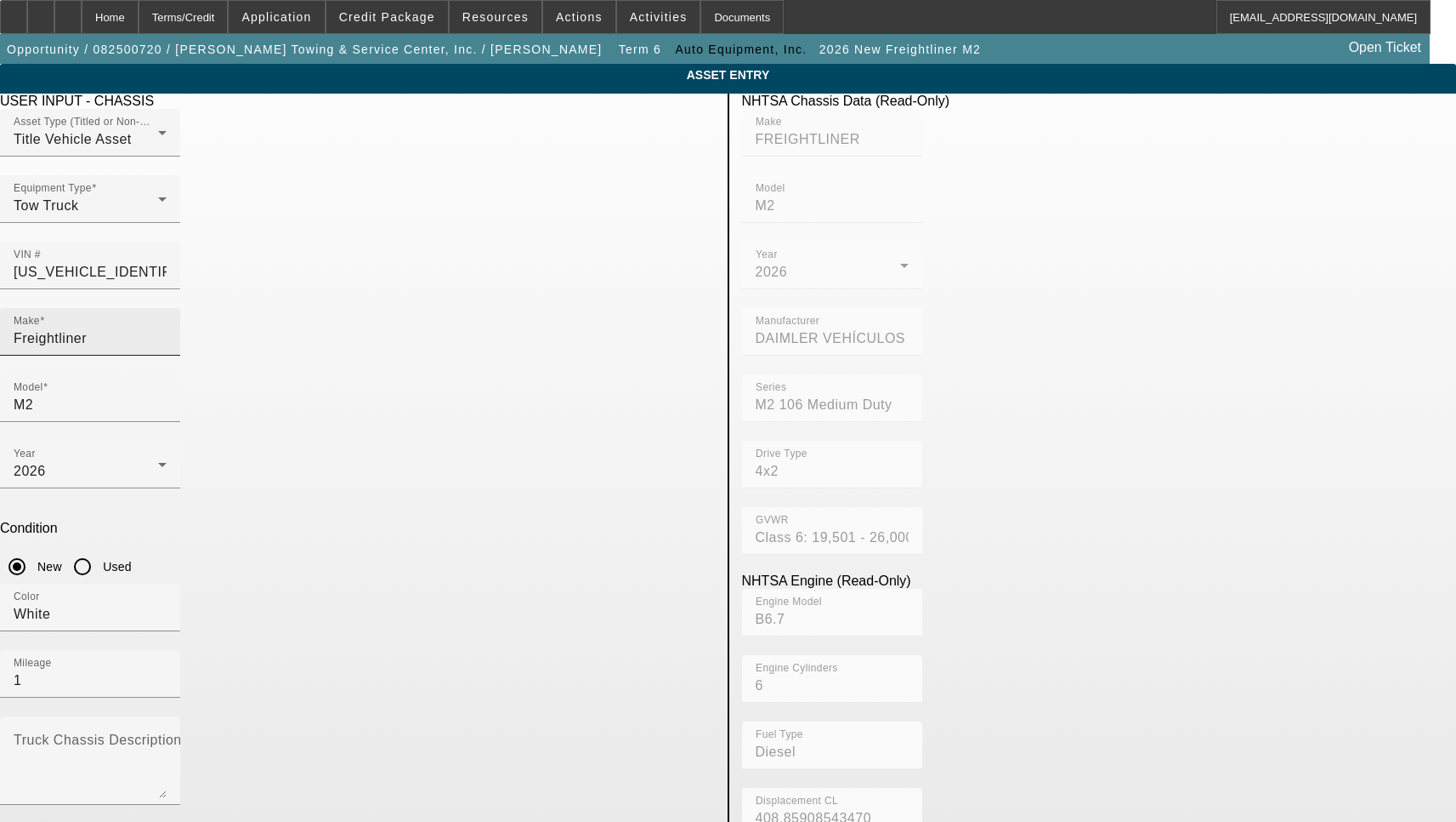
click at [167, 328] on input "Freightliner" at bounding box center [90, 338] width 153 height 20
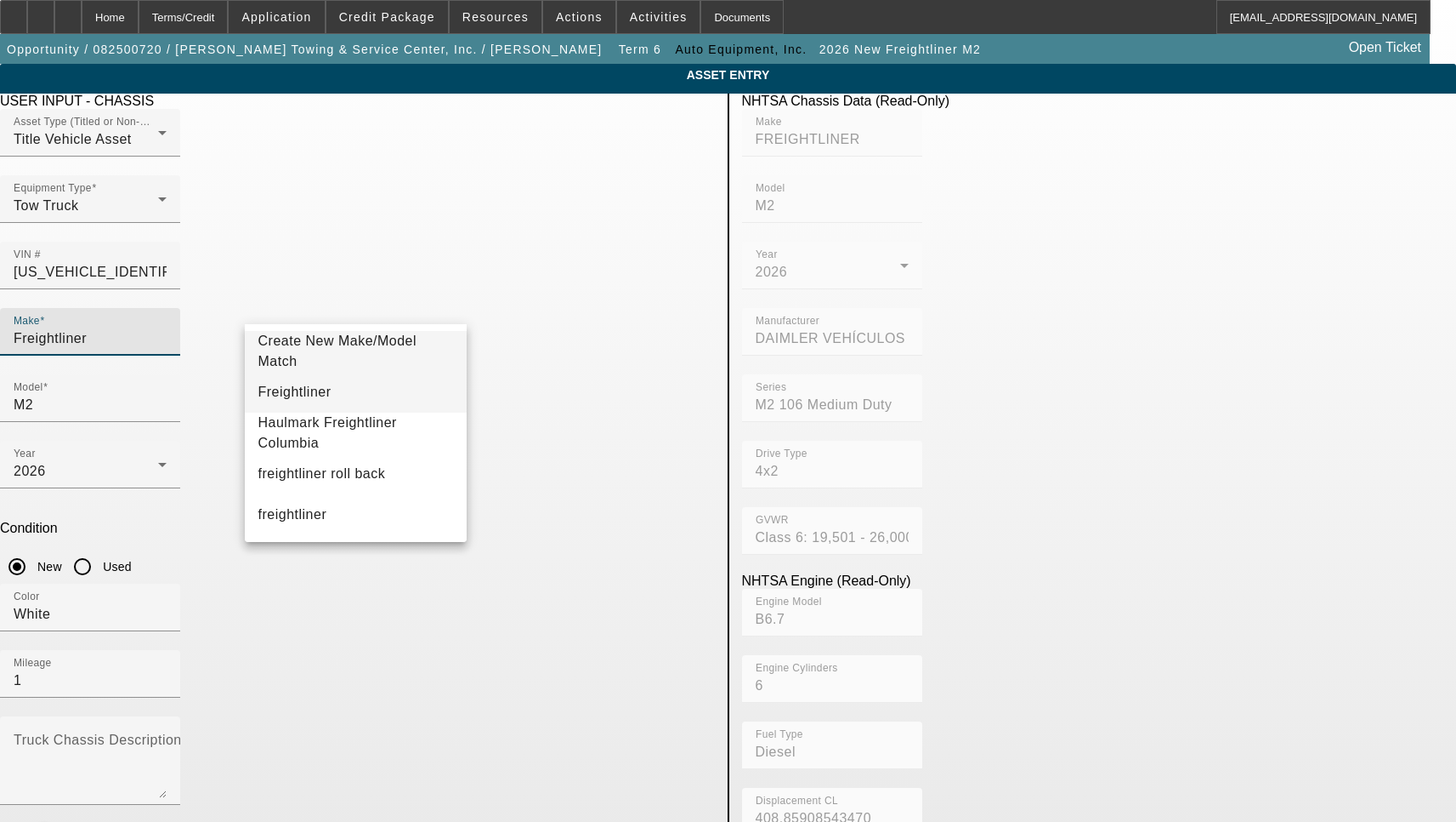
click at [360, 378] on mat-option "Freightliner" at bounding box center [356, 392] width 222 height 40
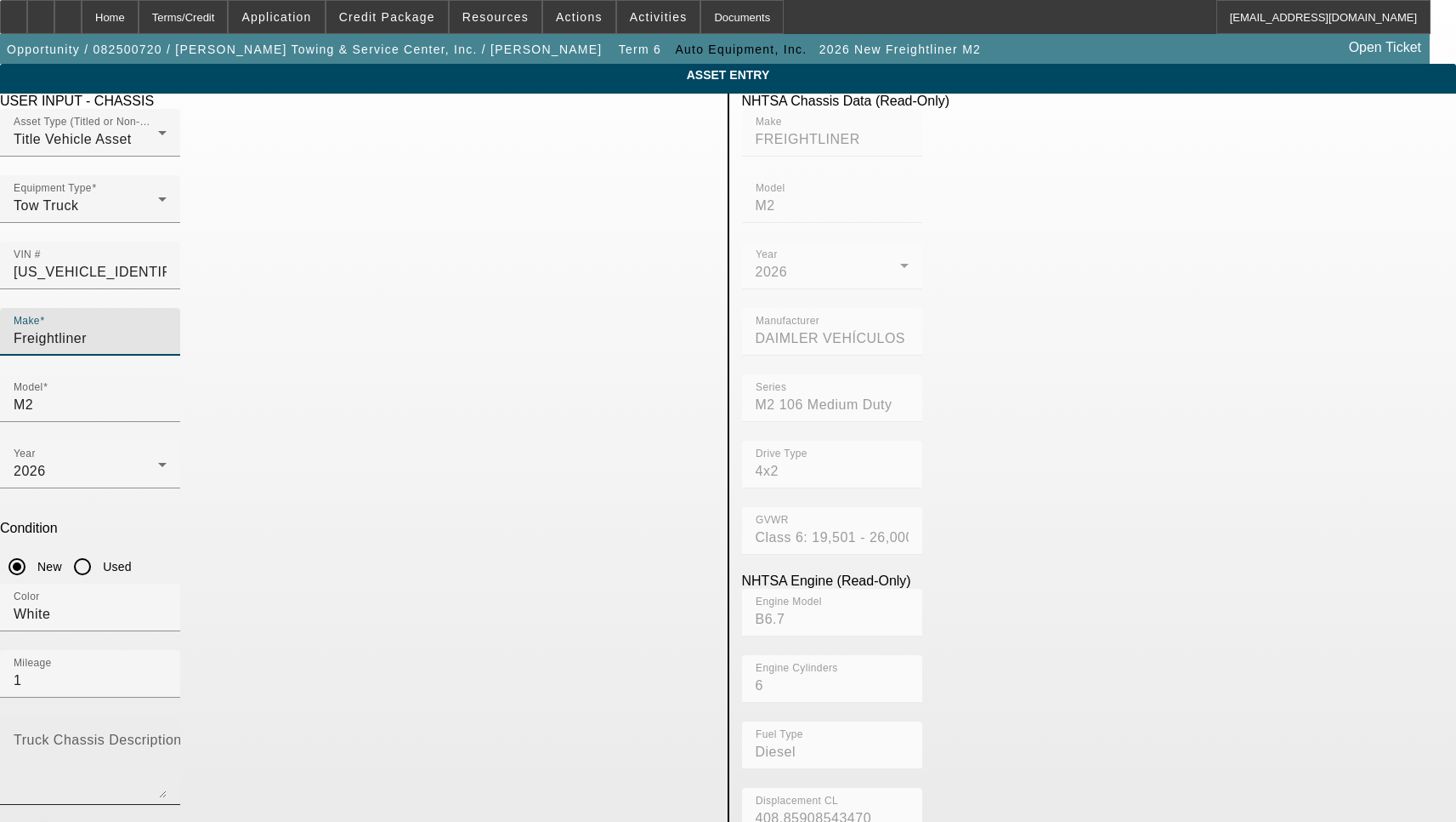
click at [167, 737] on textarea "Truck Chassis Description (Describe the truck chassis only)" at bounding box center [90, 767] width 153 height 62
type textarea "with:"
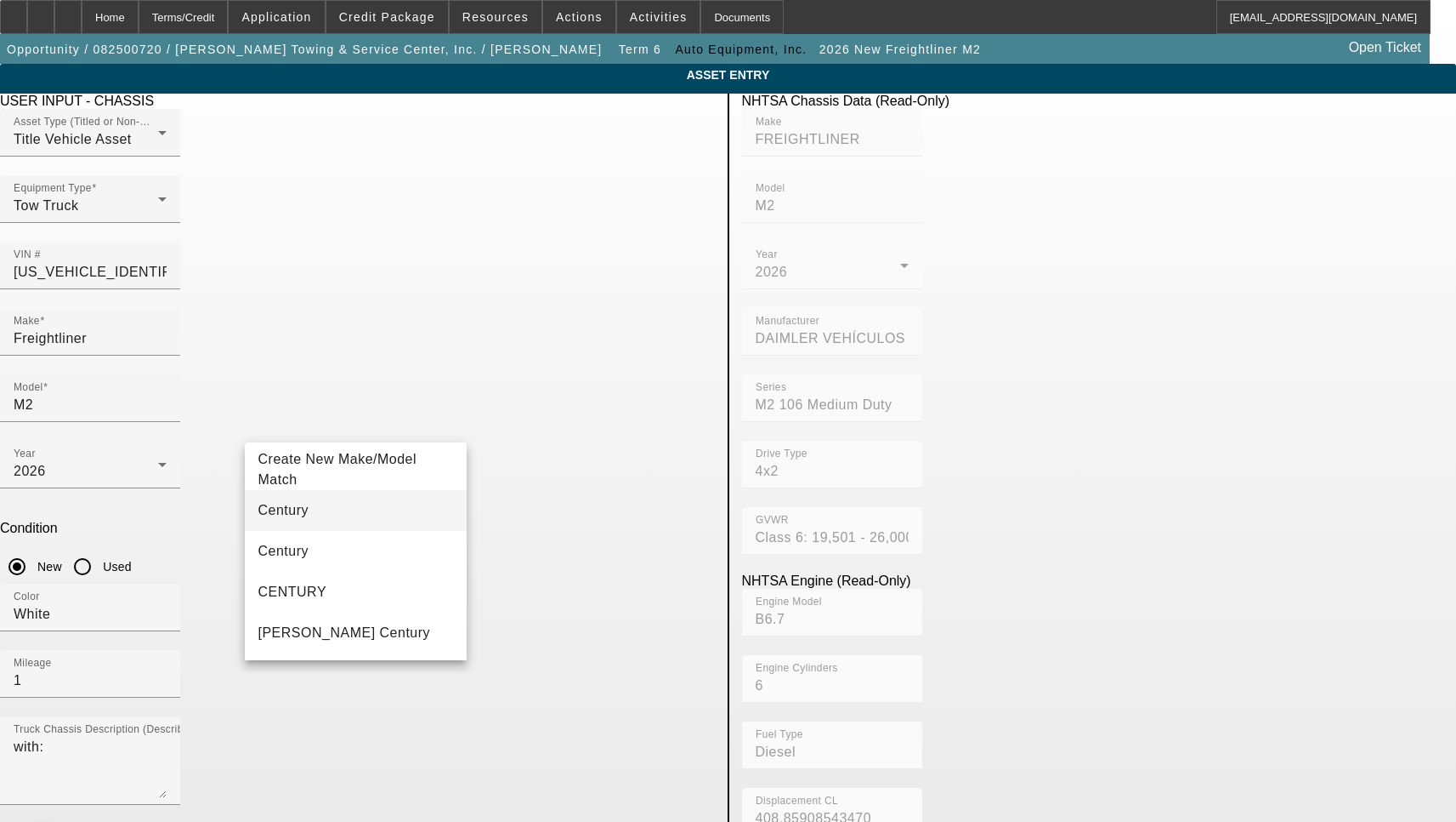
click at [331, 513] on mat-option "Century" at bounding box center [356, 510] width 222 height 40
type input "Century"
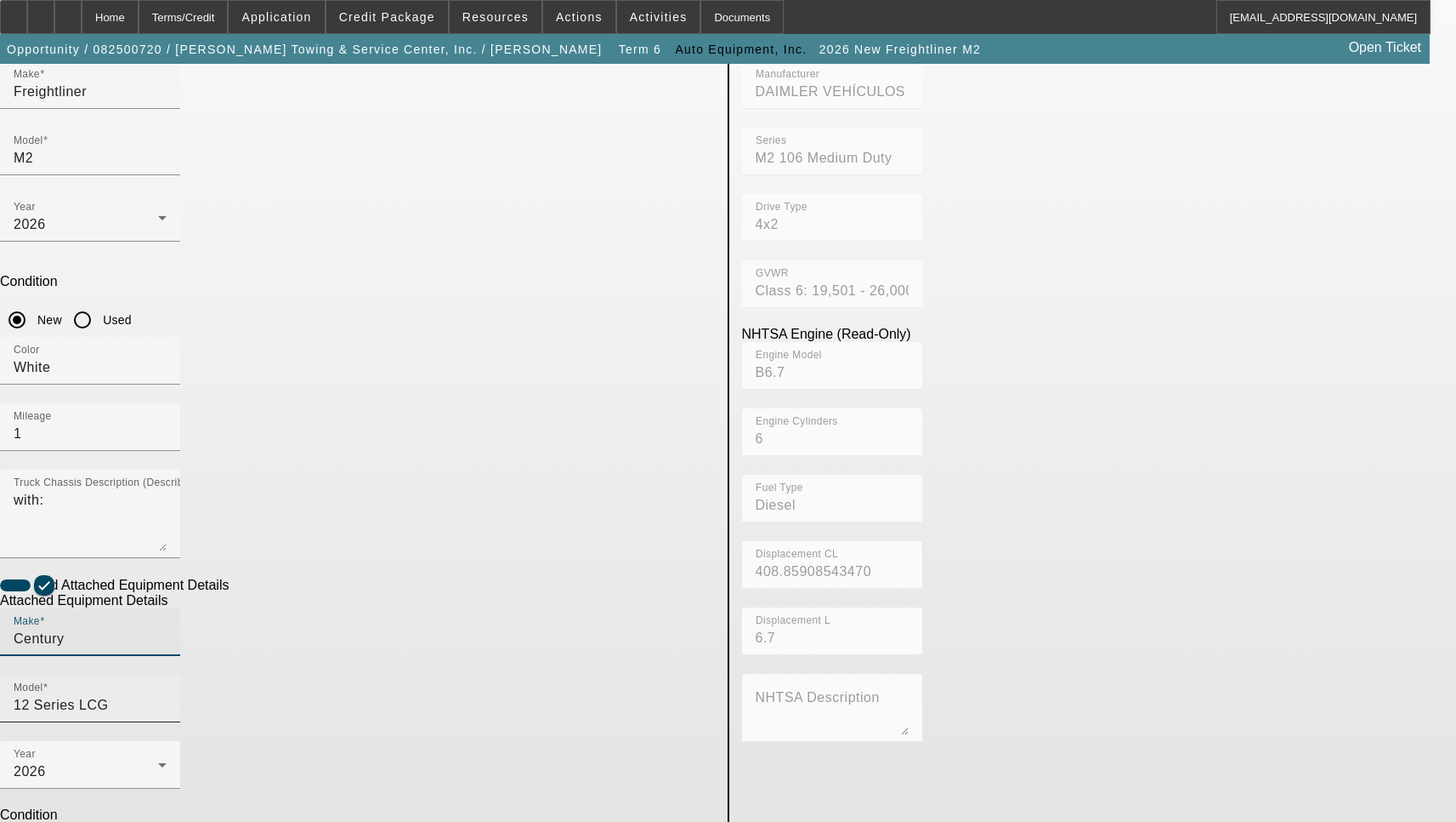
scroll to position [274, 0]
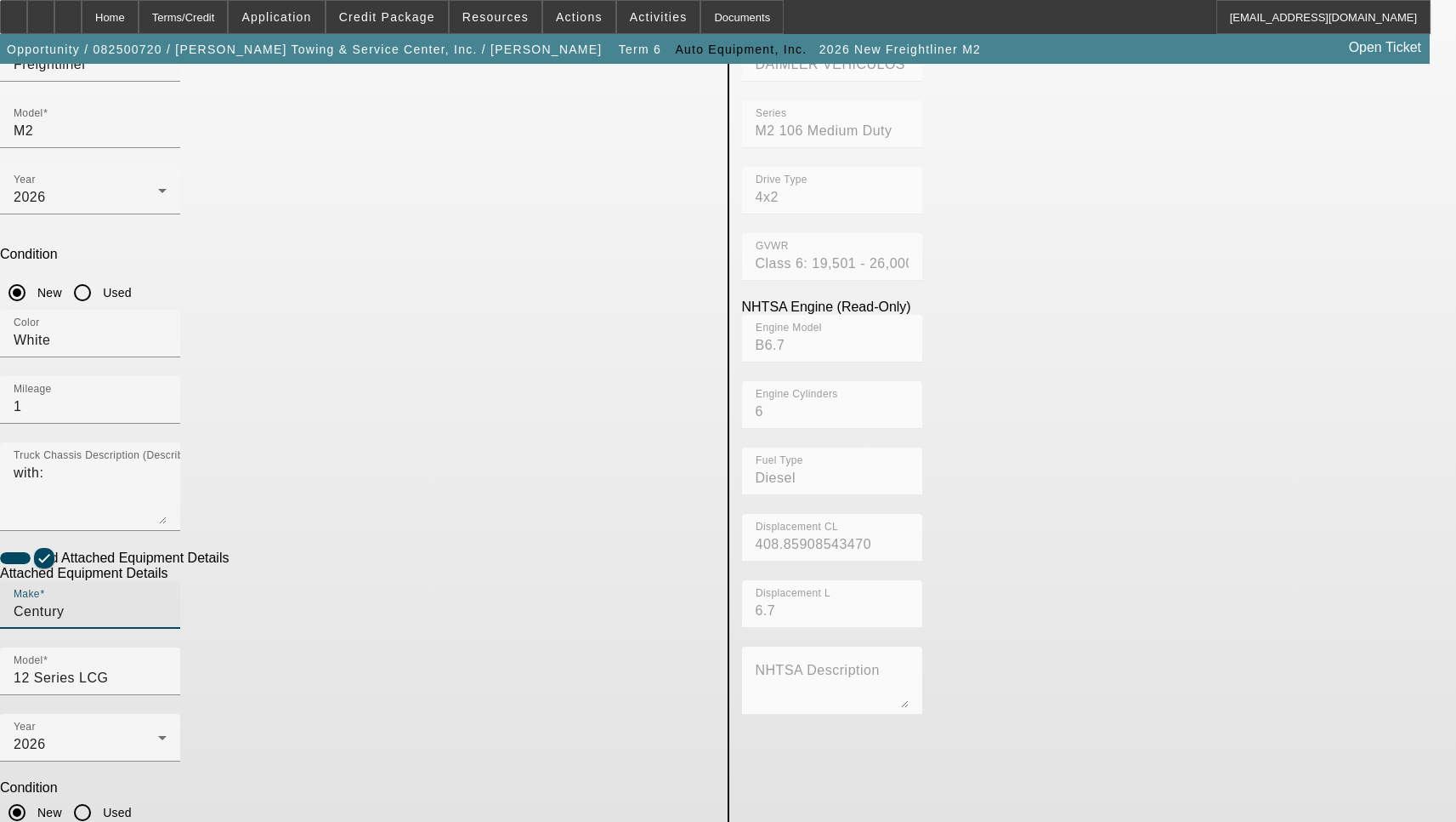
type textarea "Includes all options, attachments and accessories"
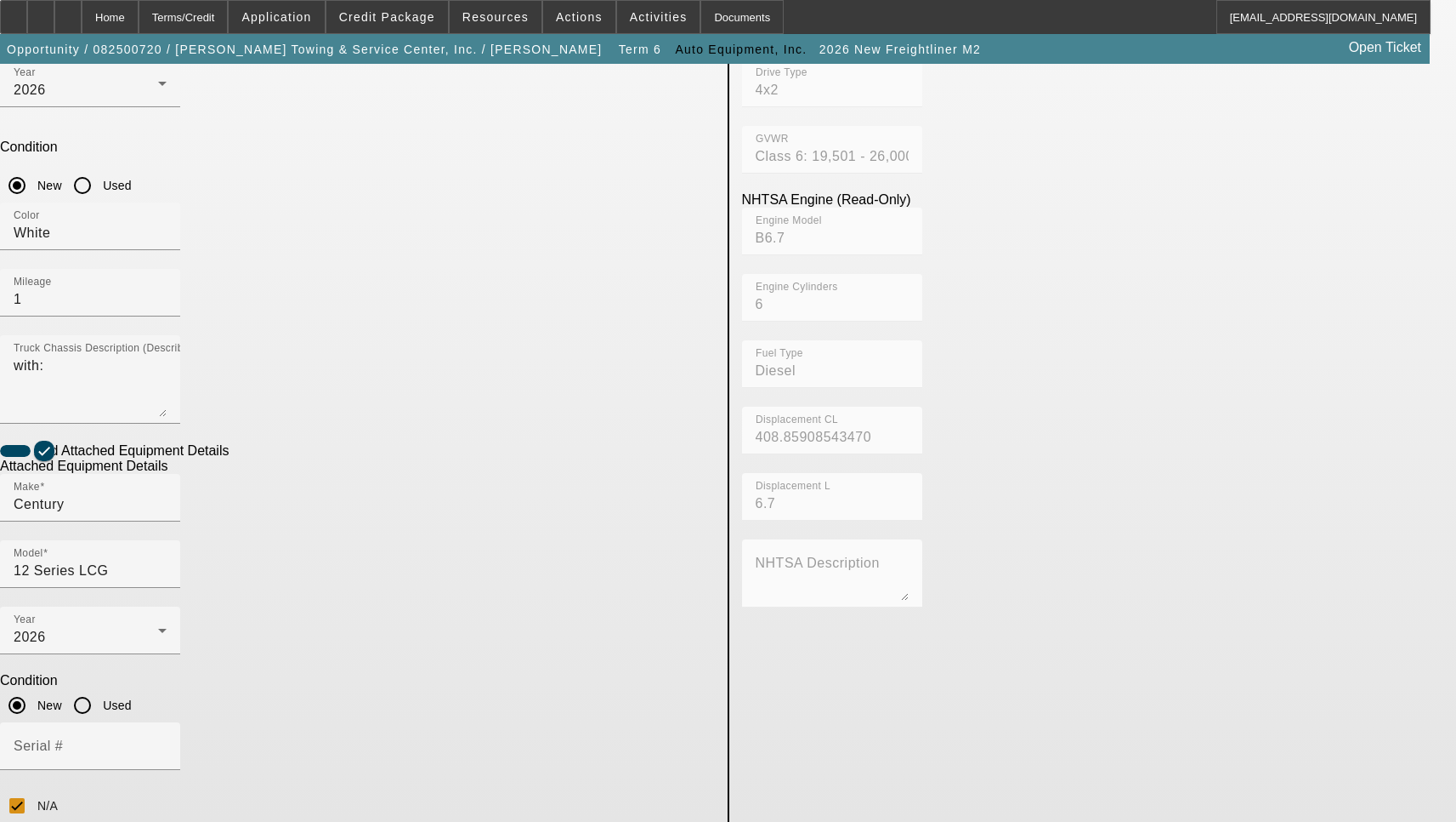
scroll to position [615, 0]
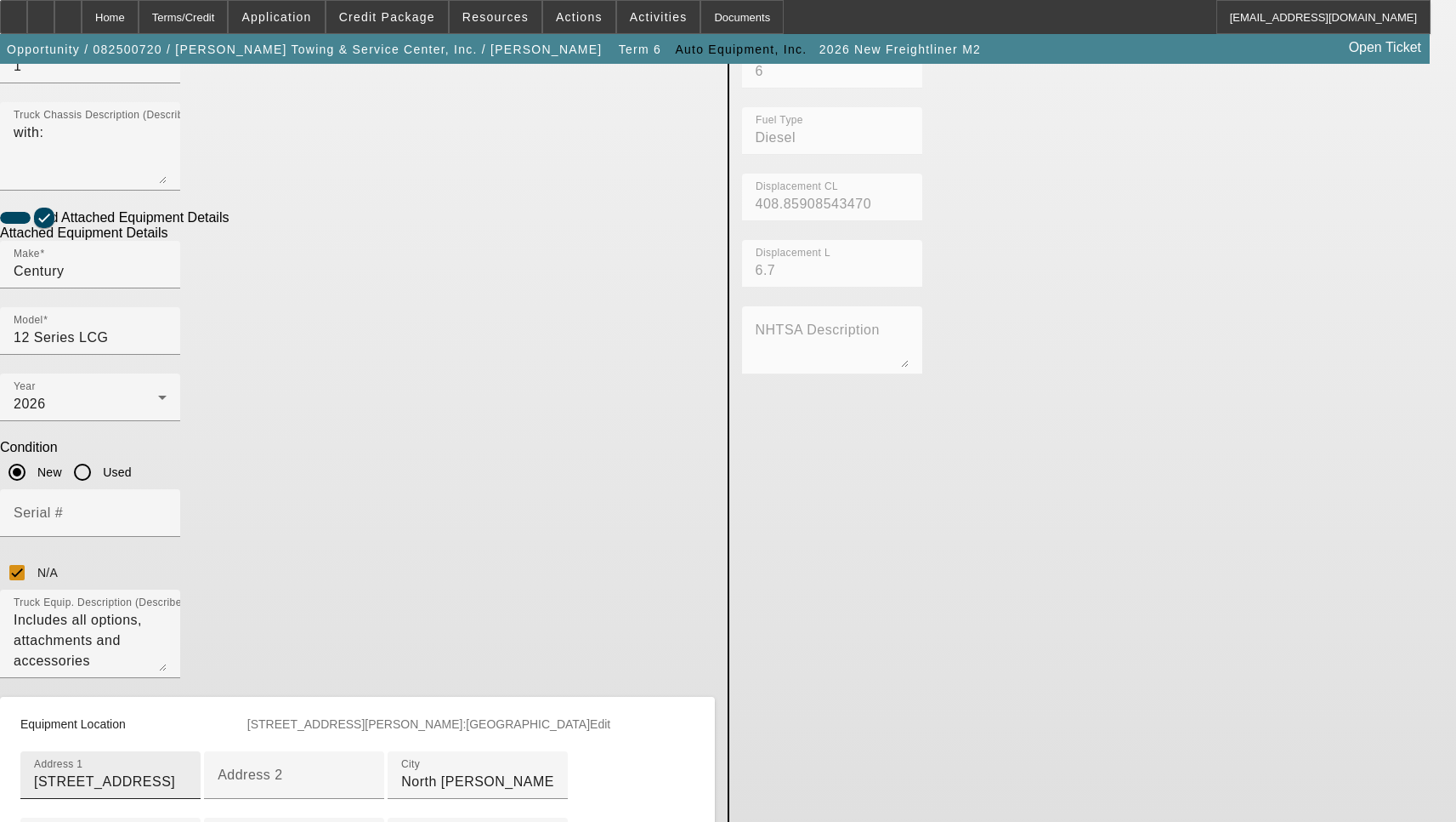
click at [187, 771] on input "6820 Boydton Plank Rd" at bounding box center [111, 781] width 153 height 20
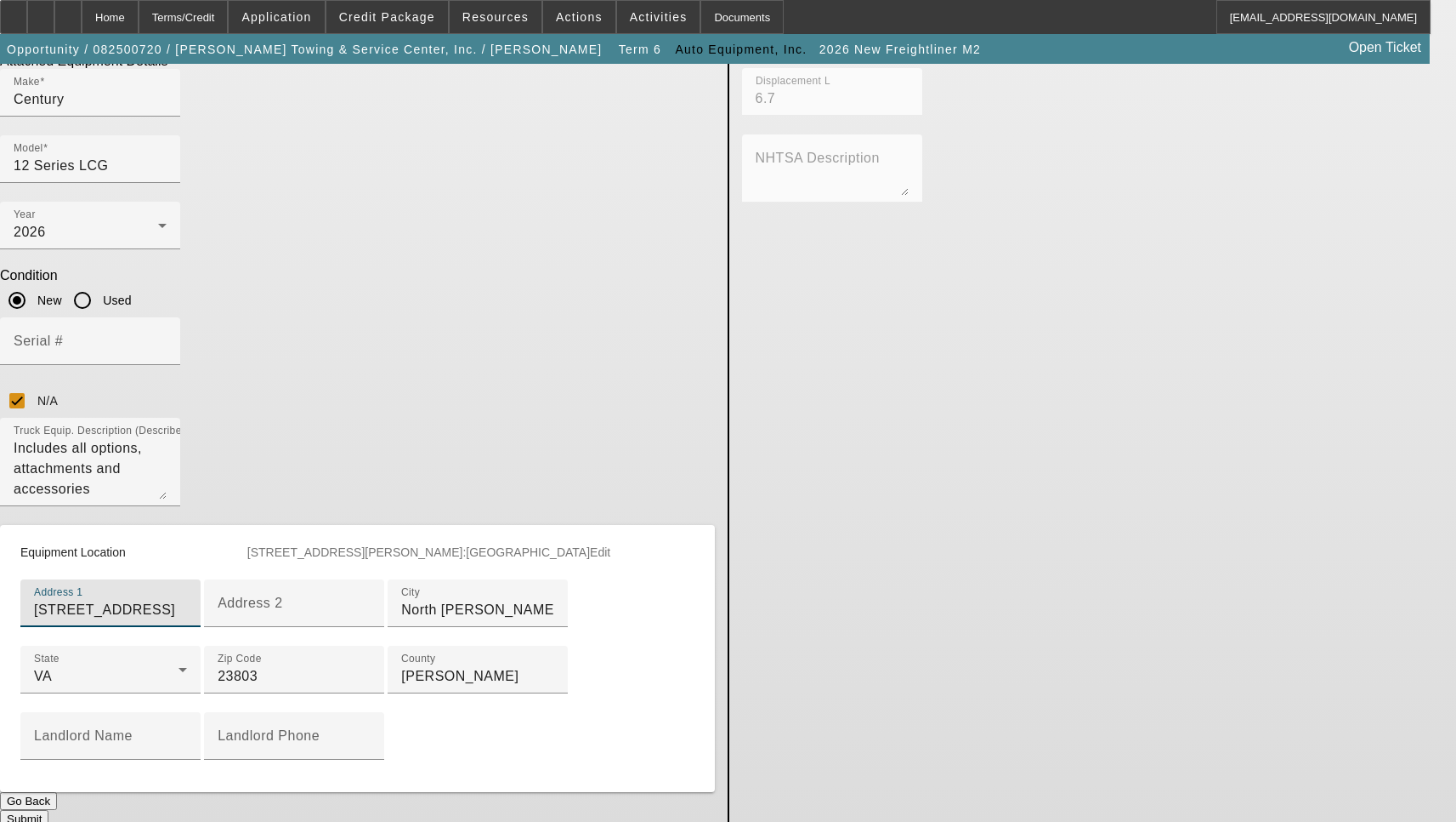
scroll to position [855, 0]
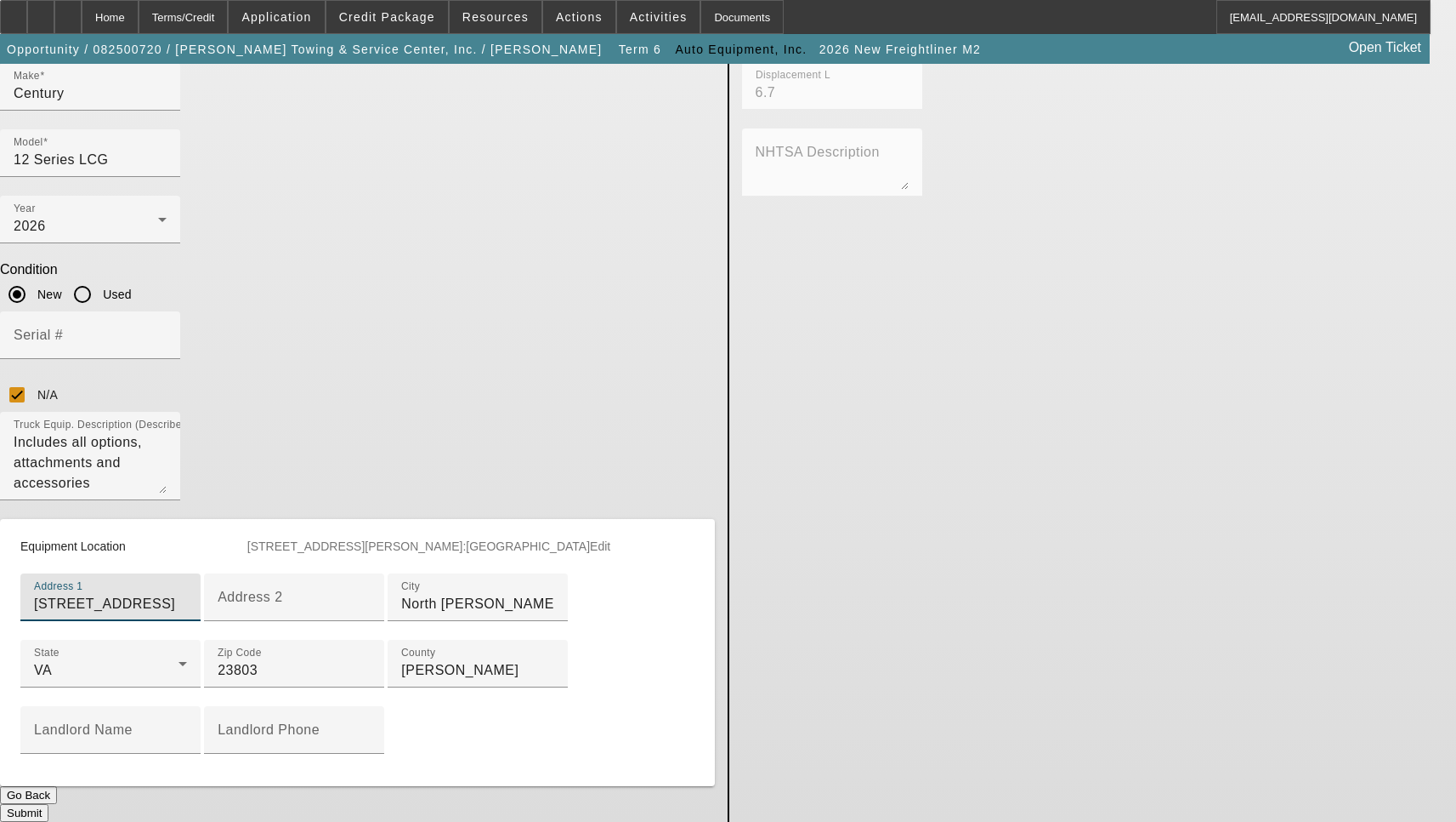
click at [48, 804] on button "Submit" at bounding box center [24, 812] width 48 height 18
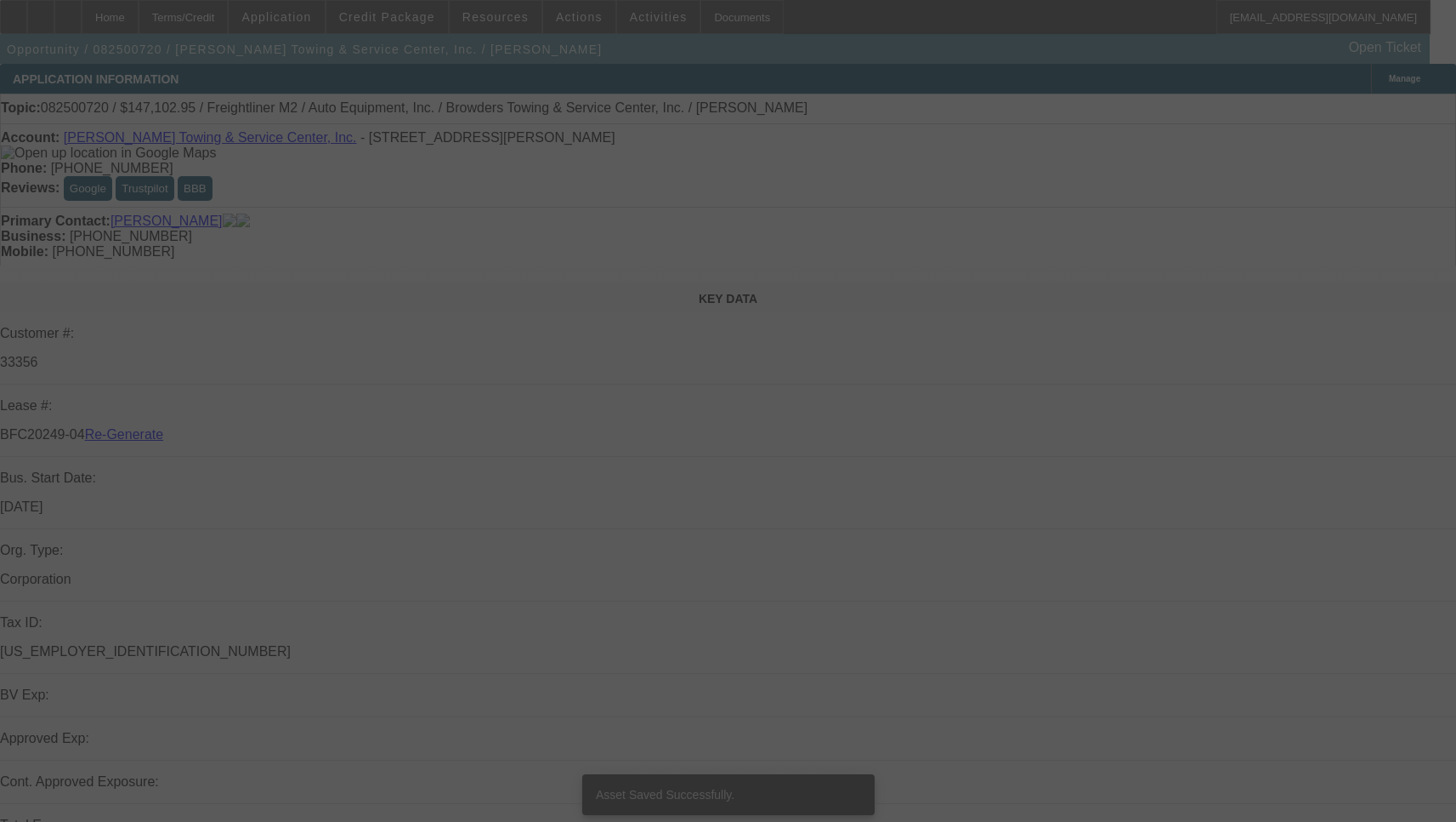
select select "3"
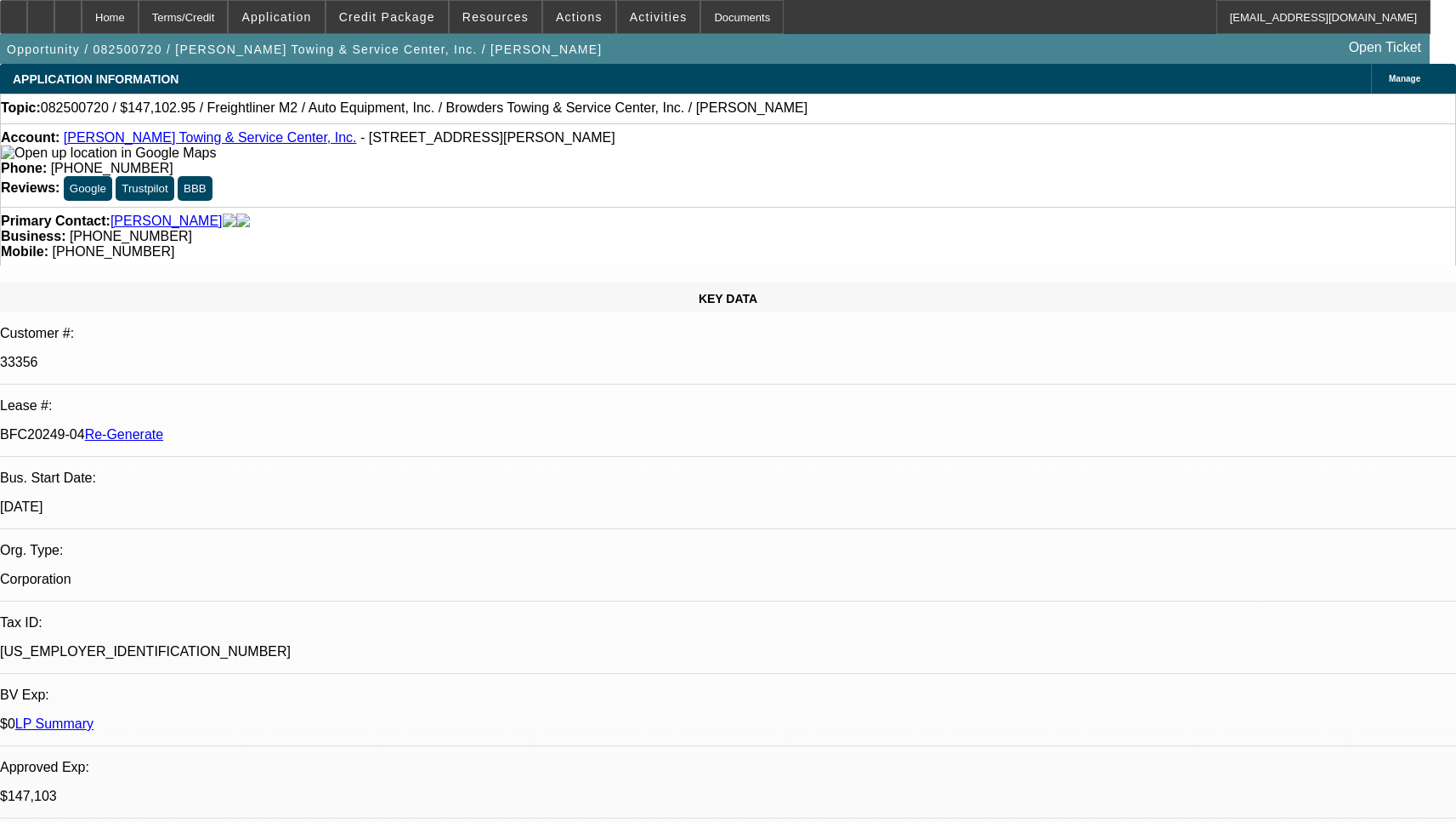
select select "0"
select select "2"
select select "0"
select select "6"
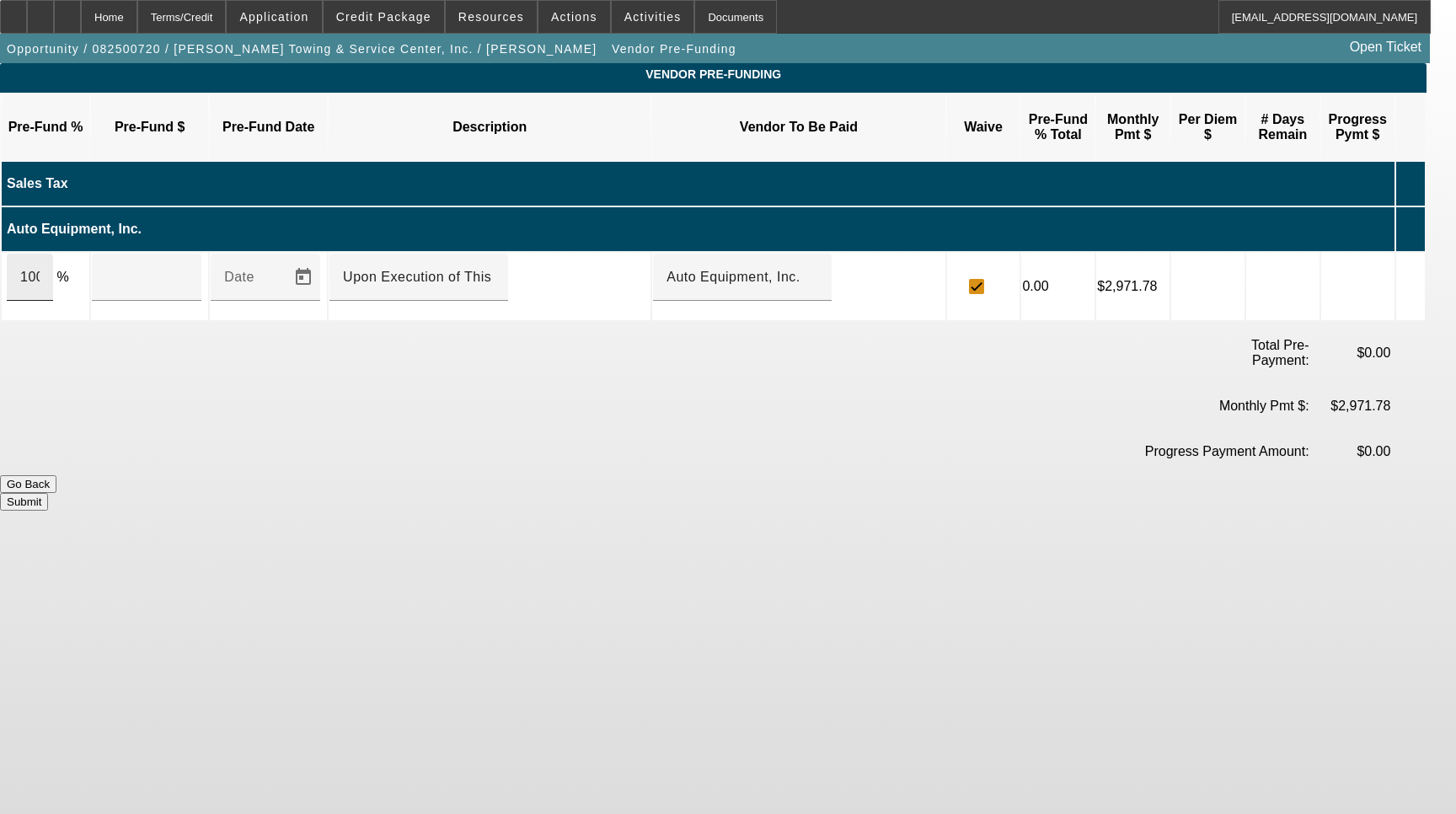
click at [53, 253] on div "100" at bounding box center [30, 277] width 46 height 47
type input "$141,259.33"
click at [48, 493] on button "Submit" at bounding box center [24, 501] width 48 height 17
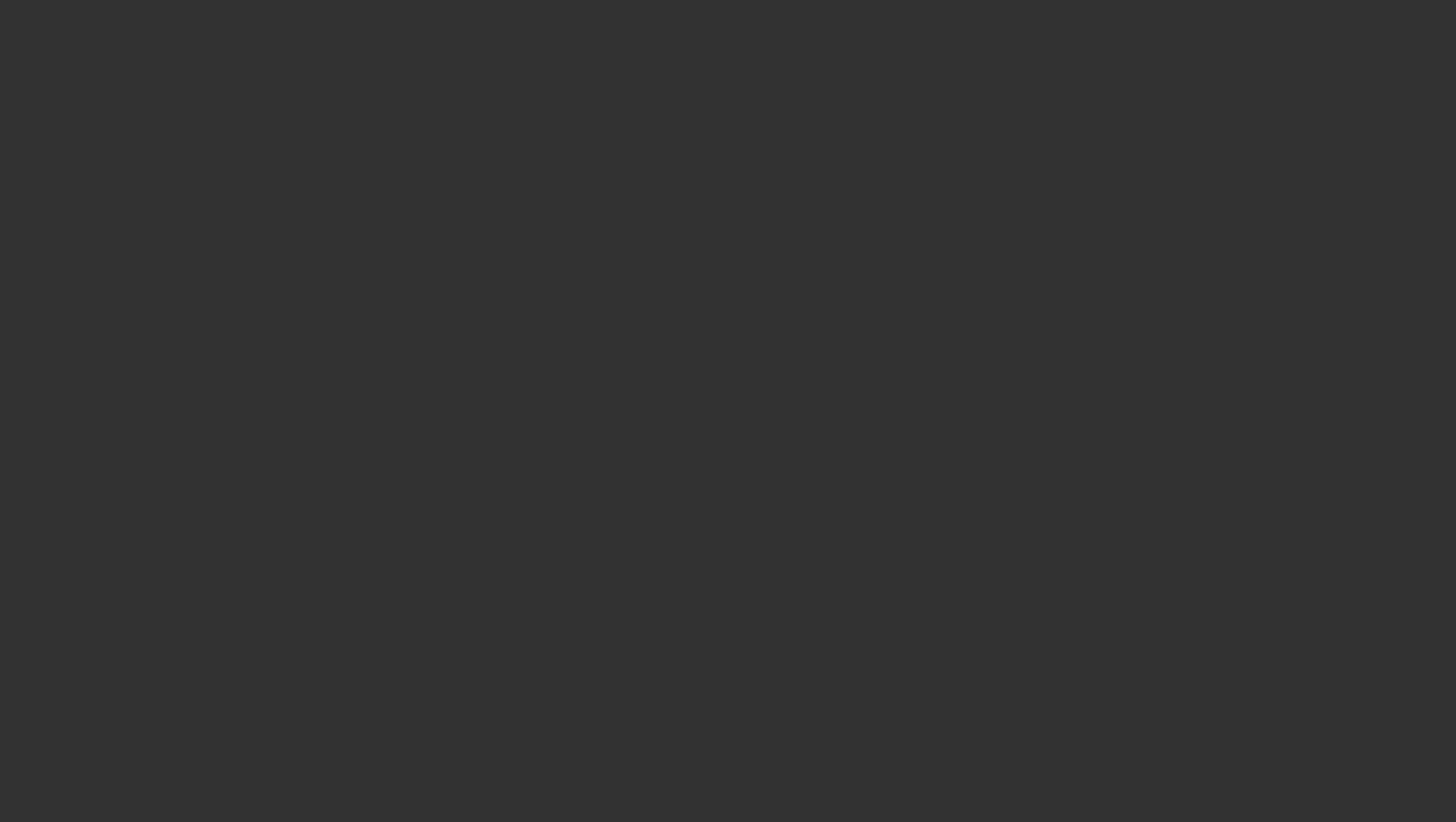
select select "3"
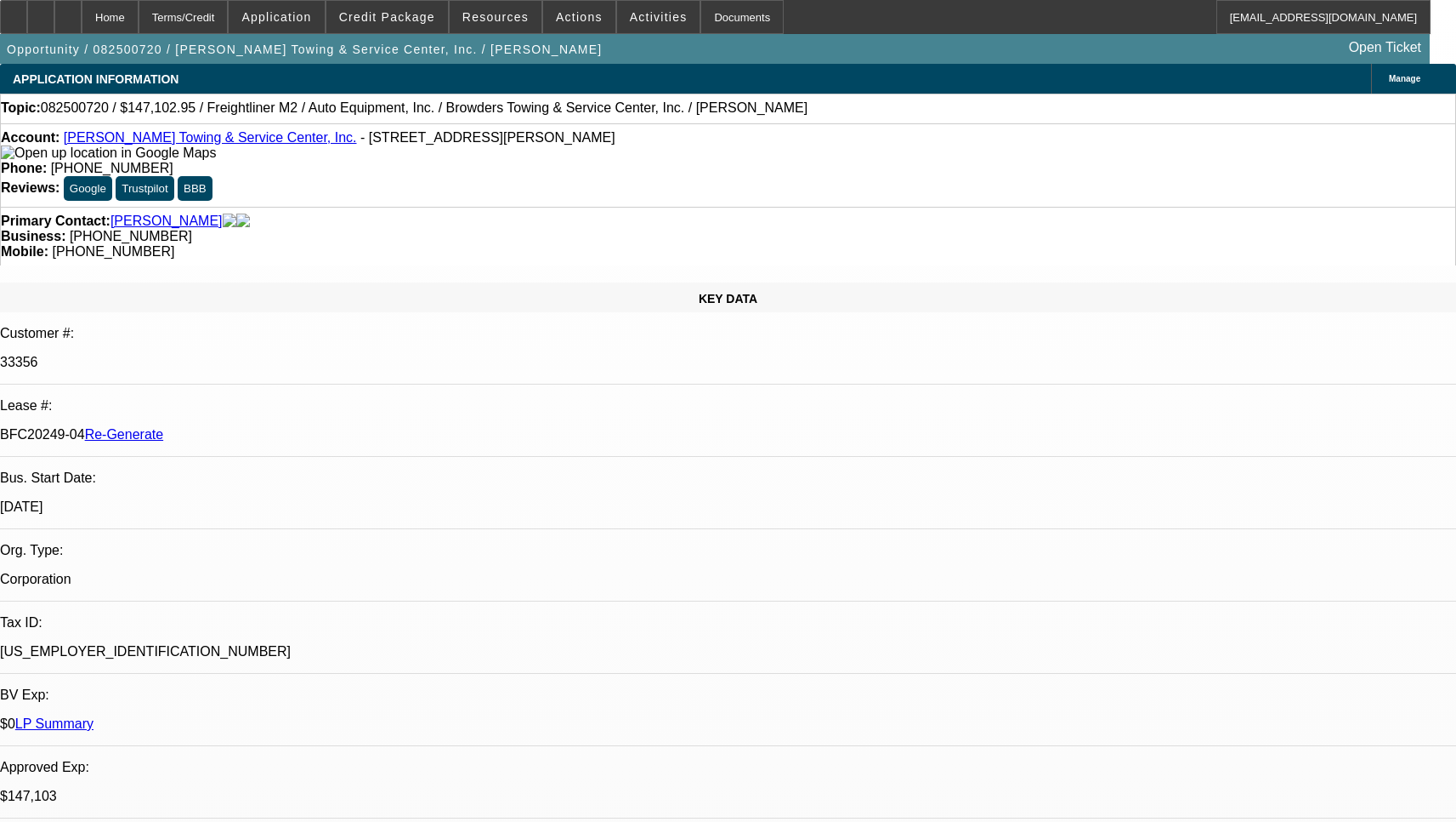
select select "0"
select select "1"
select select "2"
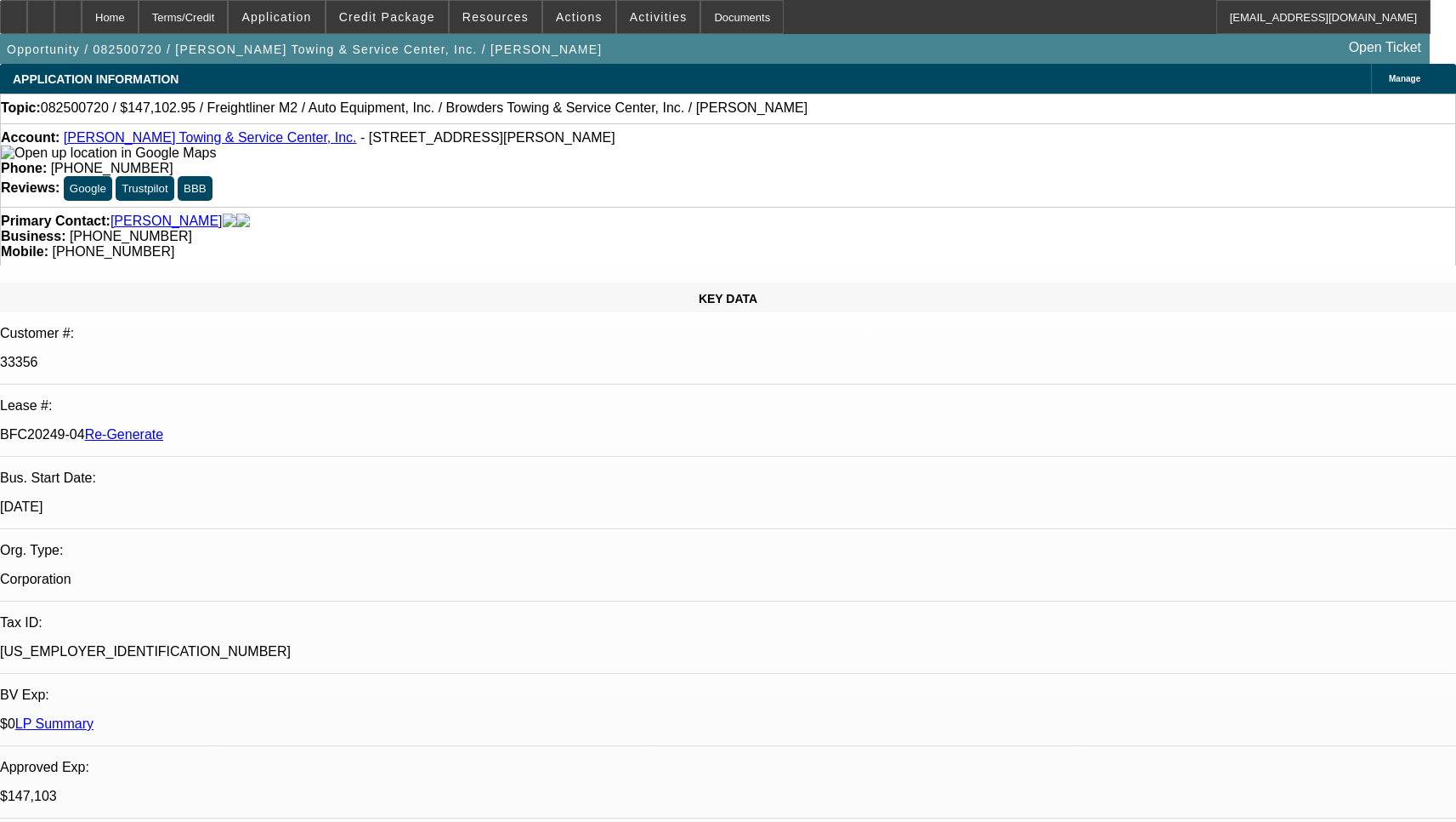
select select "6"
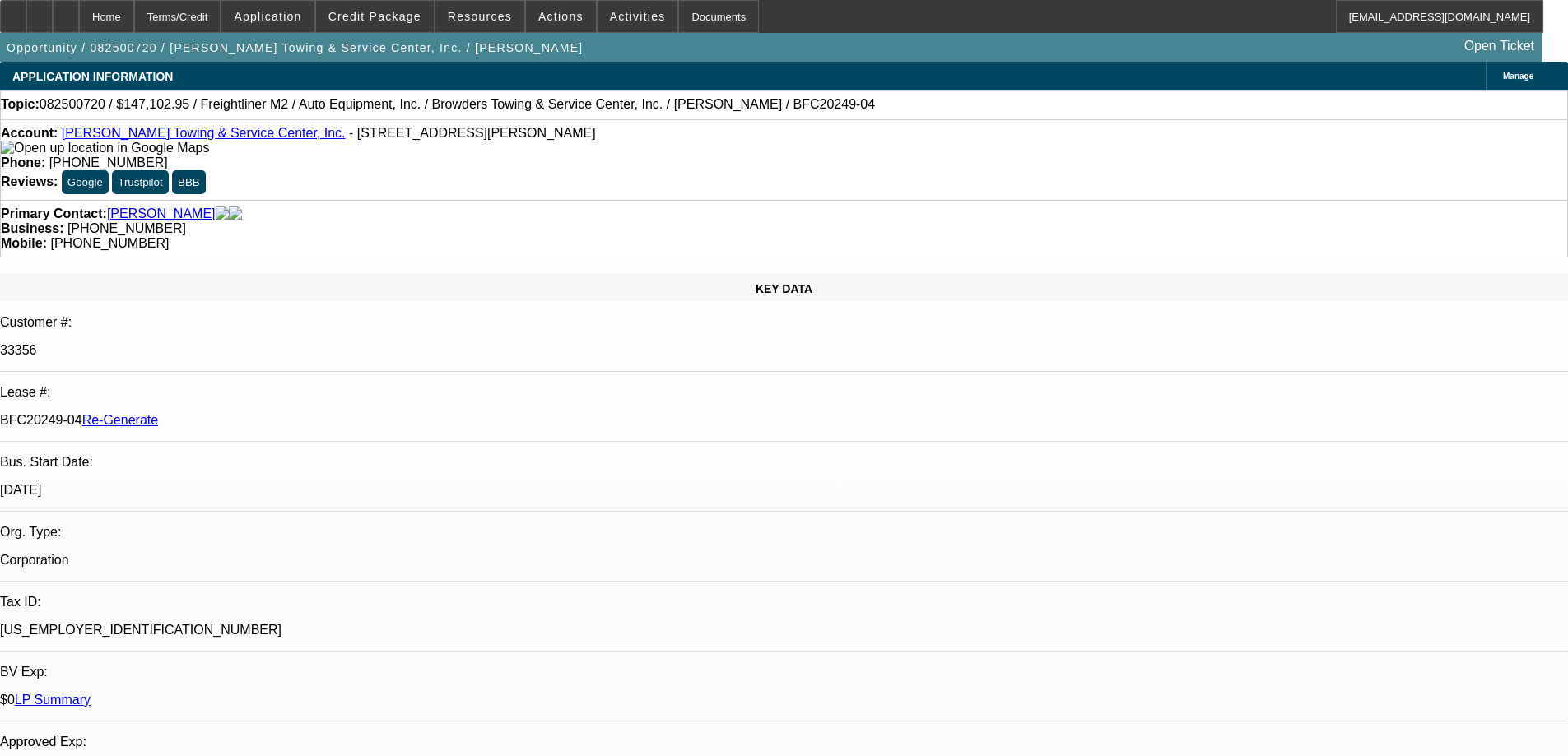
select select "3"
select select "0"
select select "2"
select select "0"
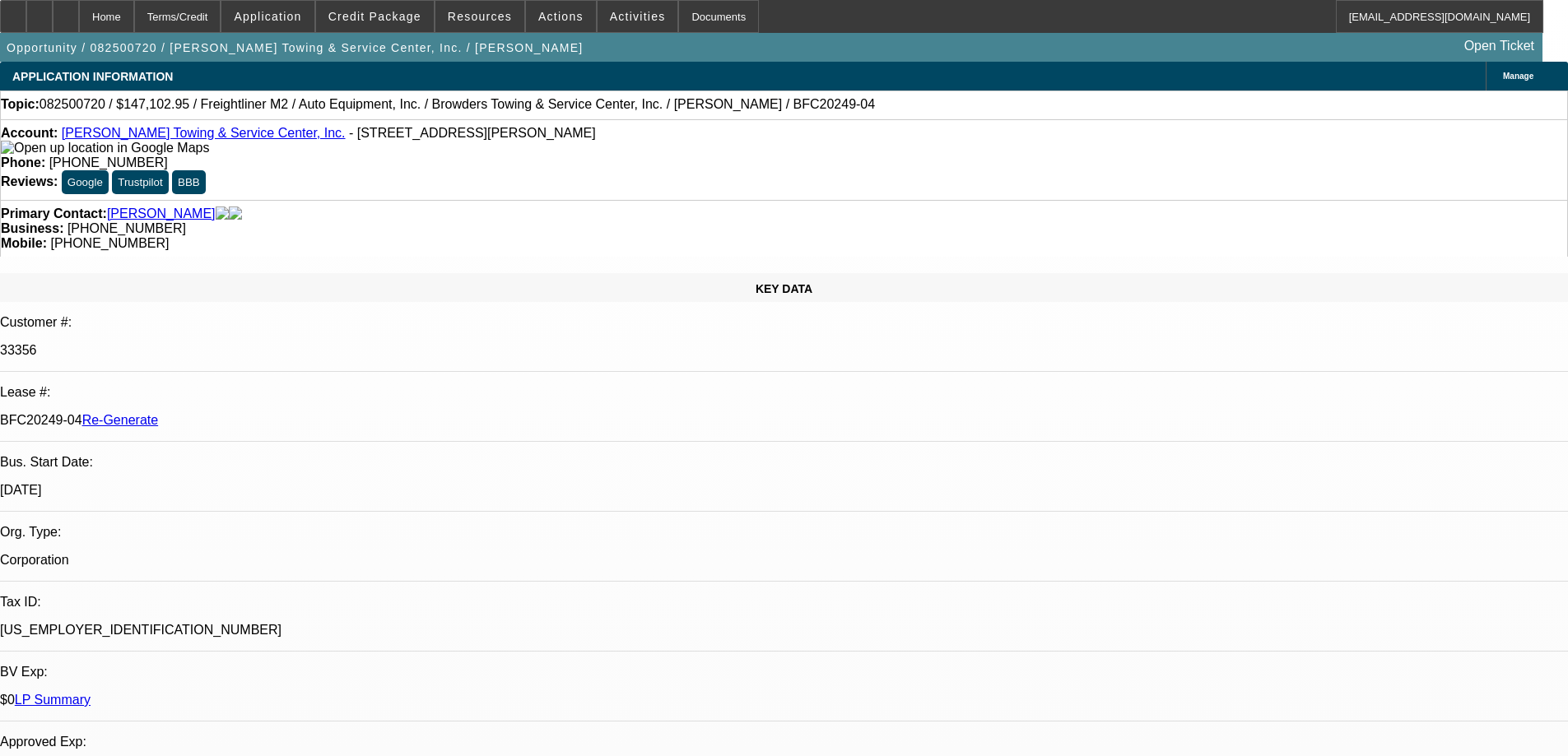
select select "6"
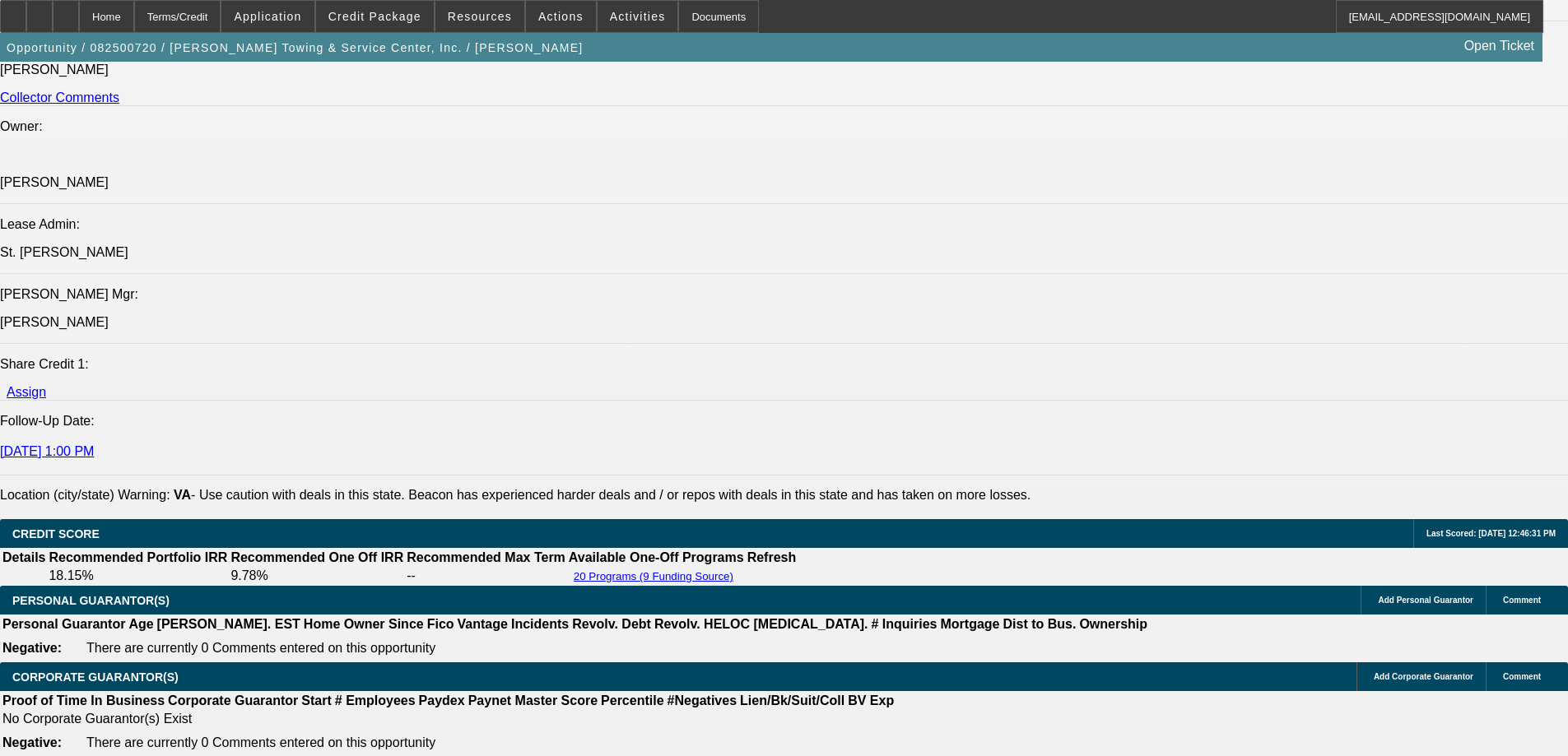
scroll to position [2139, 0]
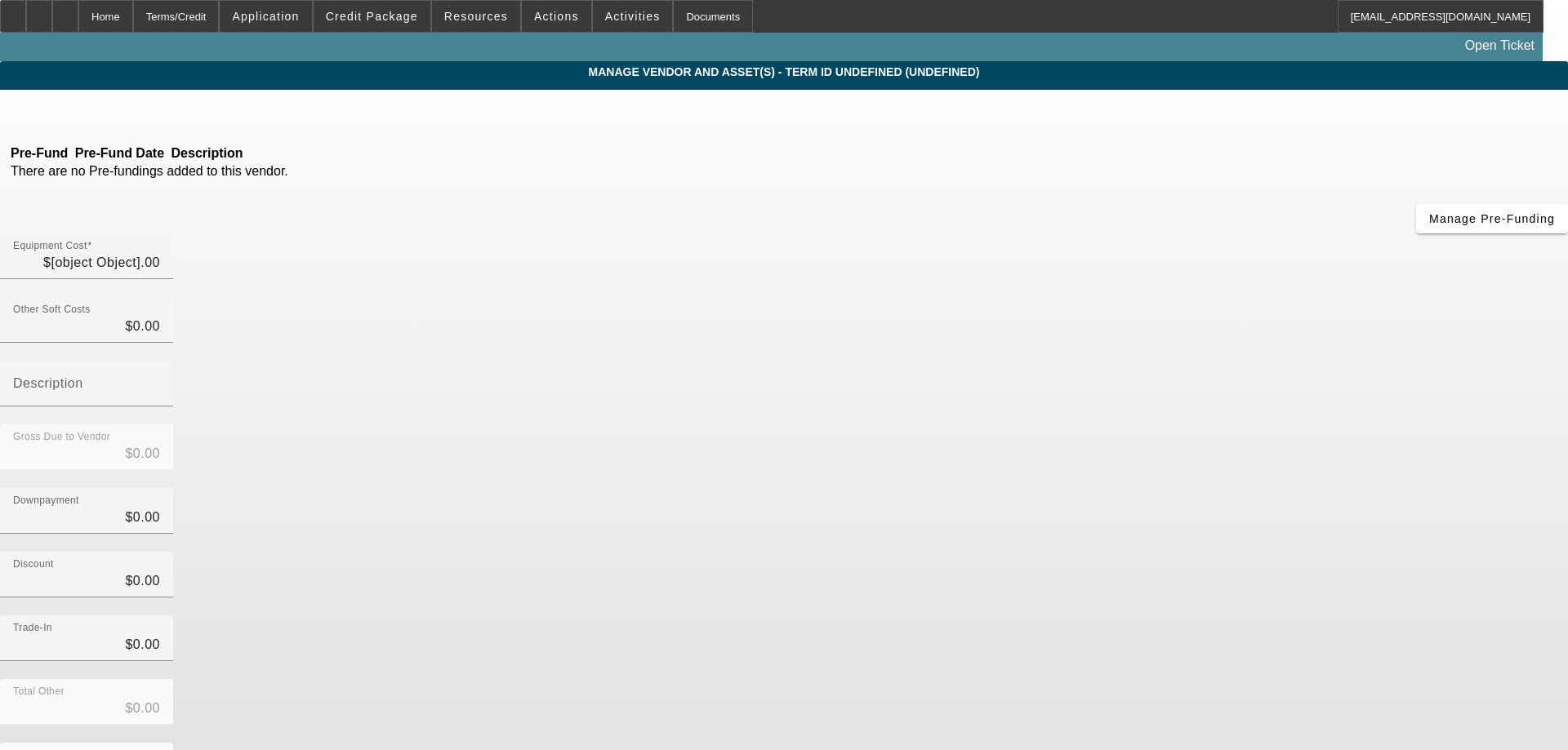
type input "$140,810.33"
type input "$449.00"
type input "$141,259.33"
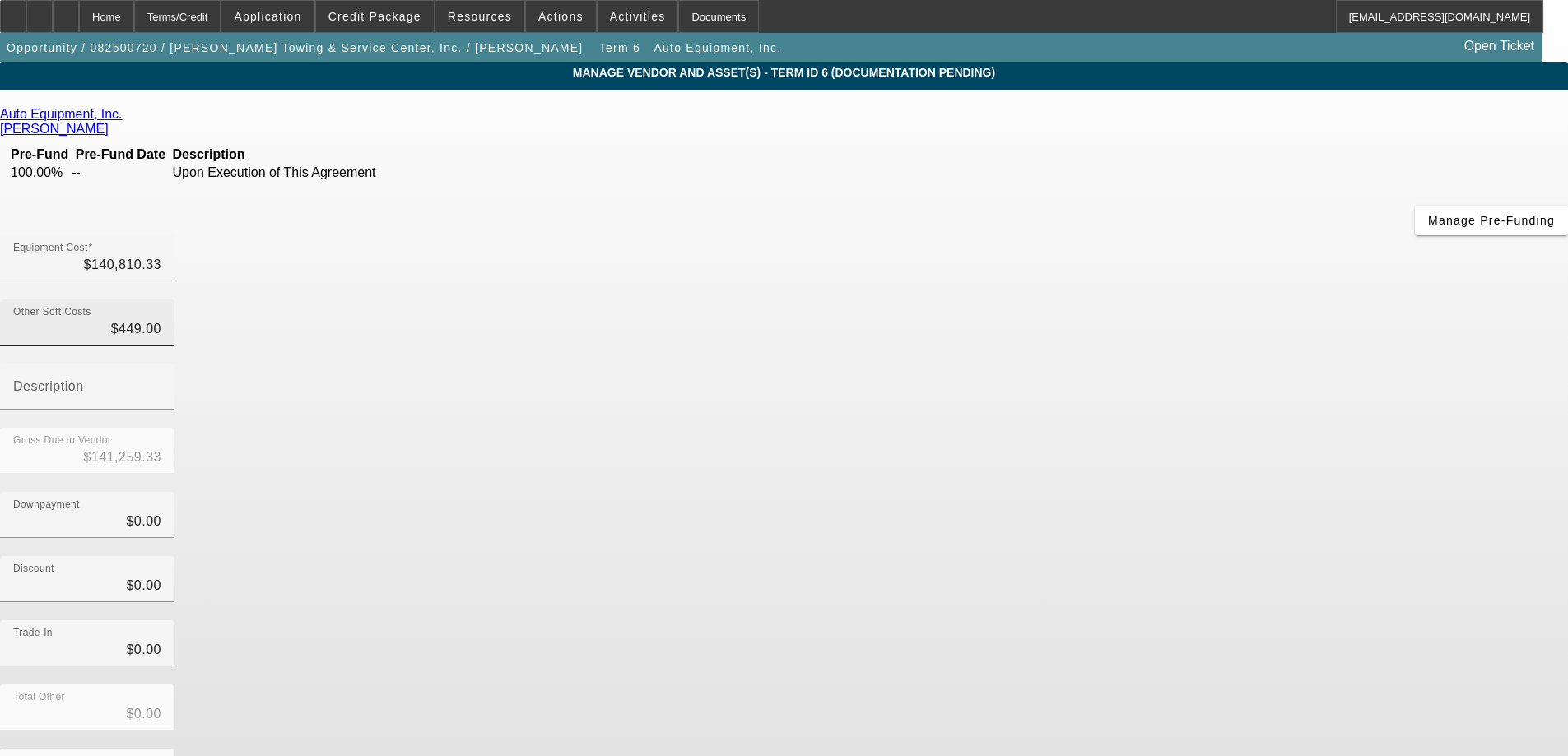
type input "449"
click at [162, 319] on input "449" at bounding box center [87, 328] width 148 height 20
type input "$140,810.33"
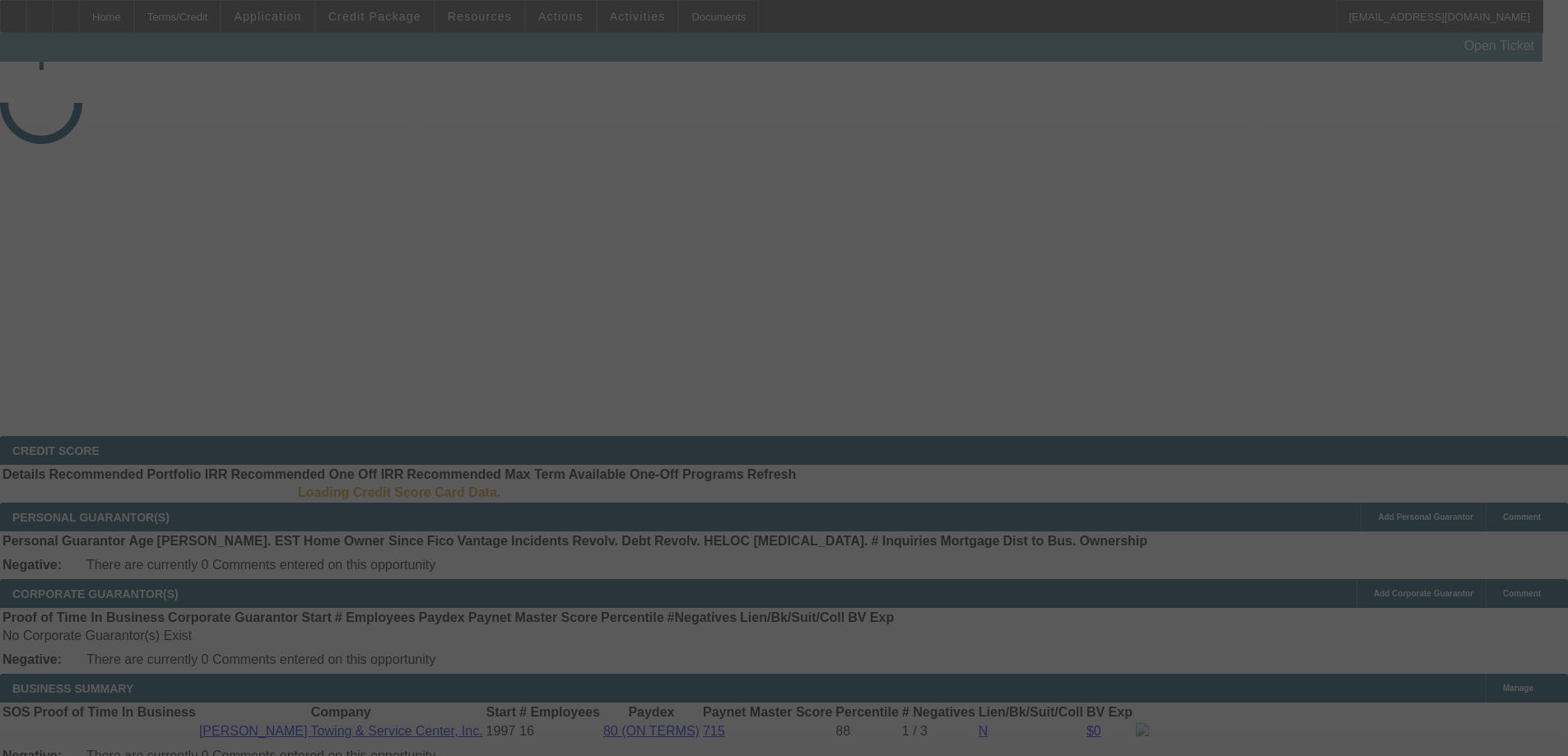
select select "3"
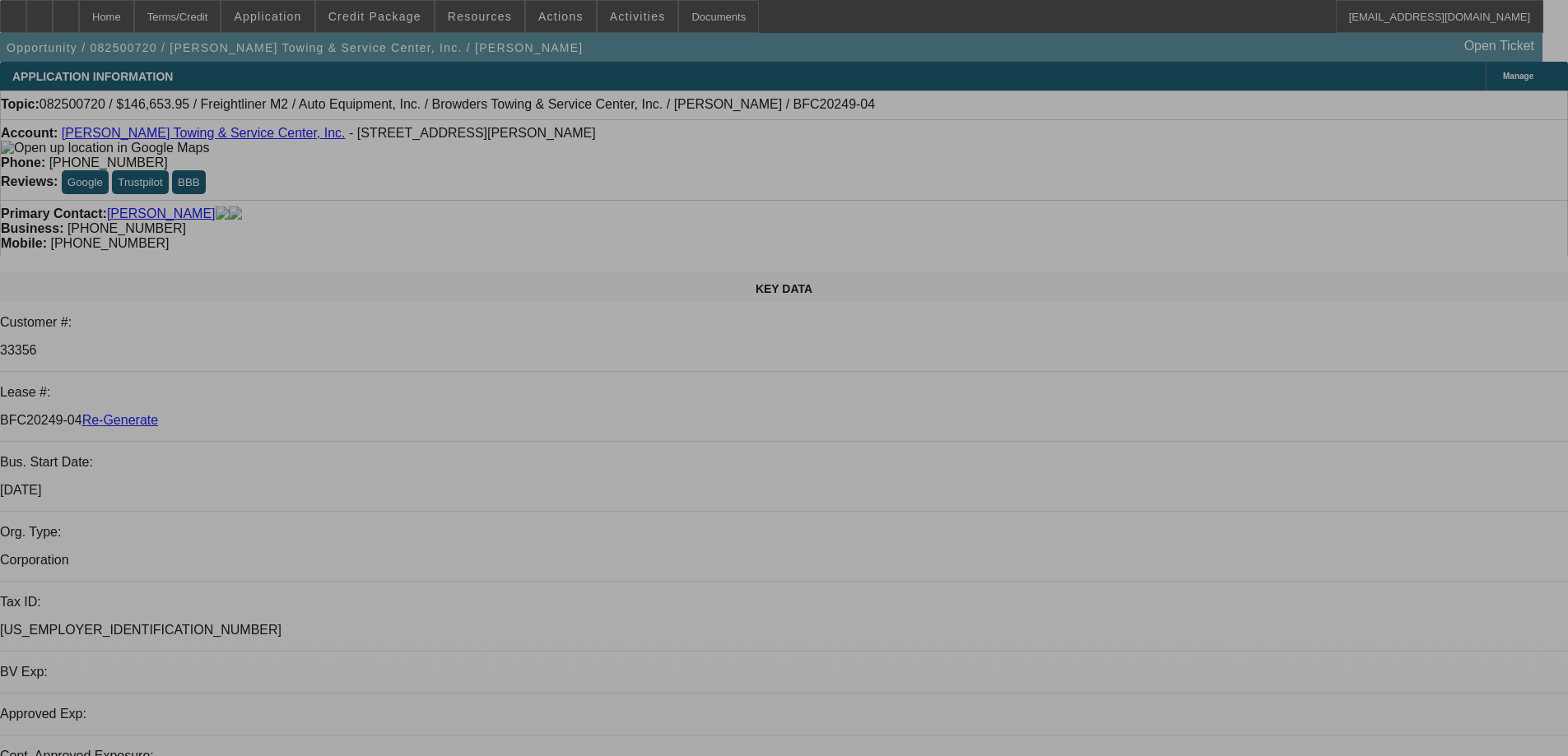
select select "0"
select select "2"
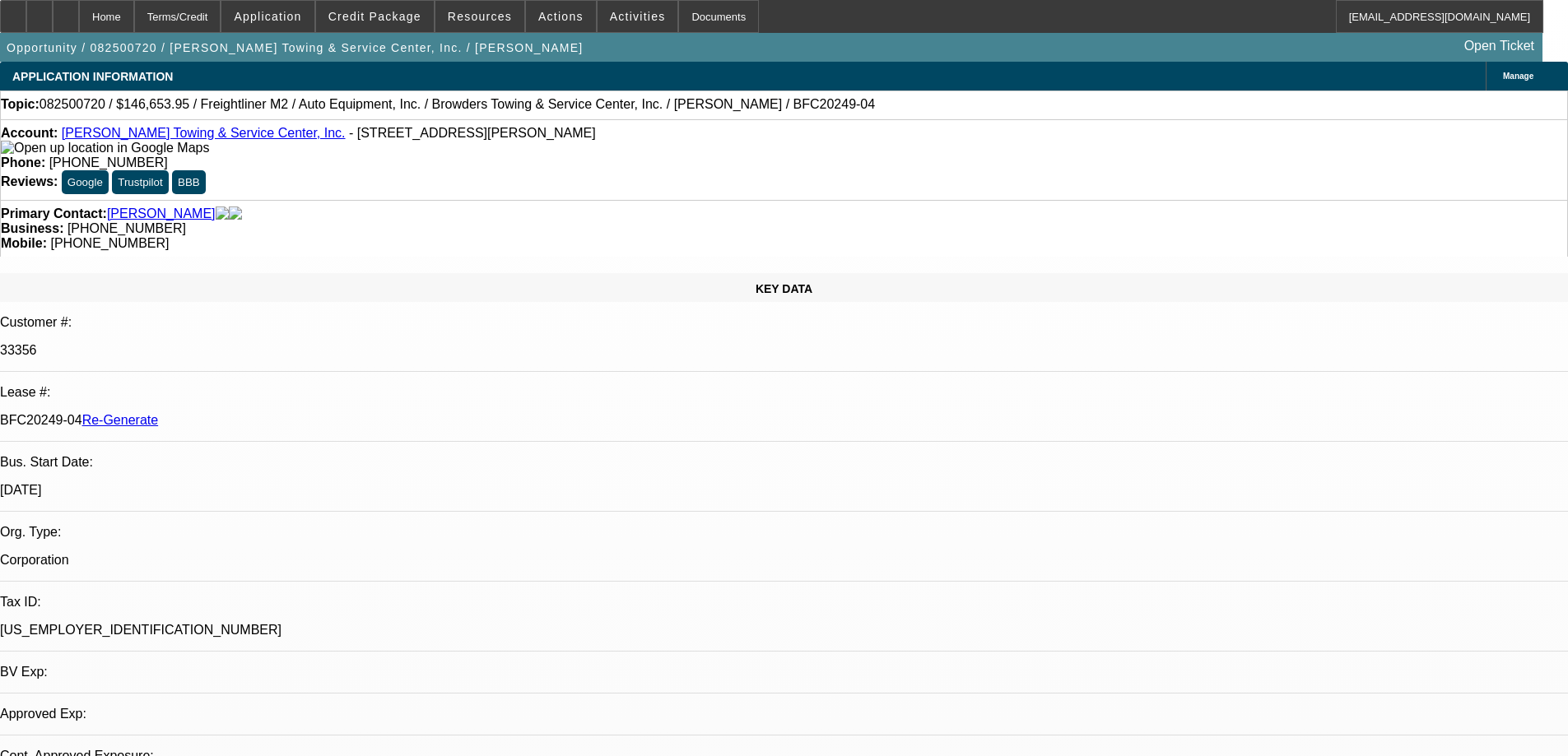
select select "0"
select select "6"
click at [610, 16] on span "Activities" at bounding box center [638, 16] width 56 height 13
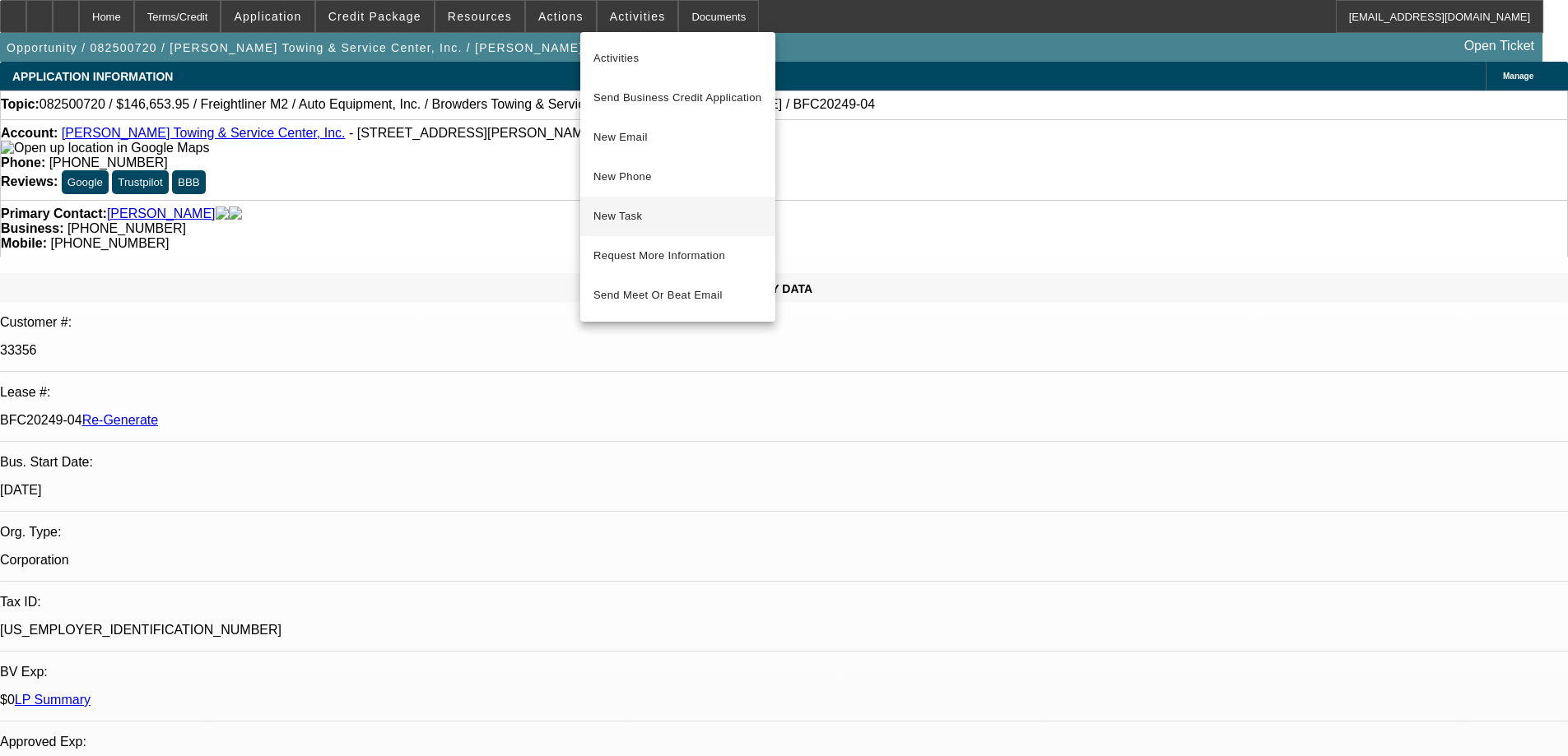
click at [628, 220] on span "New Task" at bounding box center [678, 216] width 168 height 20
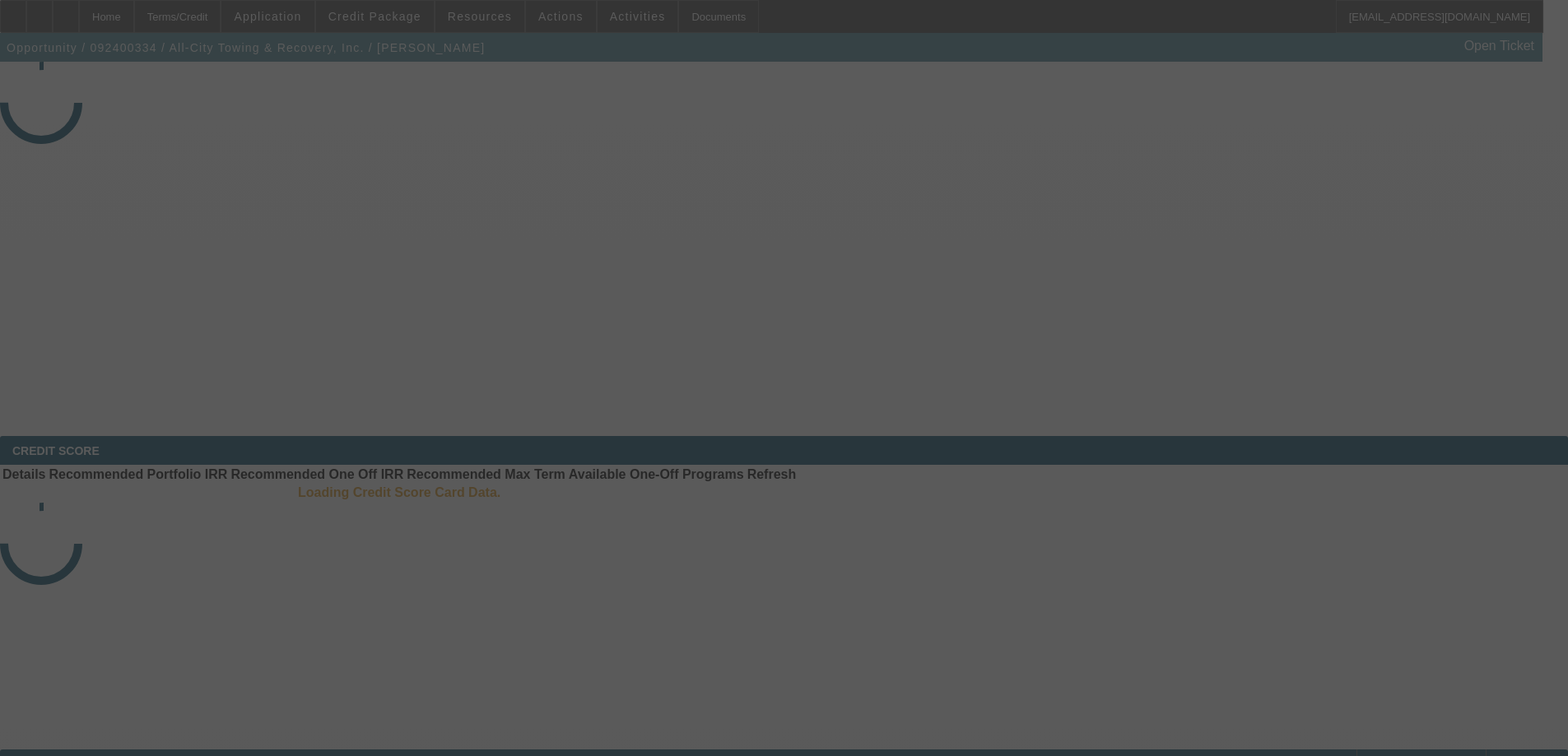
select select "3"
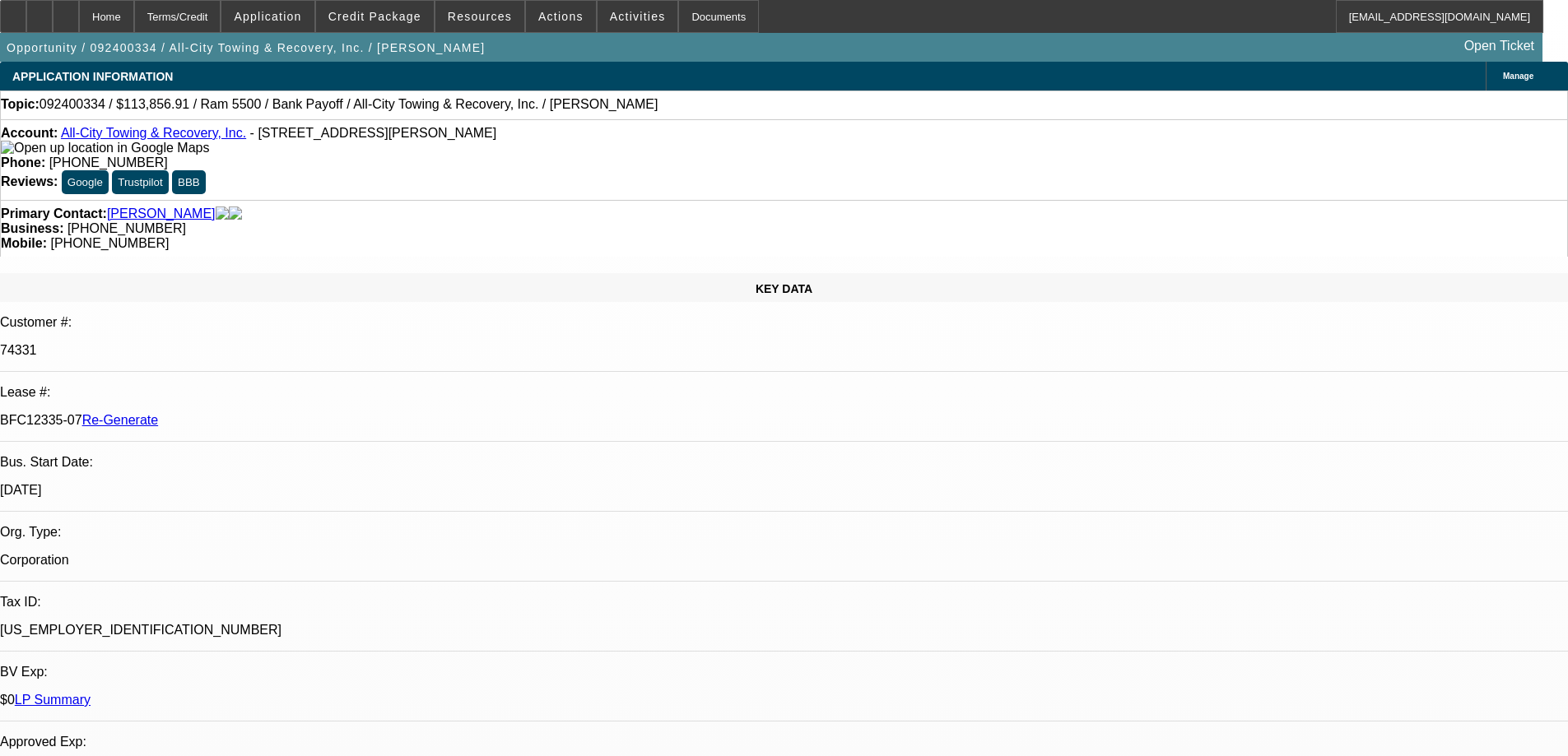
select select "0"
select select "6"
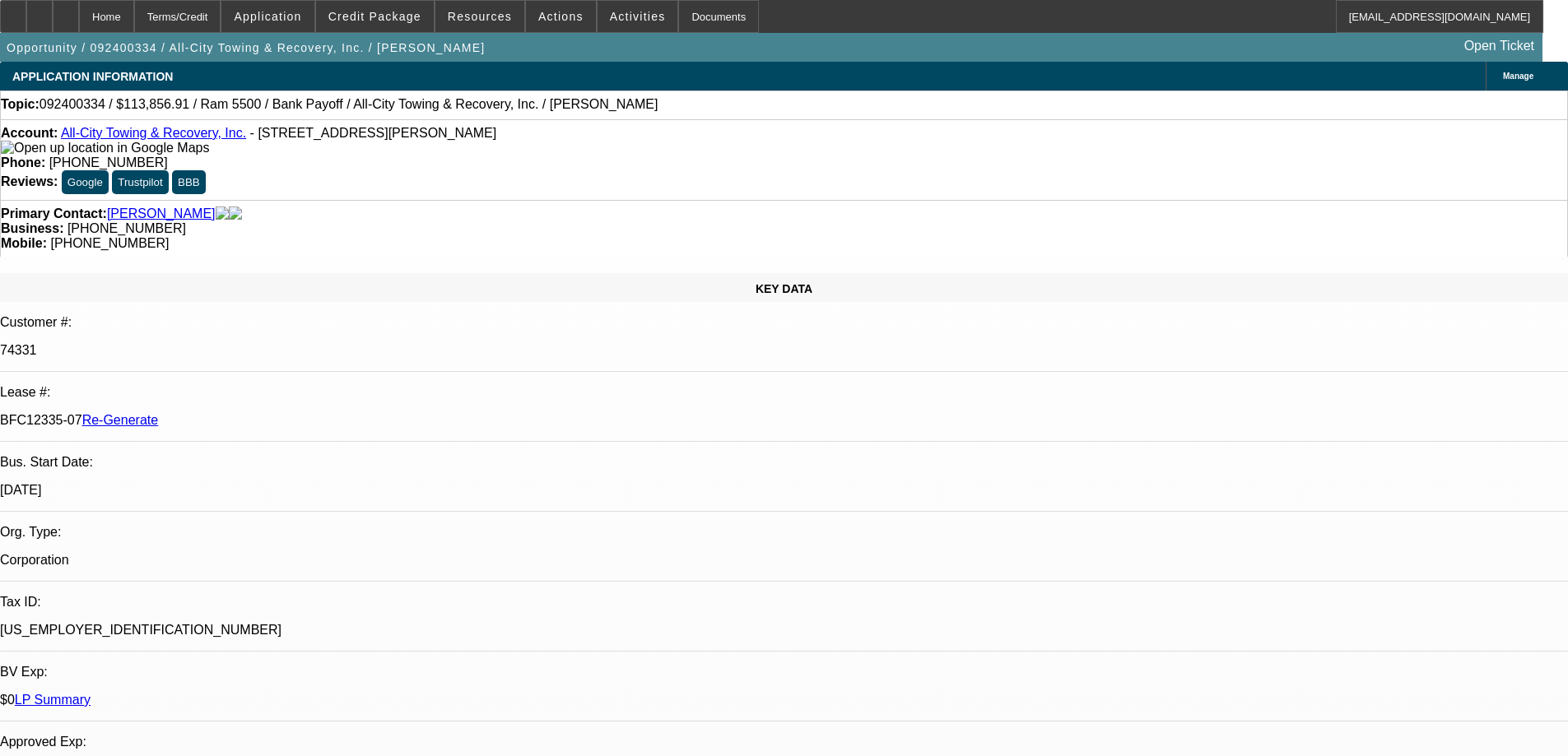
click at [469, 21] on span "Resources" at bounding box center [479, 16] width 64 height 13
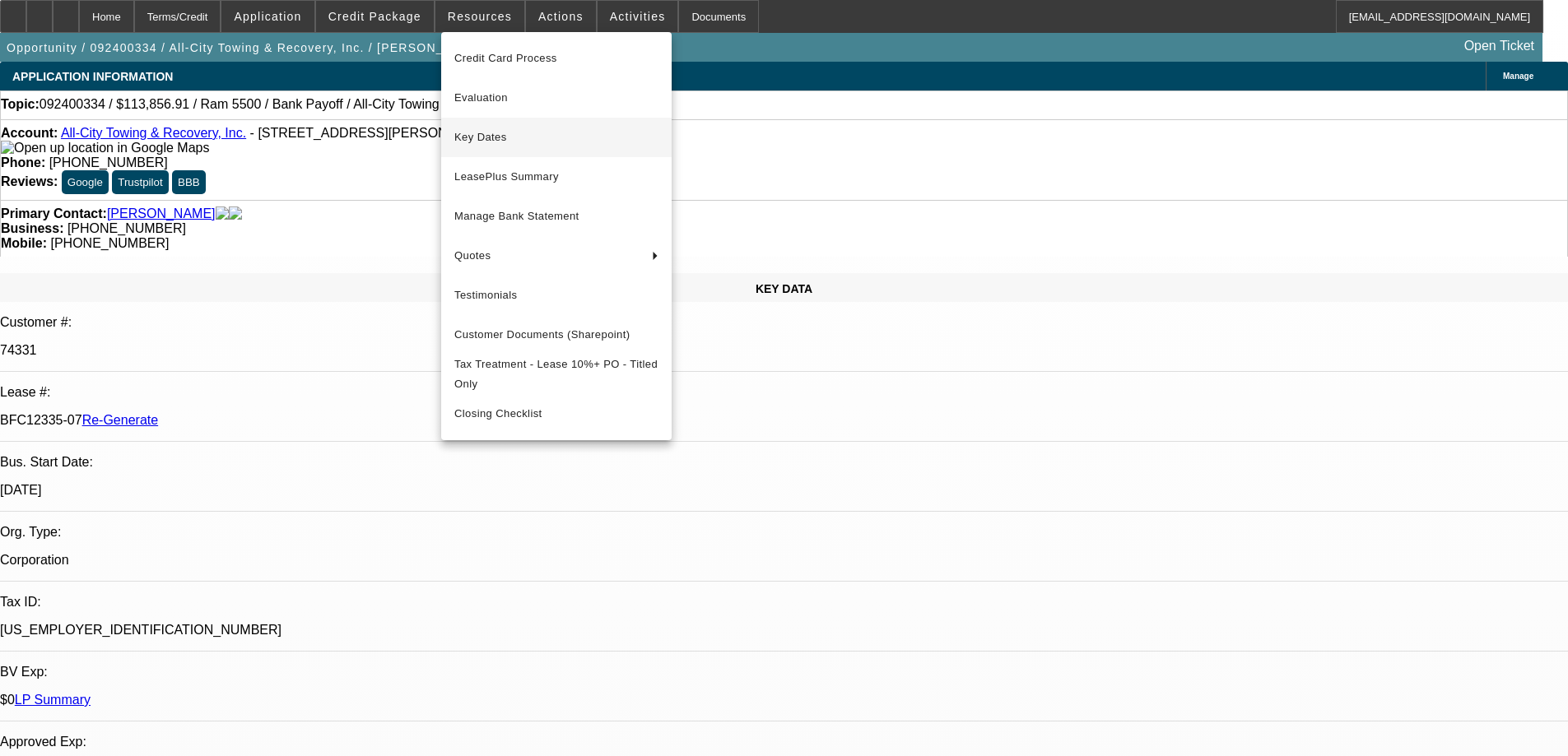
click at [492, 138] on span "Key Dates" at bounding box center [556, 137] width 204 height 20
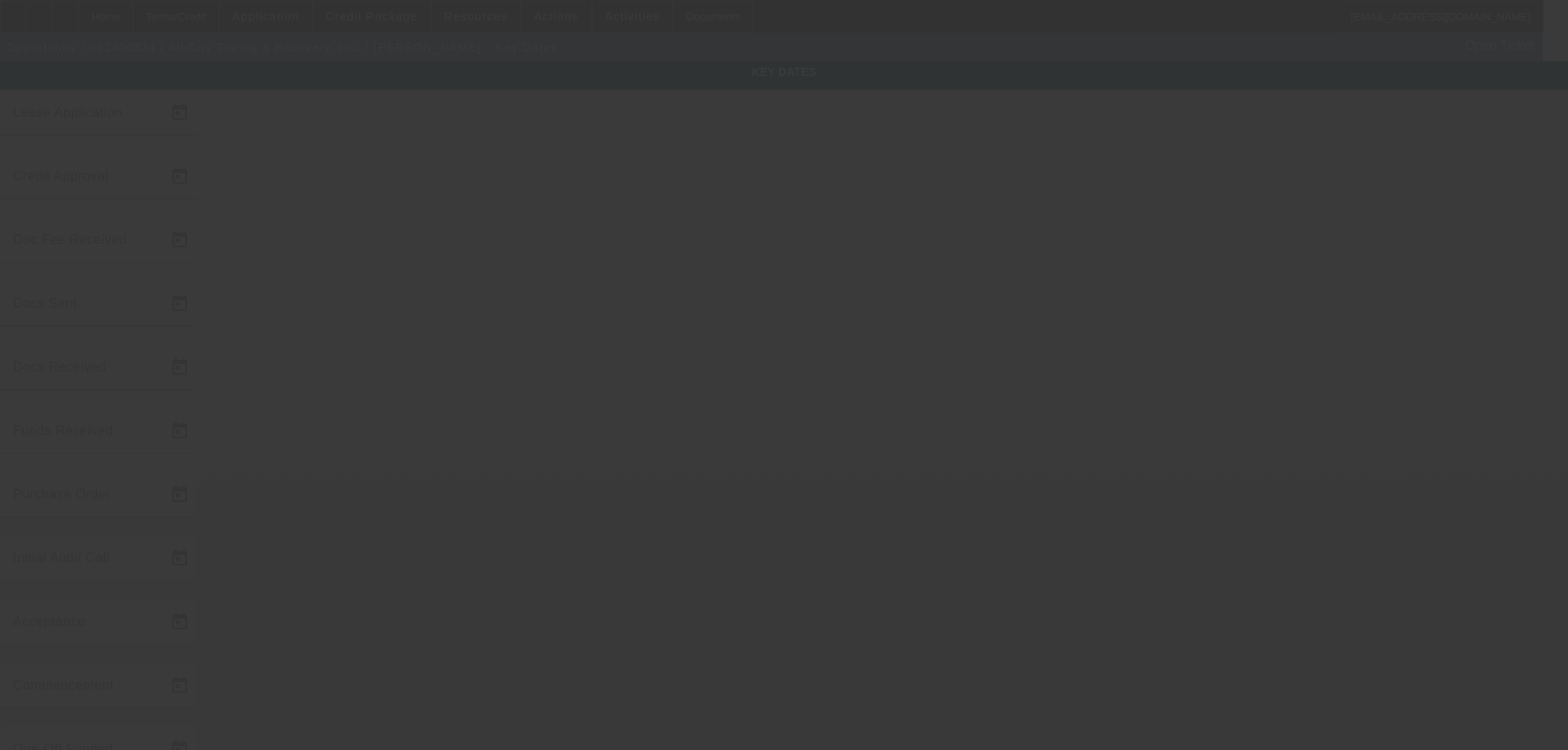
type input "9/13/2024"
type input "9/2/2025"
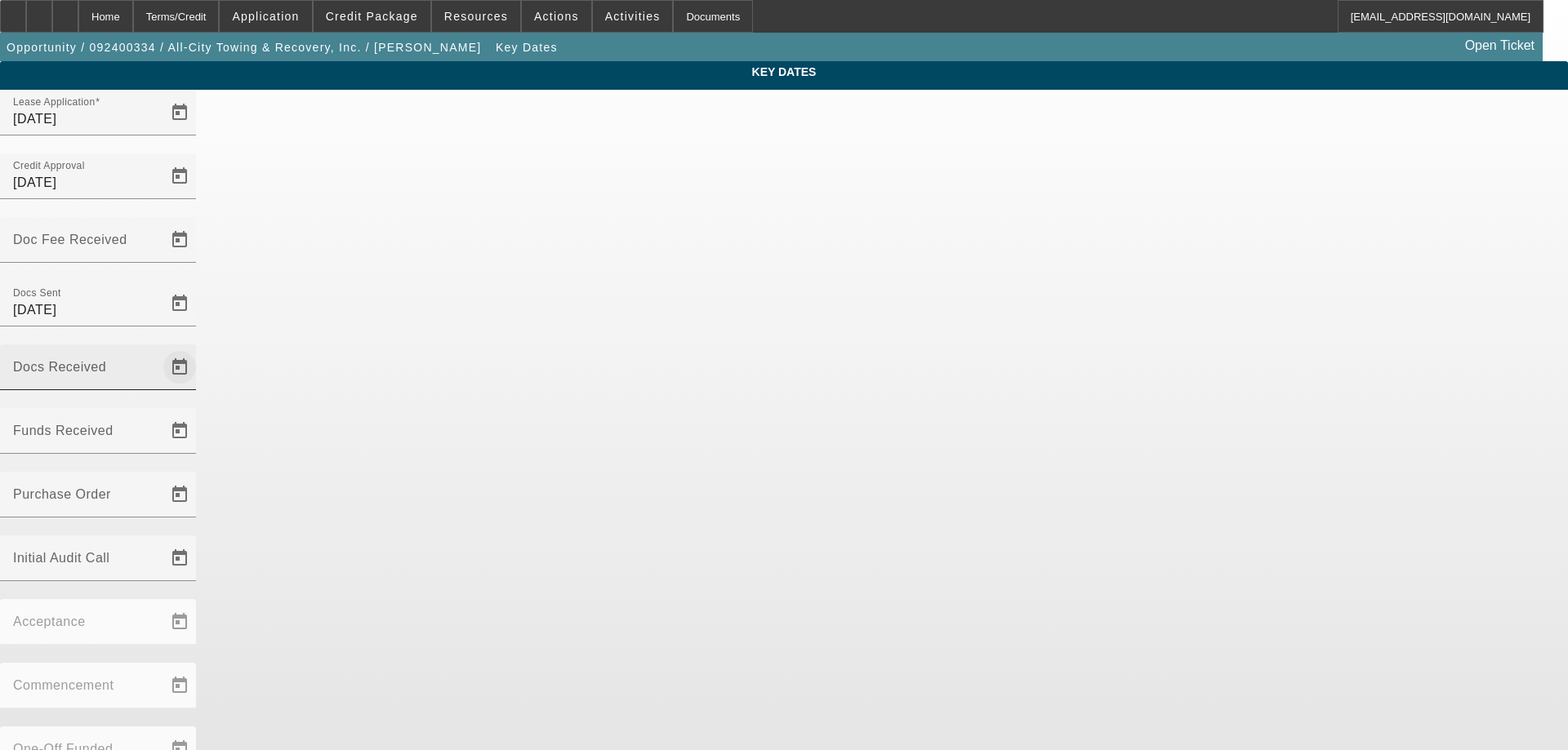
click at [199, 348] on span "Open calendar" at bounding box center [180, 367] width 39 height 39
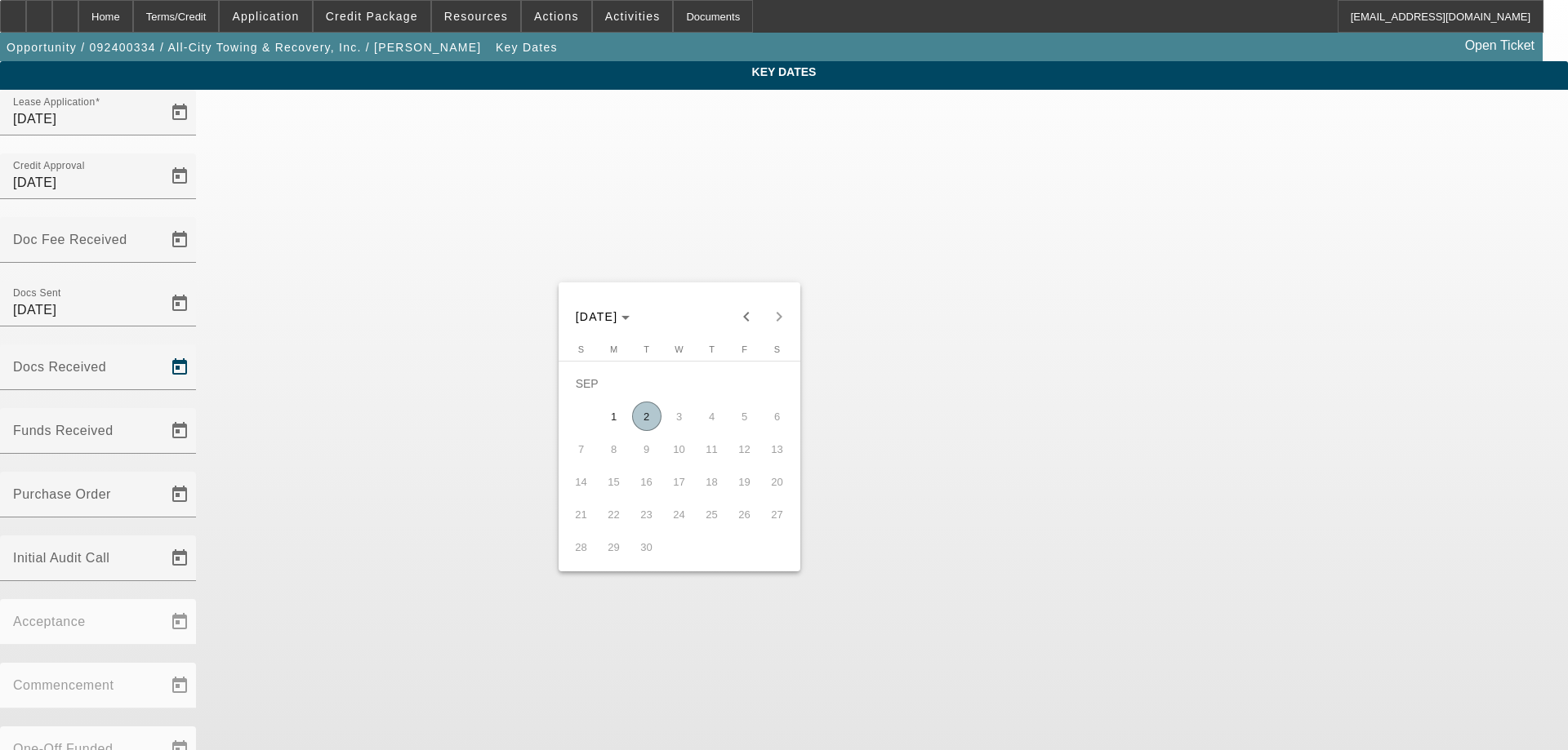
click at [652, 424] on span "2" at bounding box center [646, 416] width 30 height 30
type input "9/2/2025"
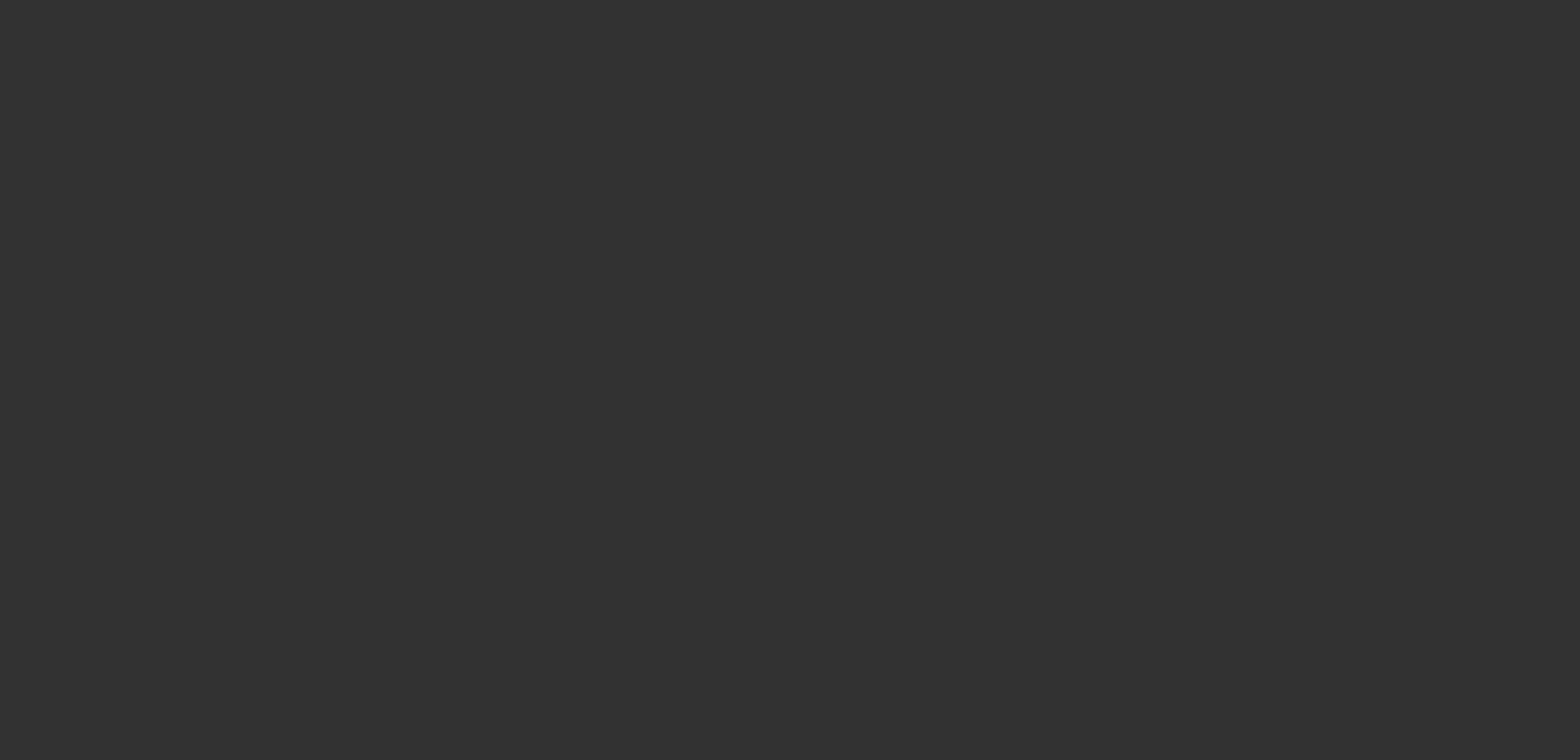
select select "3"
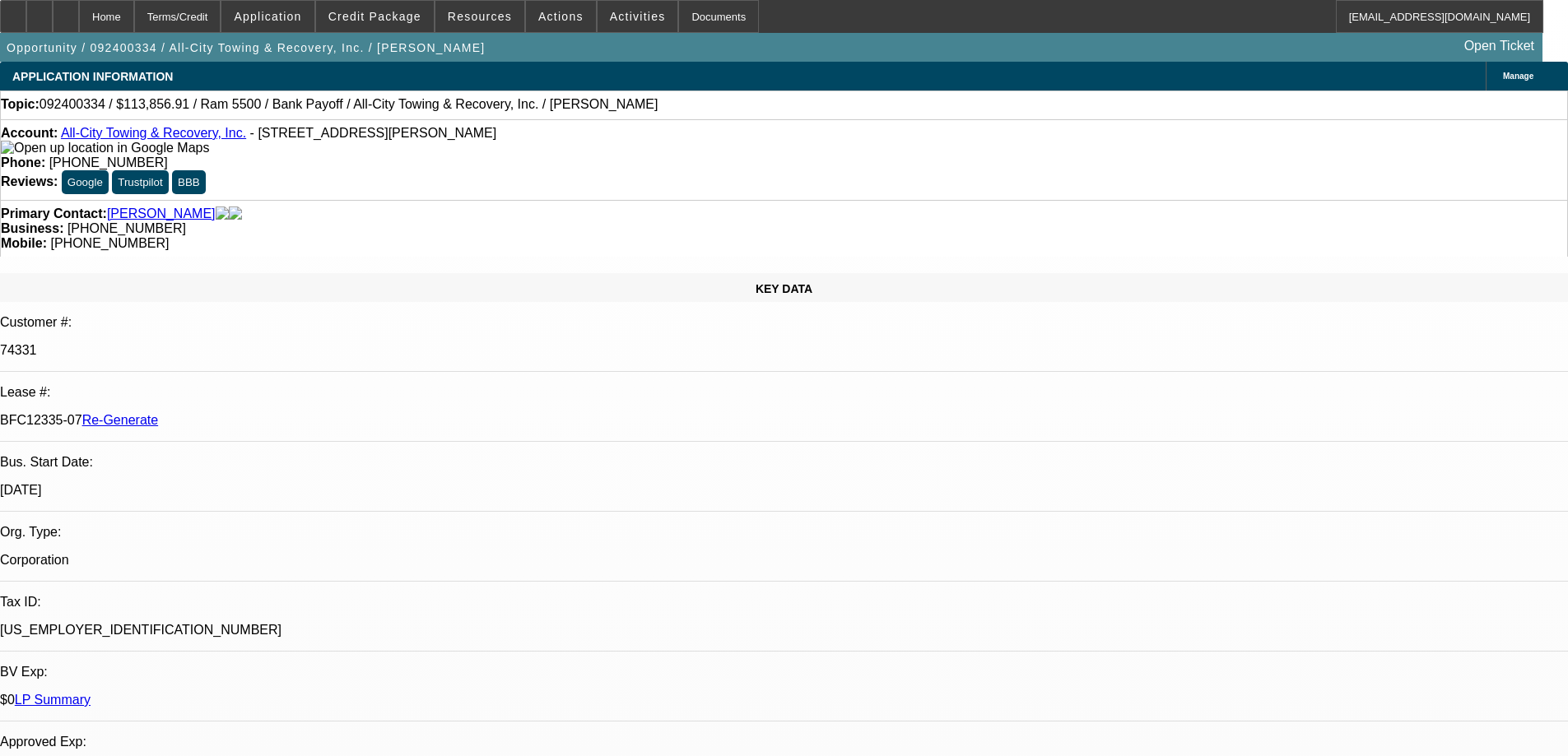
select select "0"
select select "6"
click at [490, 21] on span "Resources" at bounding box center [479, 16] width 64 height 13
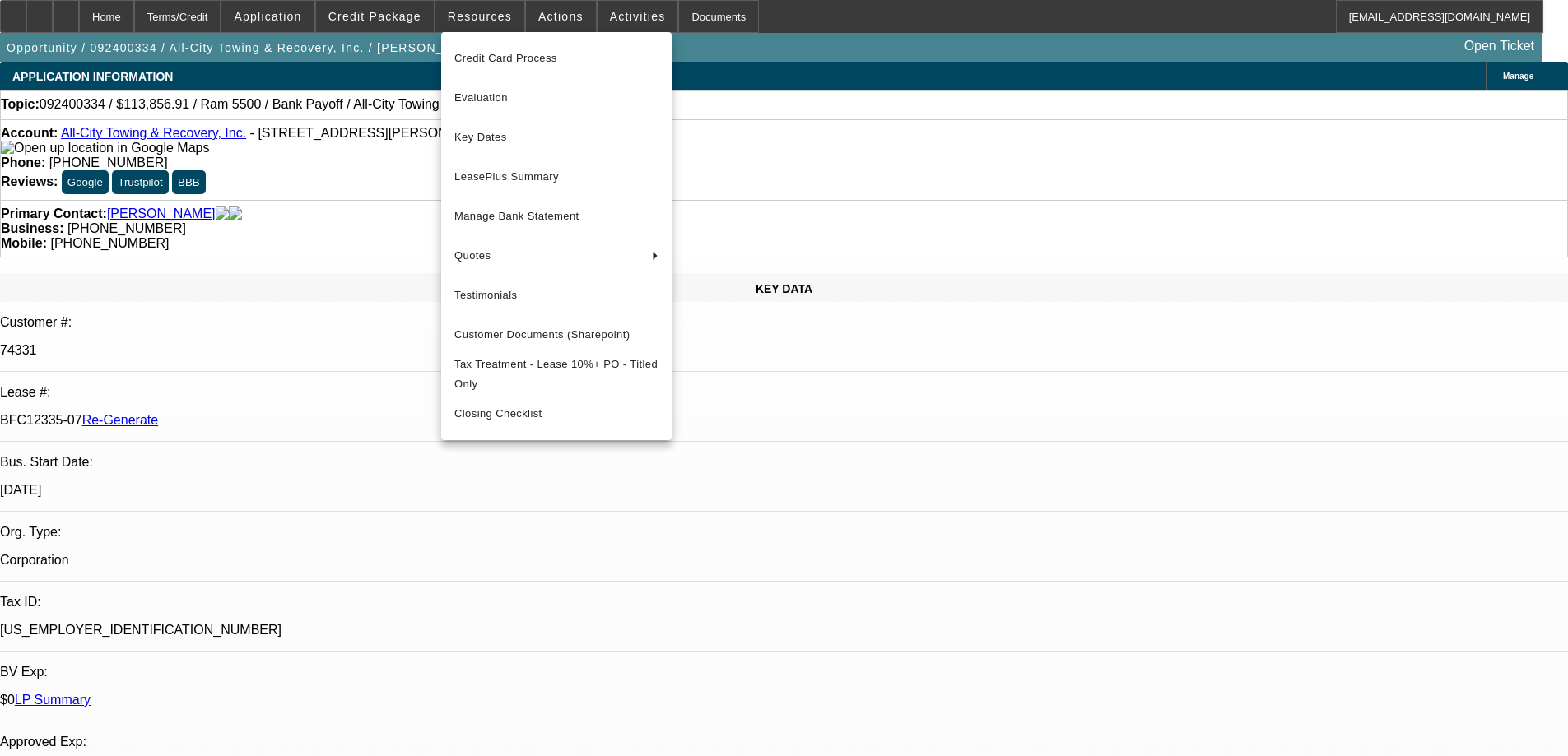
click at [609, 12] on div at bounding box center [784, 378] width 1568 height 756
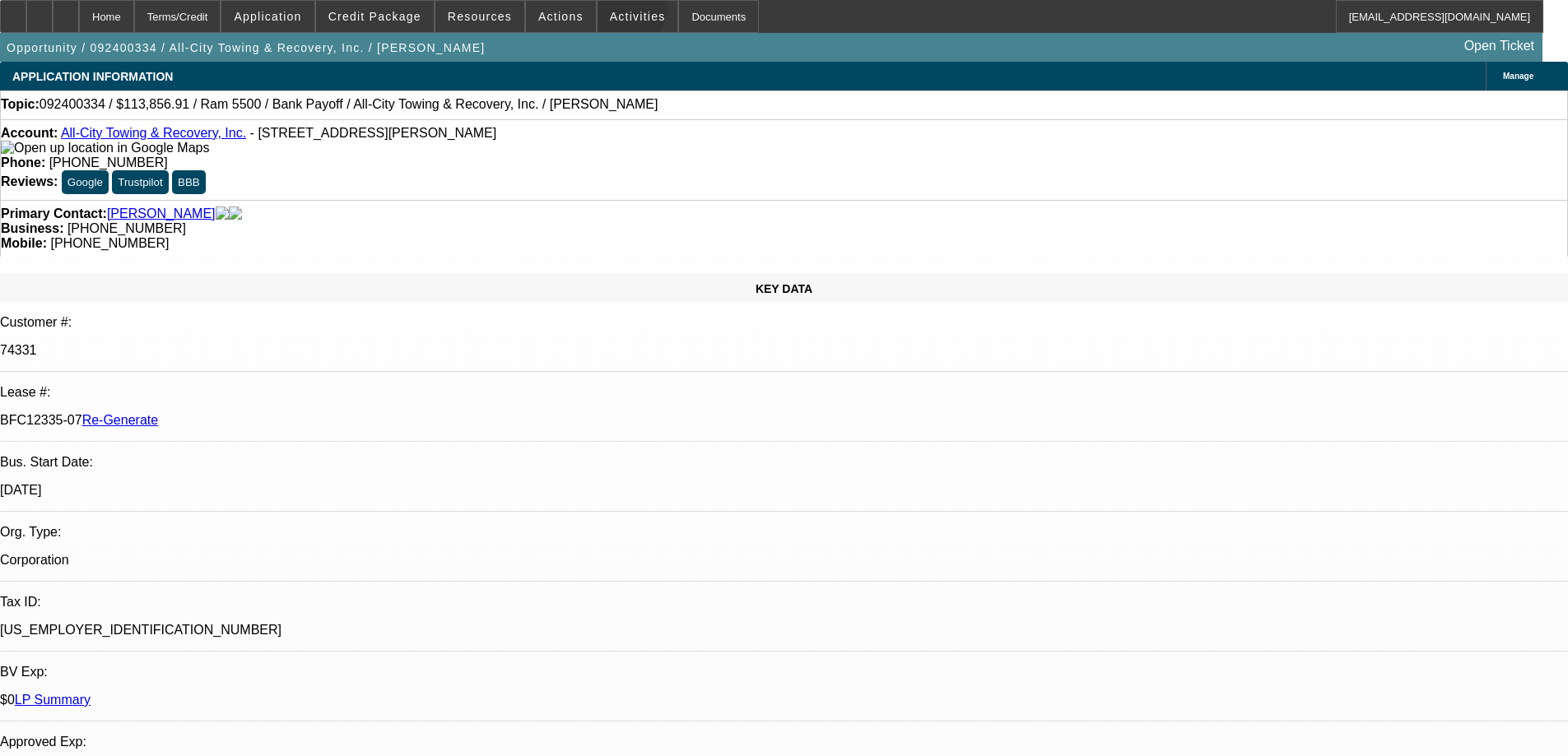
click at [610, 12] on span "Activities" at bounding box center [638, 16] width 56 height 13
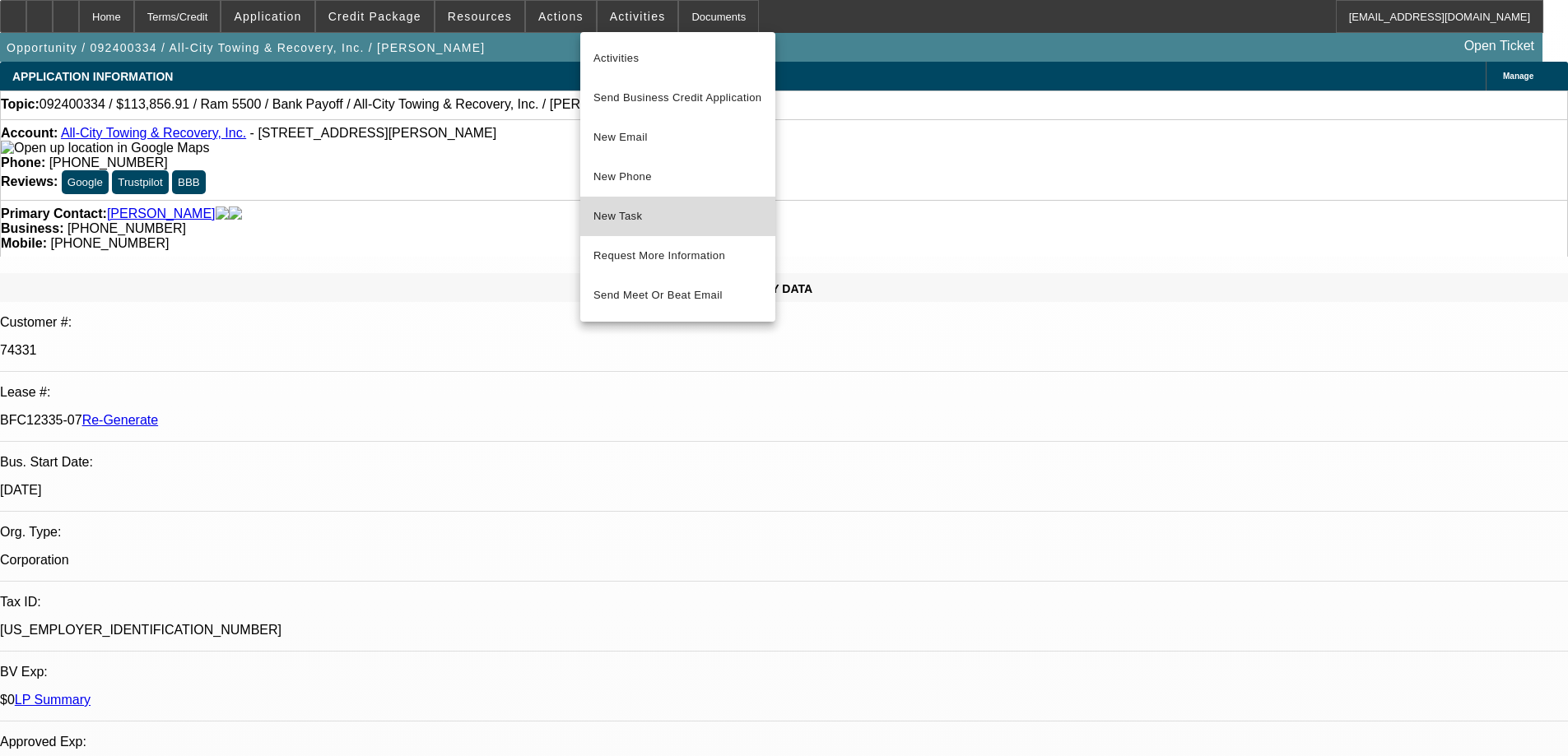
click at [623, 229] on button "New Task" at bounding box center [677, 216] width 195 height 39
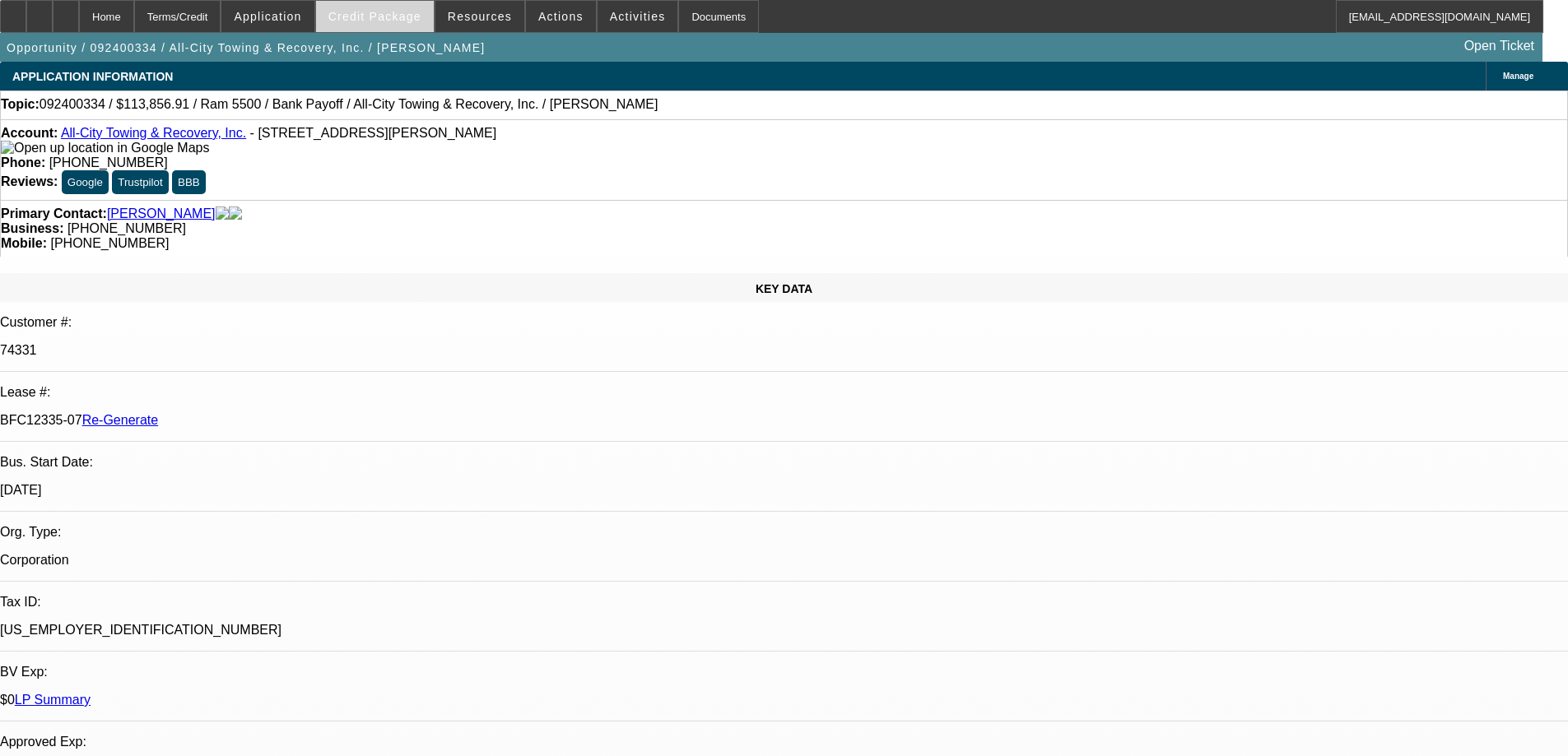
click at [380, 14] on span "Credit Package" at bounding box center [374, 16] width 93 height 13
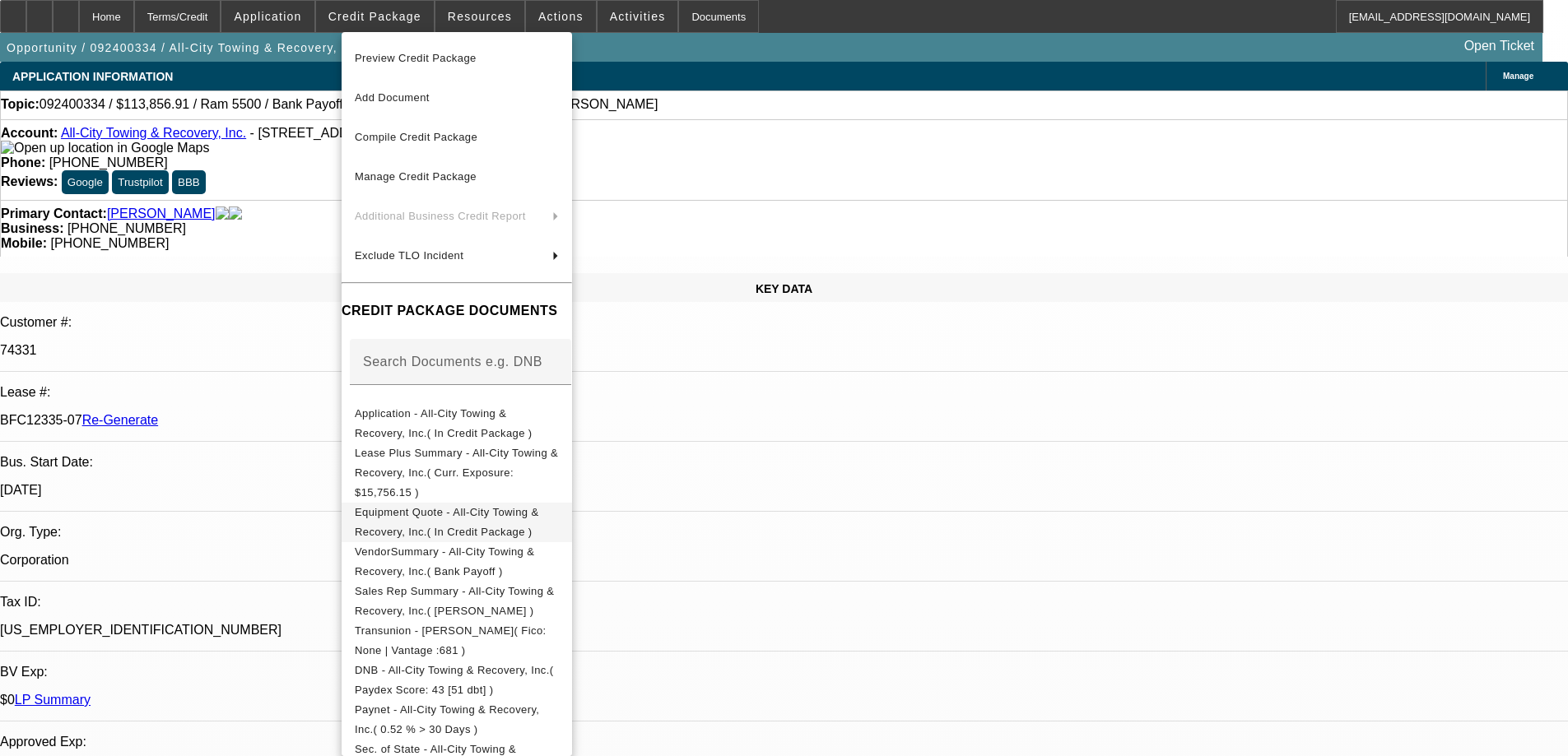
click at [425, 514] on span "Equipment Quote - All-City Towing & Recovery, Inc.( In Credit Package )" at bounding box center [457, 522] width 204 height 39
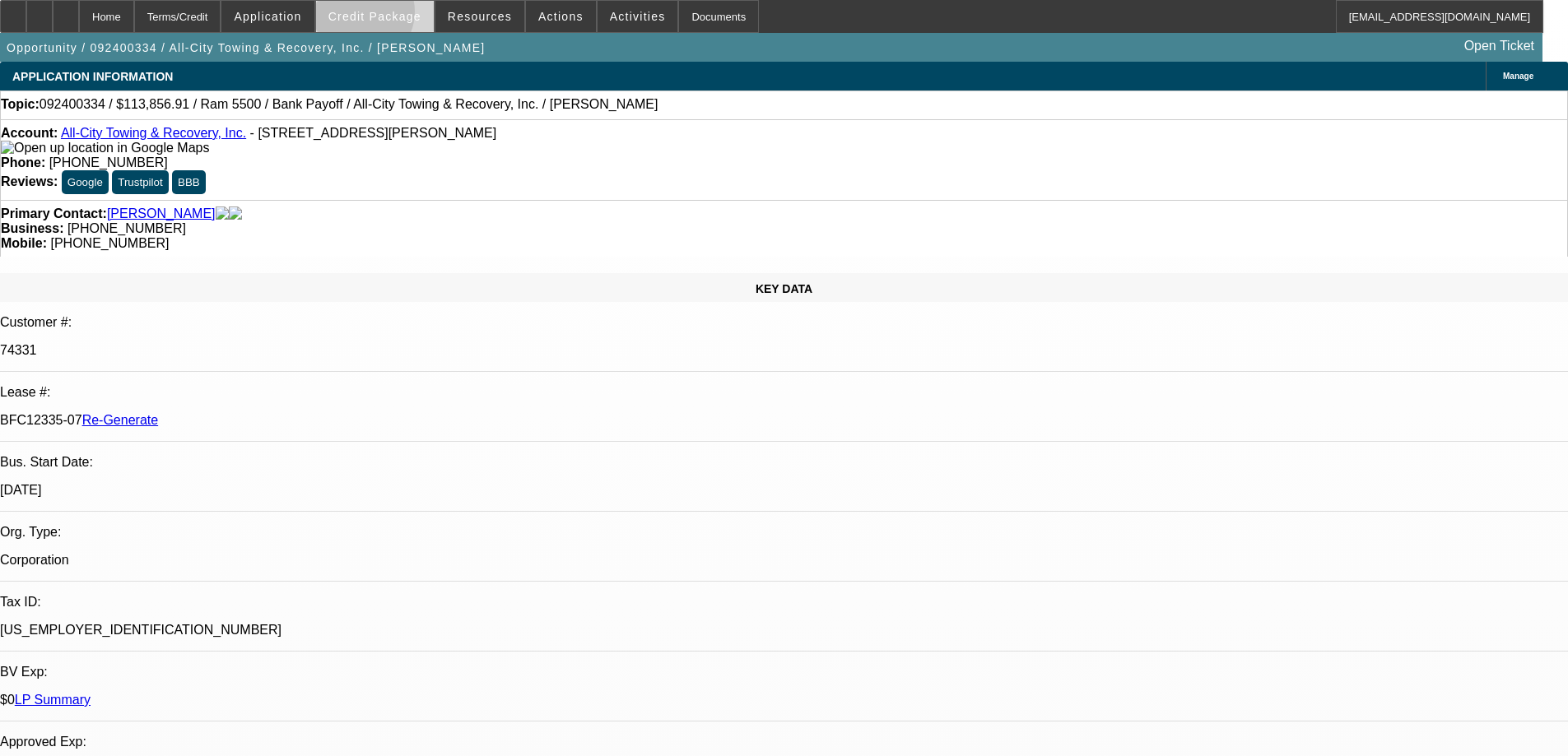
click at [386, 15] on span "Credit Package" at bounding box center [374, 16] width 93 height 13
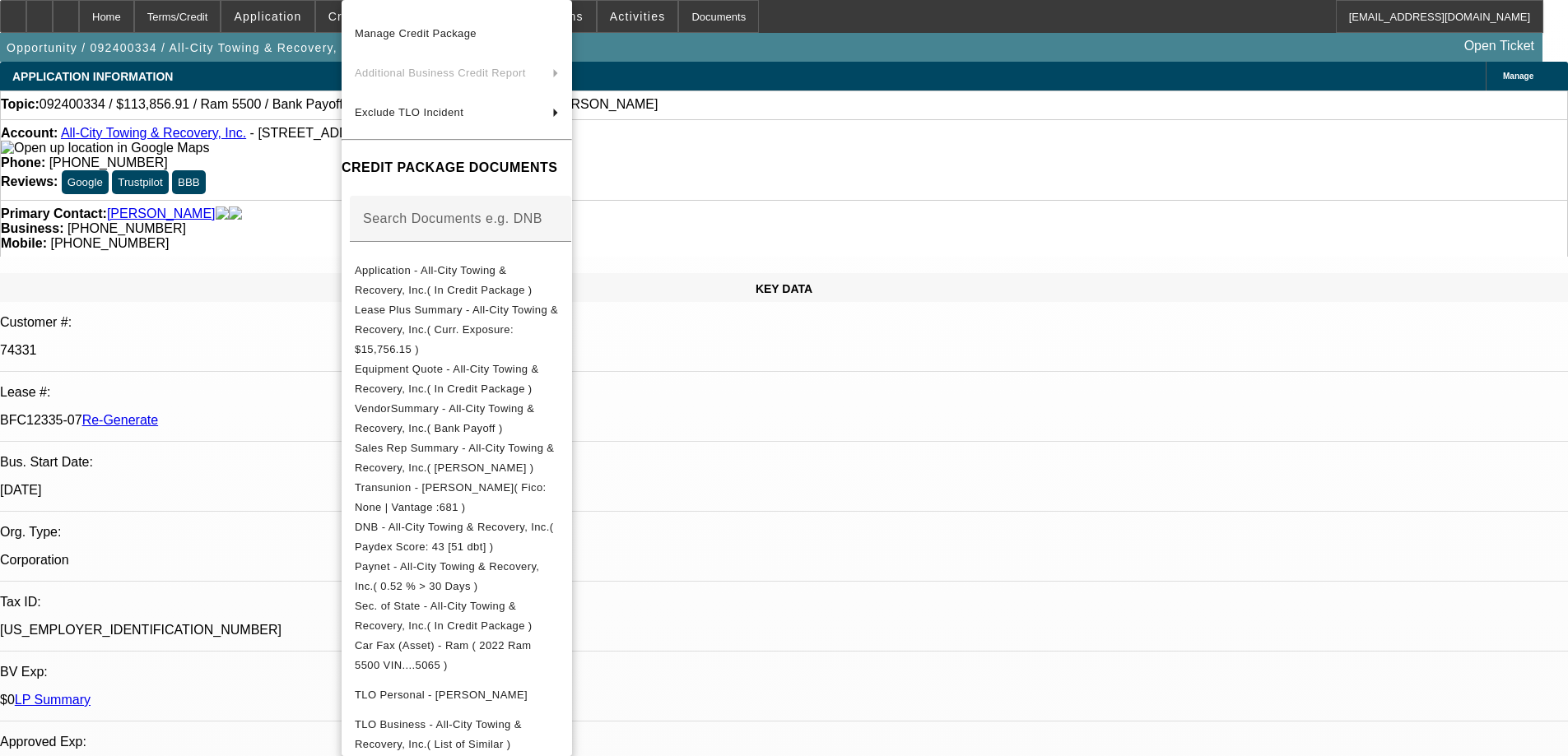
scroll to position [352, 0]
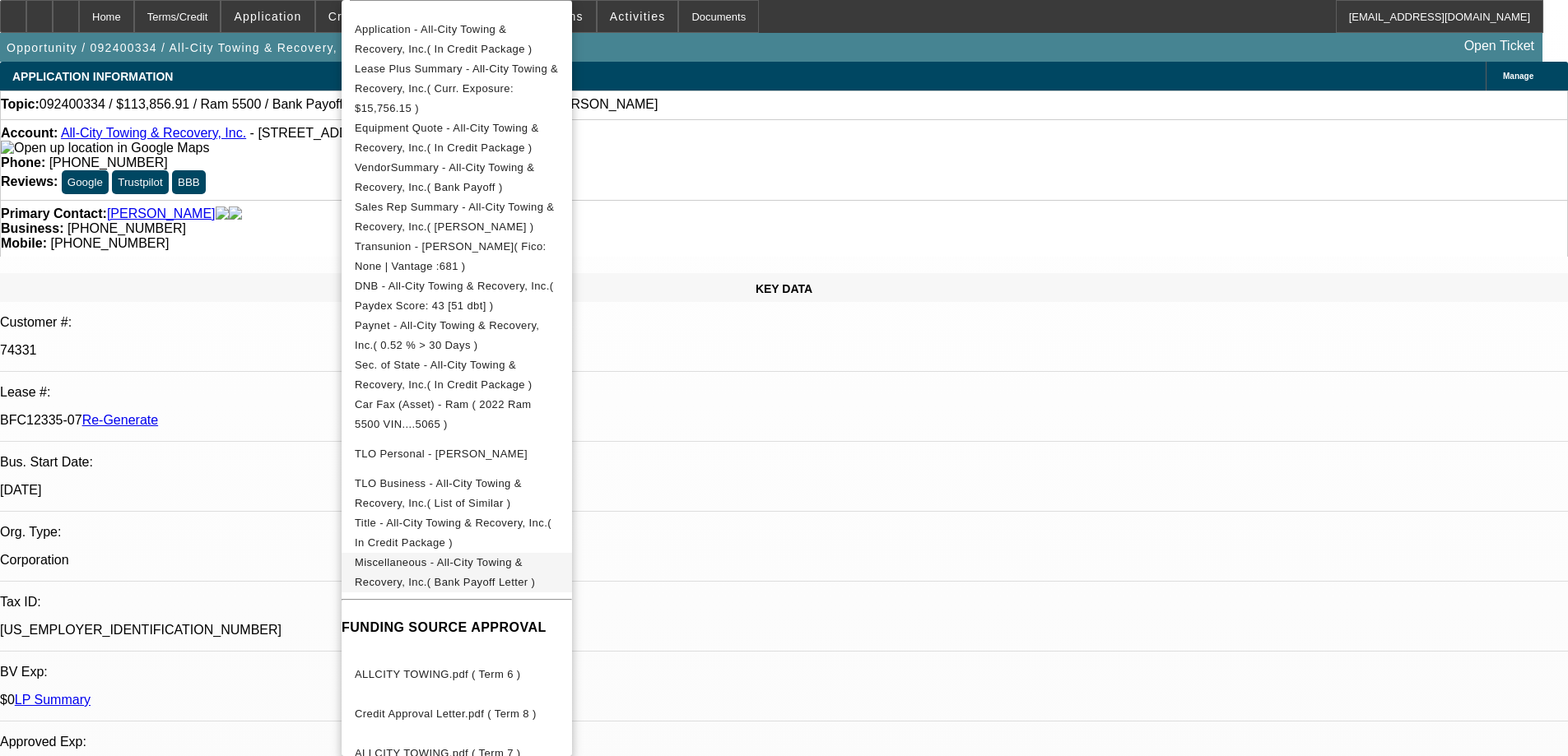
click at [436, 553] on span "Miscellaneous - All-City Towing & Recovery, Inc.( Bank Payoff Letter )" at bounding box center [457, 572] width 204 height 39
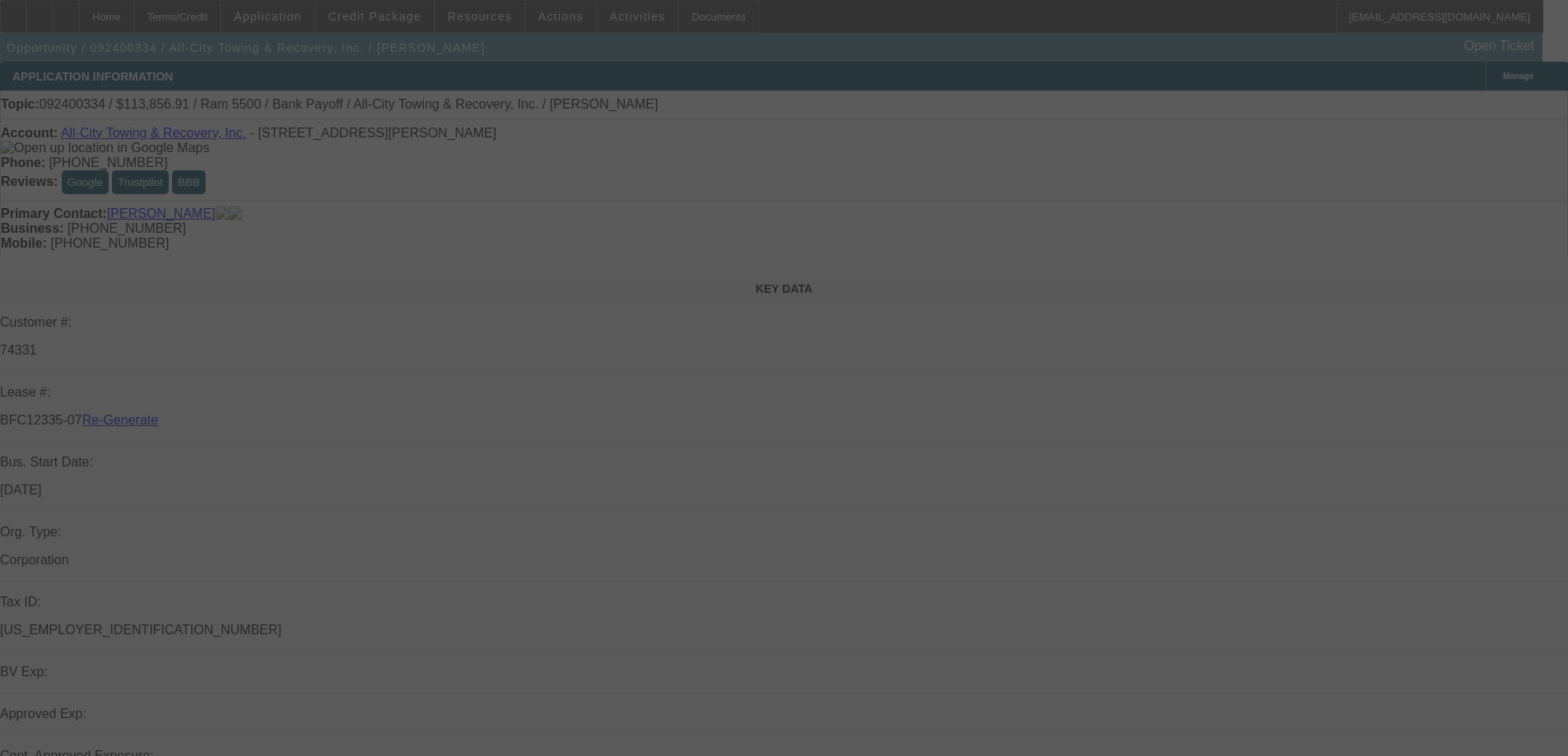
select select "3"
click at [1379, 176] on div at bounding box center [784, 378] width 1568 height 756
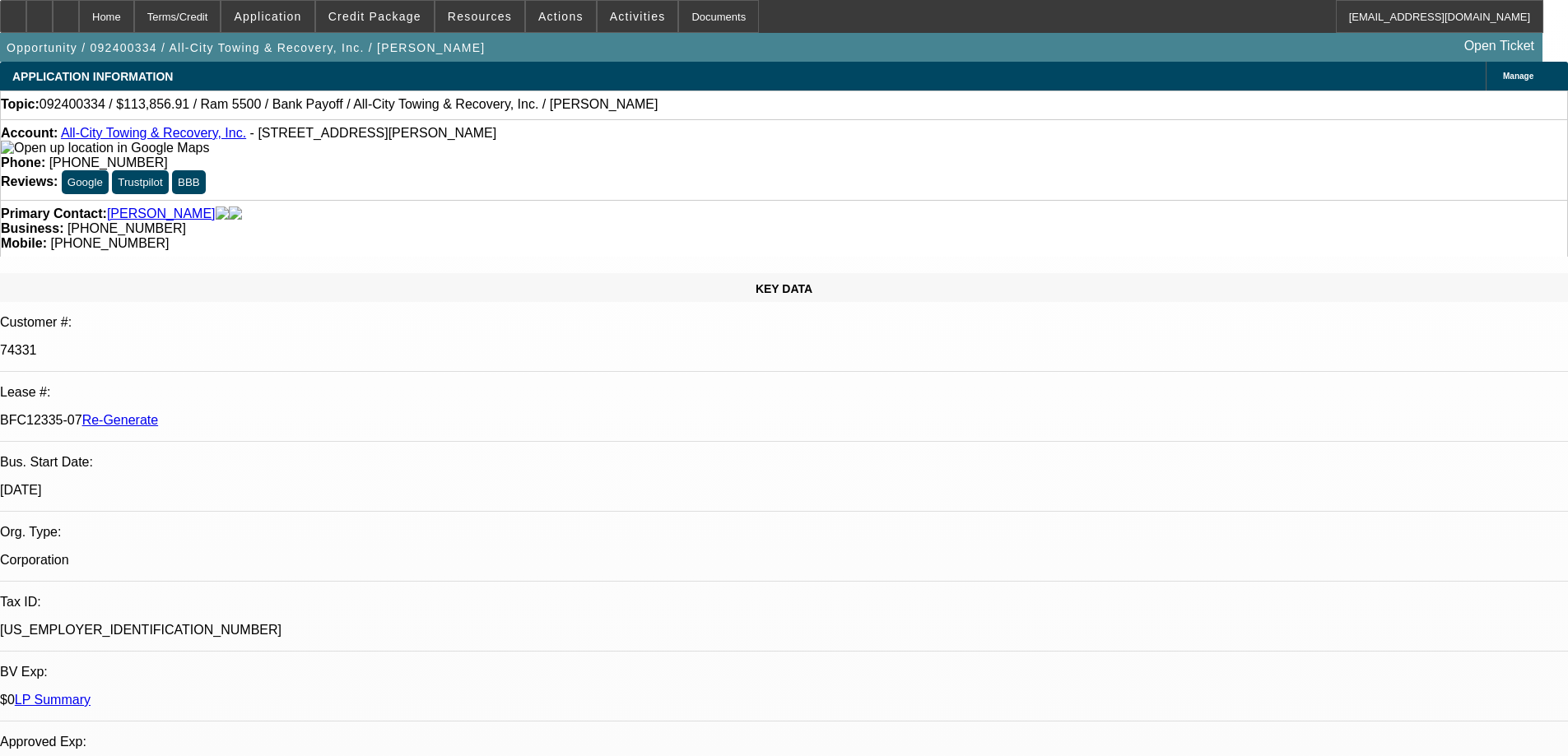
select select "0"
select select "6"
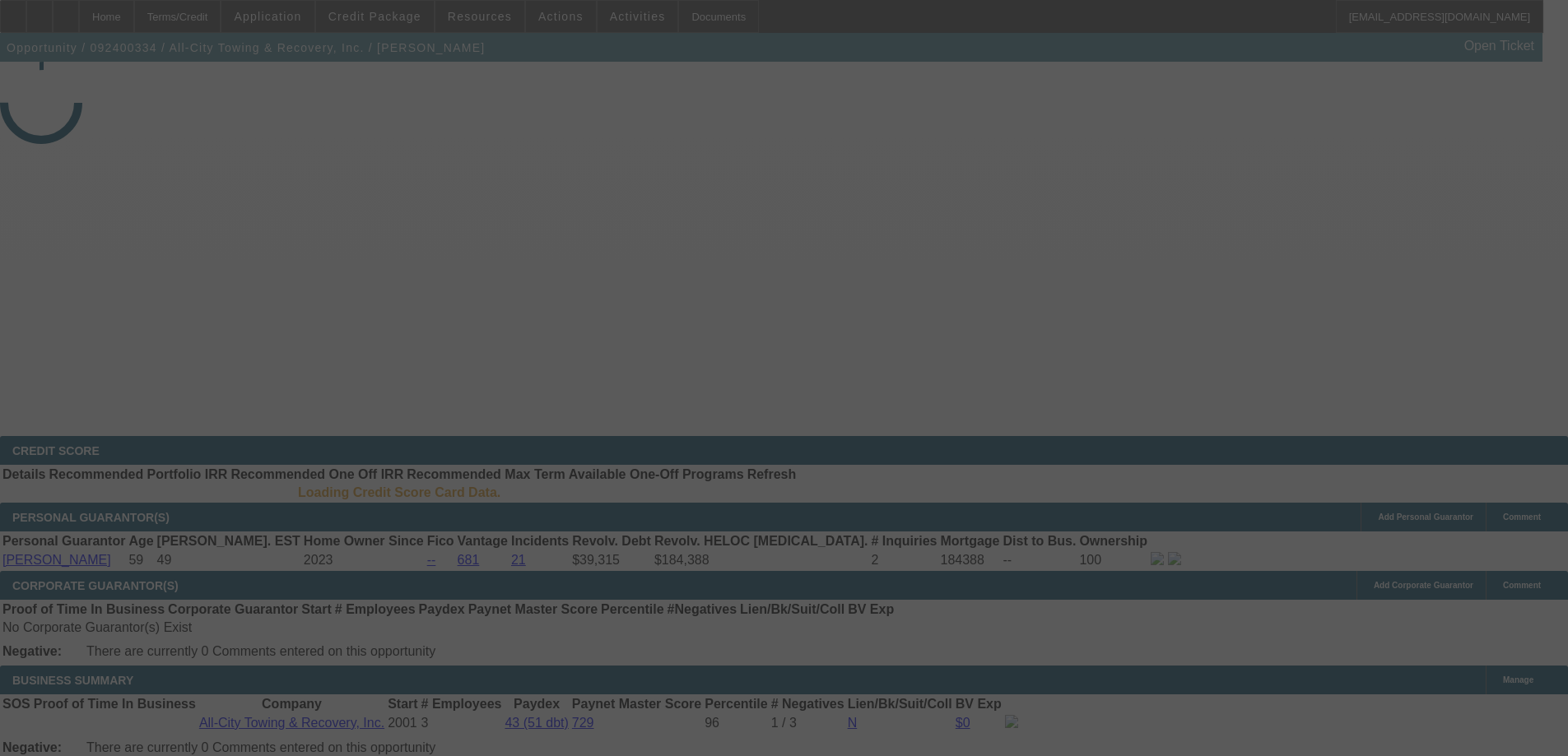
select select "3"
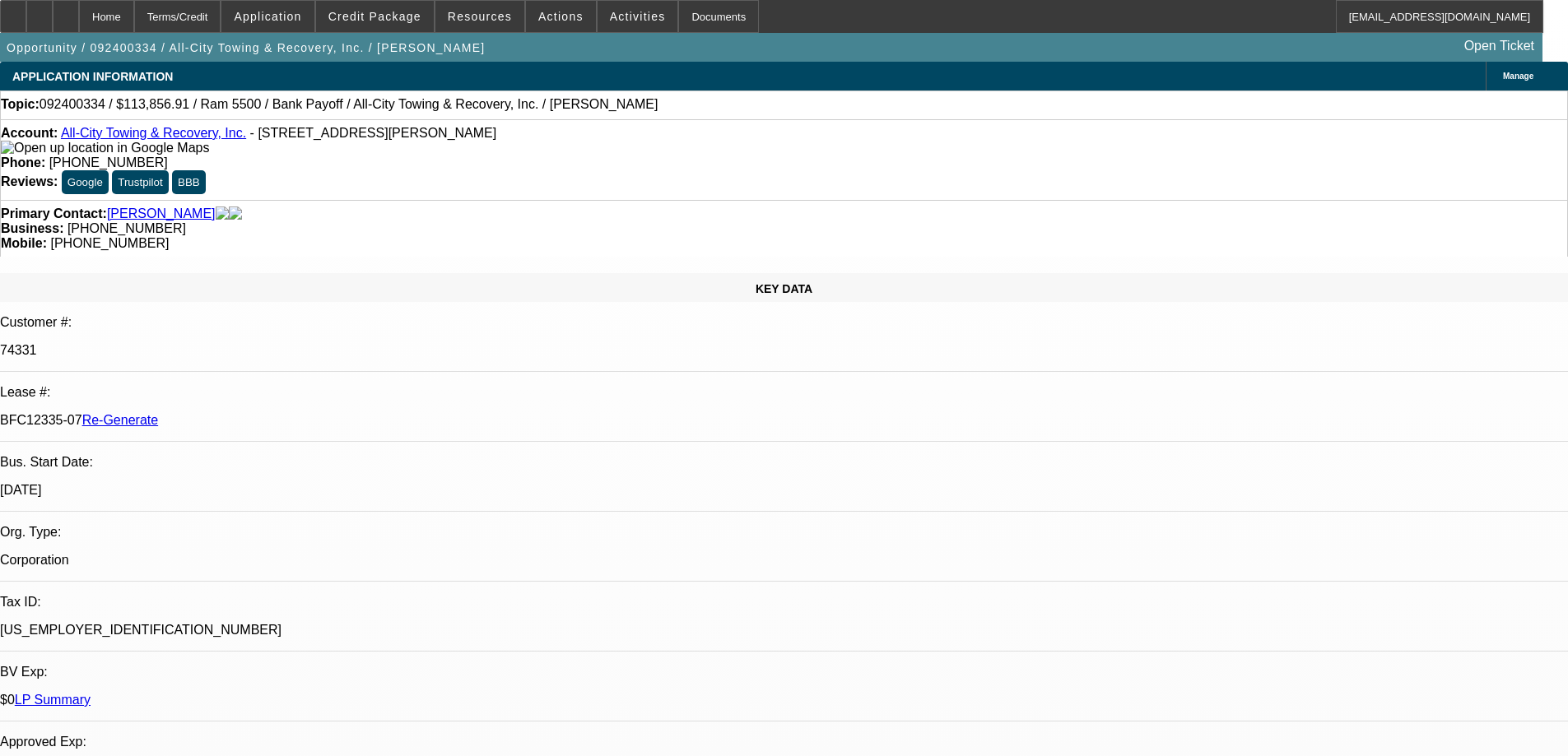
select select "0"
select select "6"
click at [683, 11] on div "Documents" at bounding box center [718, 16] width 81 height 33
